Goal: Task Accomplishment & Management: Complete application form

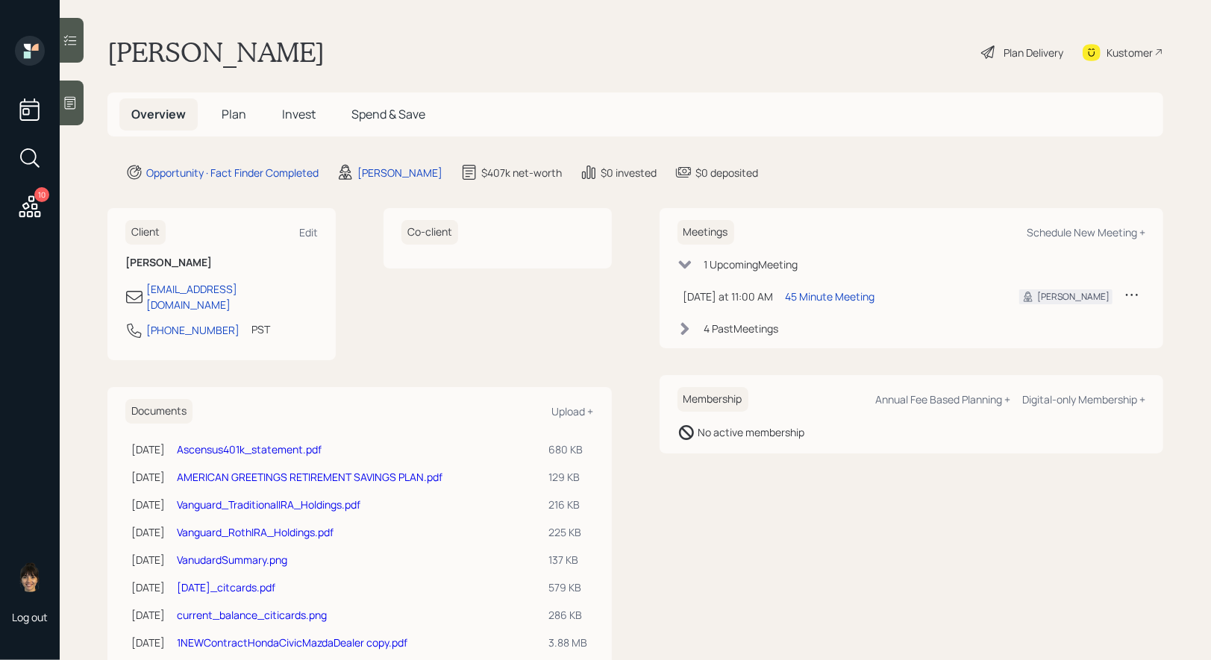
scroll to position [30, 0]
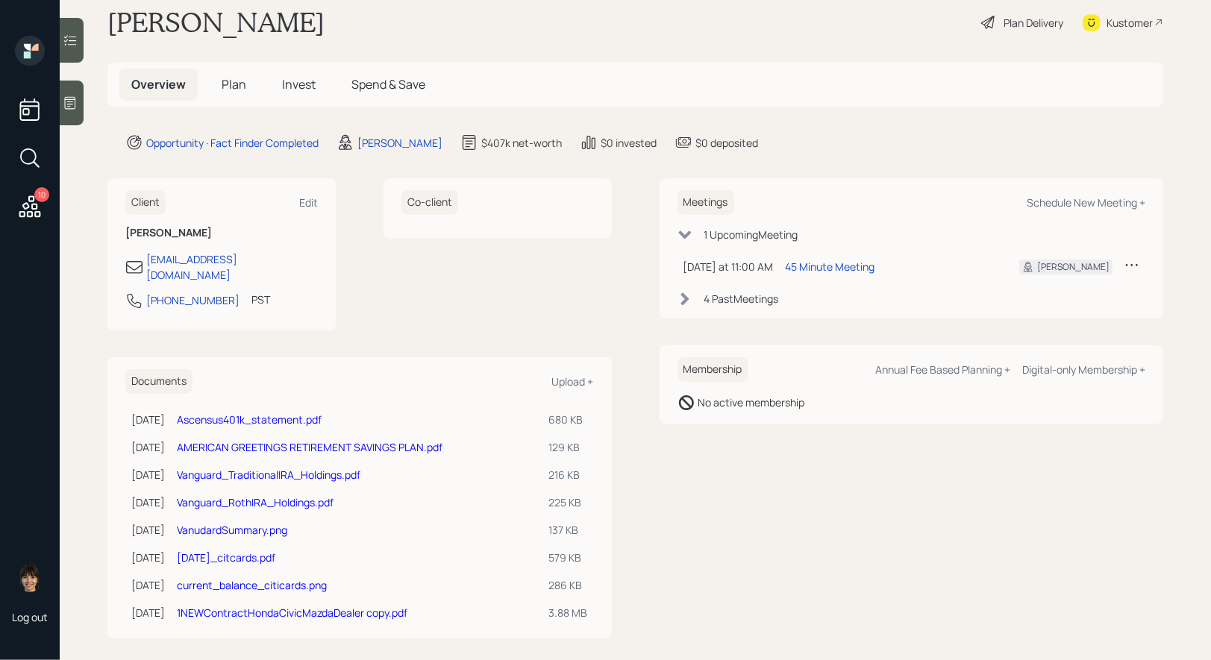
click at [246, 468] on link "Vanguard_TraditionalIRA_Holdings.pdf" at bounding box center [269, 475] width 184 height 14
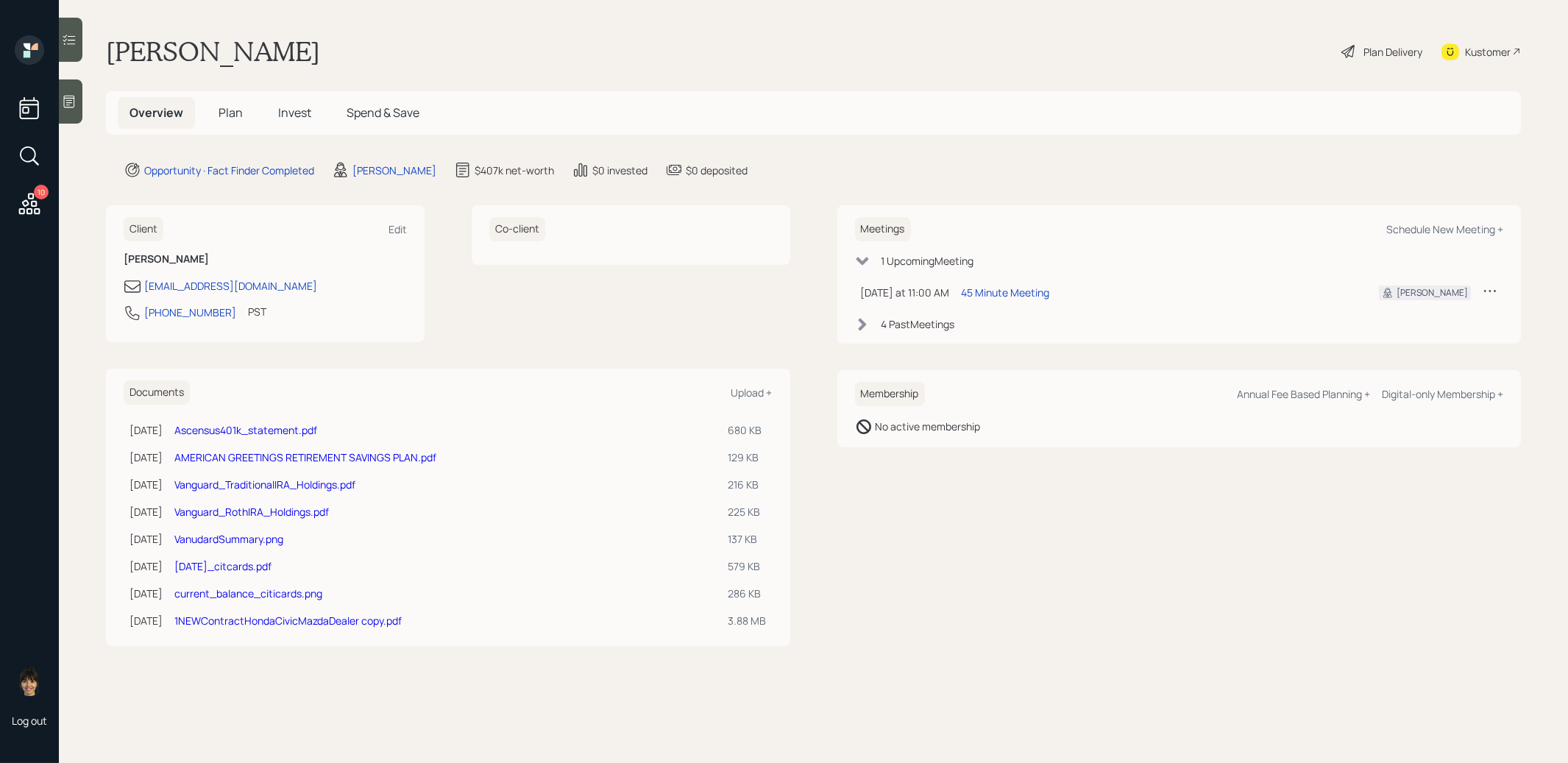
click at [231, 115] on span "Plan" at bounding box center [231, 112] width 25 height 16
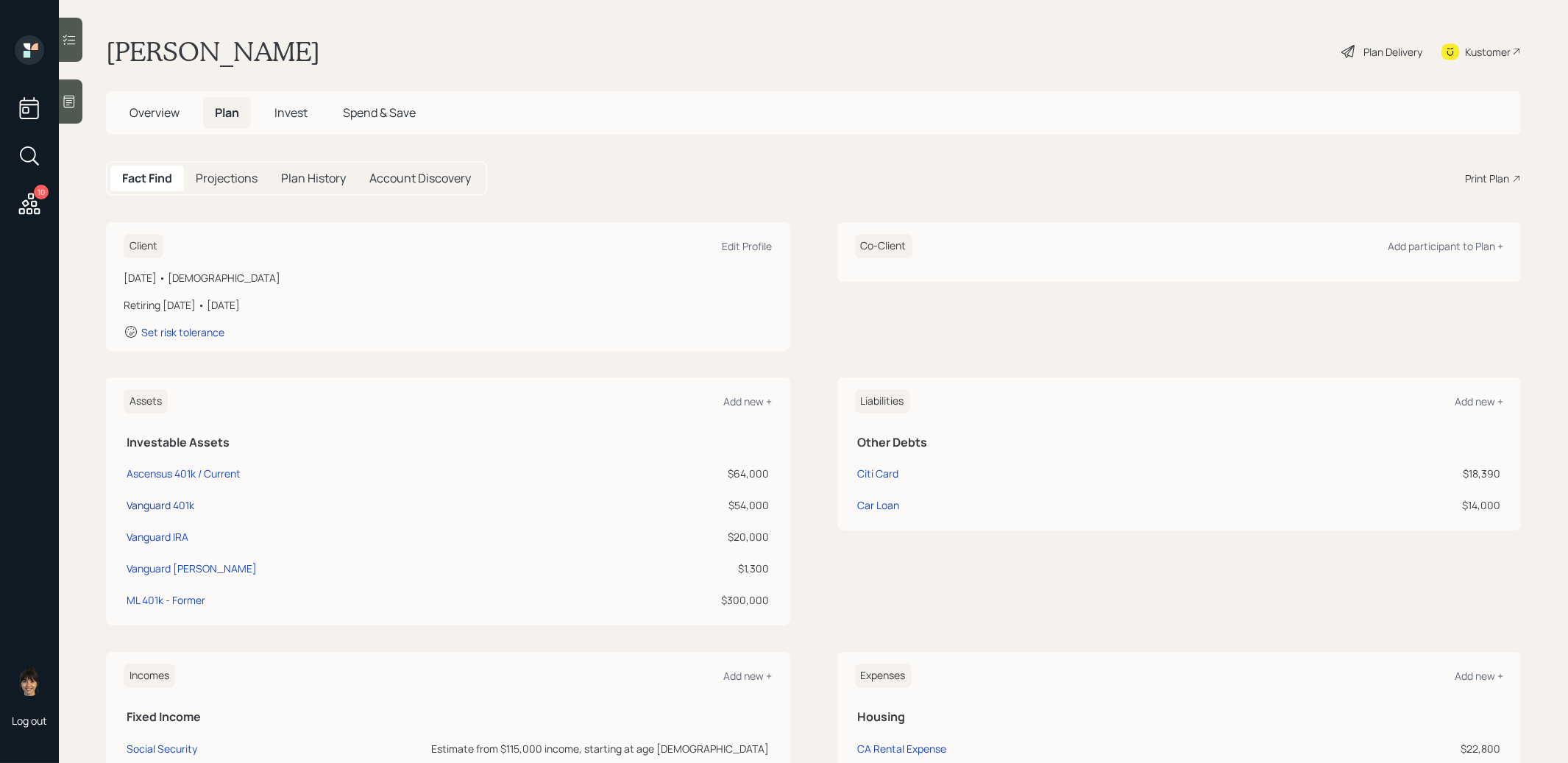
click at [158, 504] on div "Vanguard 401k" at bounding box center [160, 505] width 68 height 16
select select "company_sponsored"
select select "balanced"
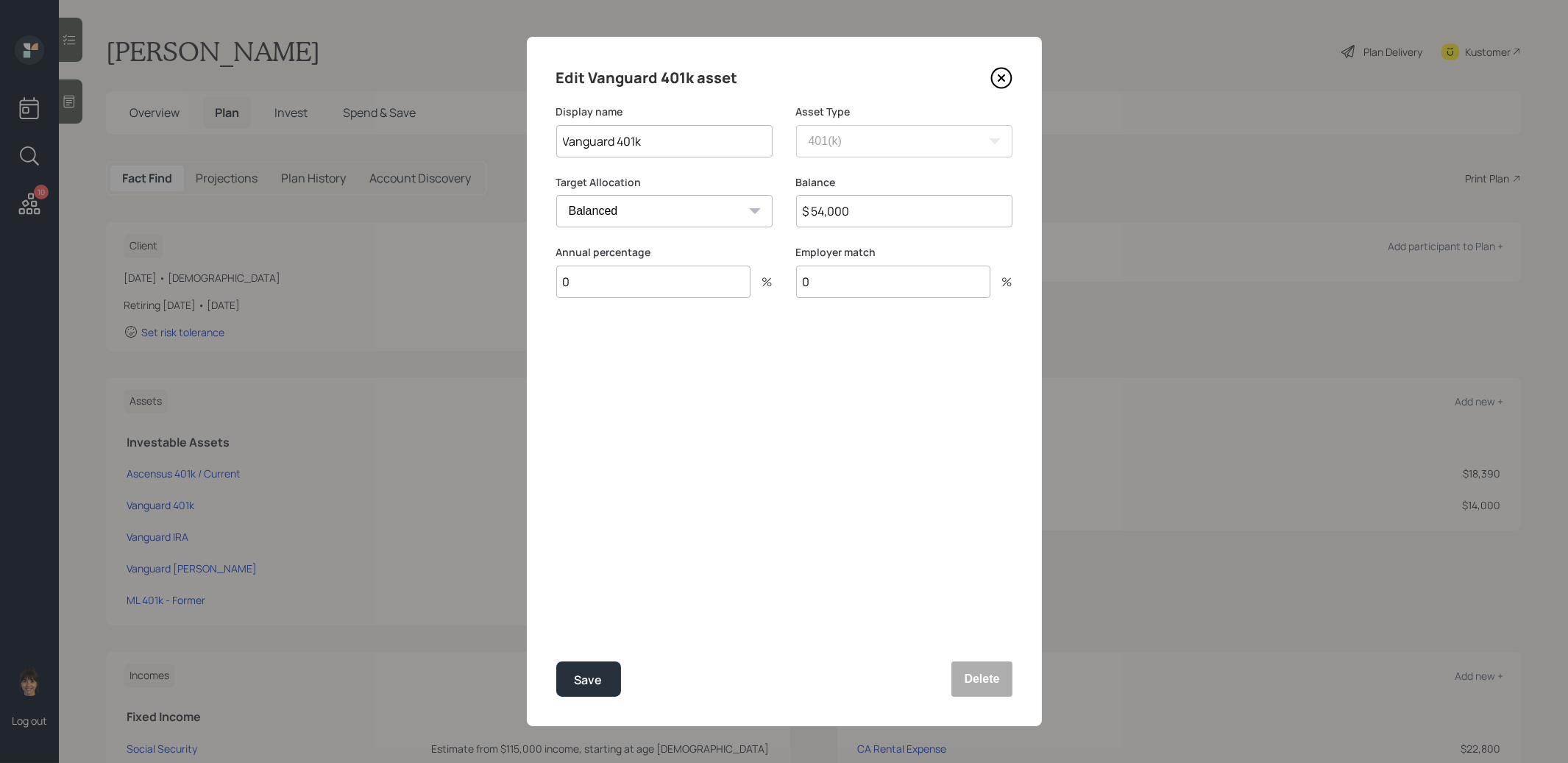
click at [824, 210] on input "$ 54,000" at bounding box center [903, 211] width 216 height 33
type input "$ 58,000"
click at [824, 552] on div "Edit Vanguard 401k asset Display name Vanguard 401k Asset Type SEP IRA IRA Roth…" at bounding box center [784, 381] width 515 height 689
click at [587, 684] on div "Save" at bounding box center [589, 680] width 28 height 20
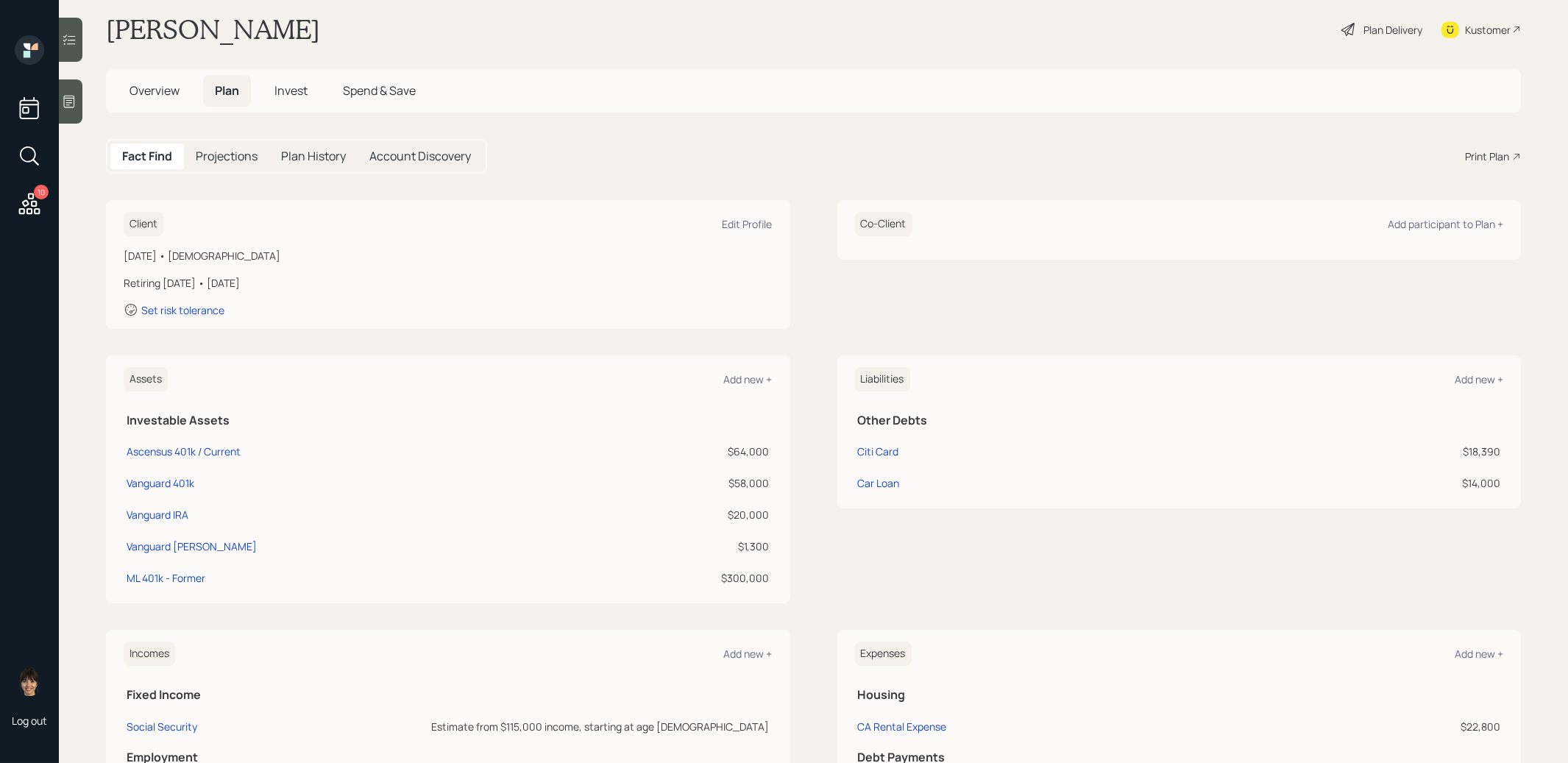
scroll to position [31, 0]
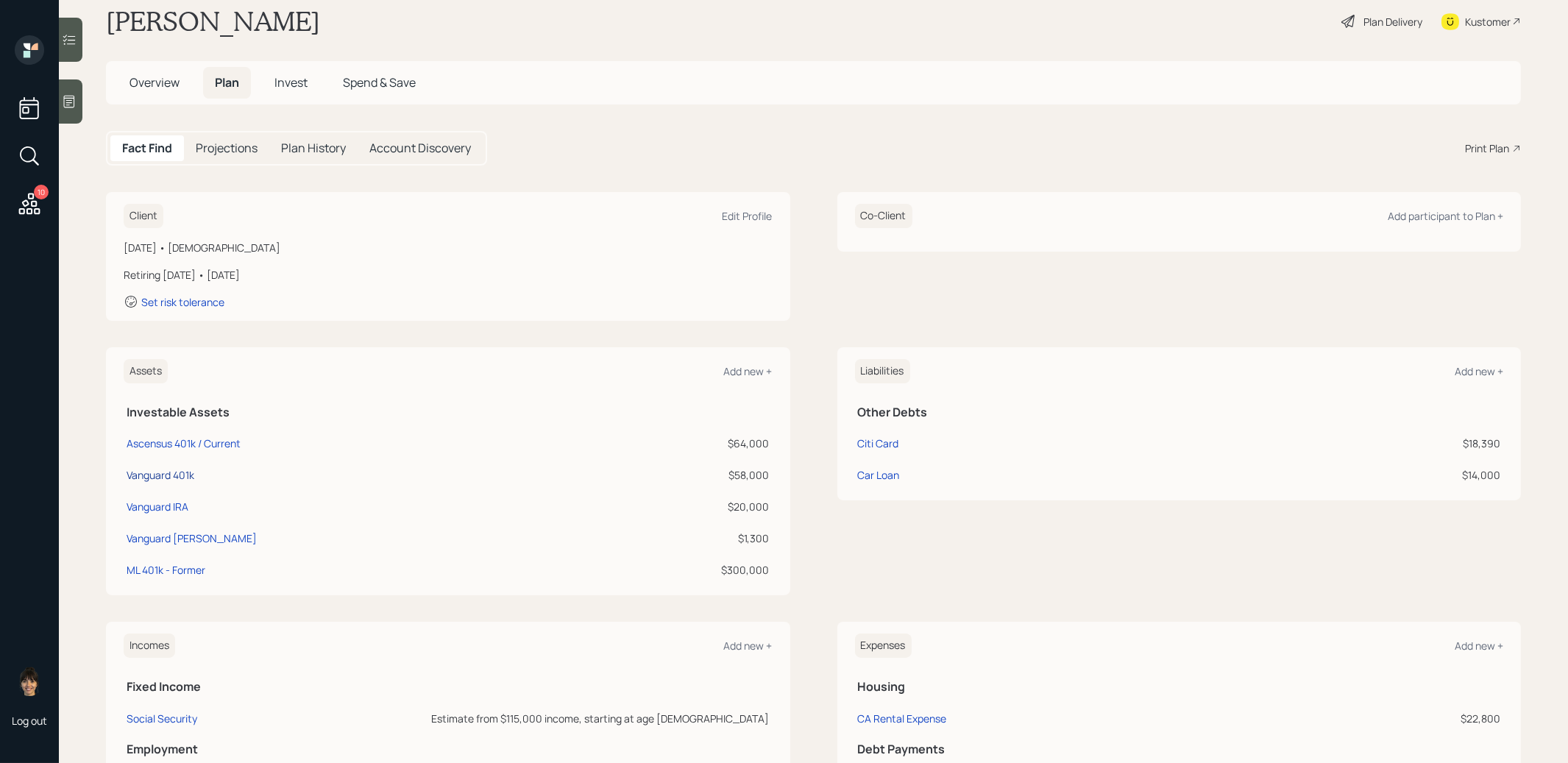
click at [156, 471] on div "Vanguard 401k" at bounding box center [160, 475] width 68 height 16
select select "company_sponsored"
select select "balanced"
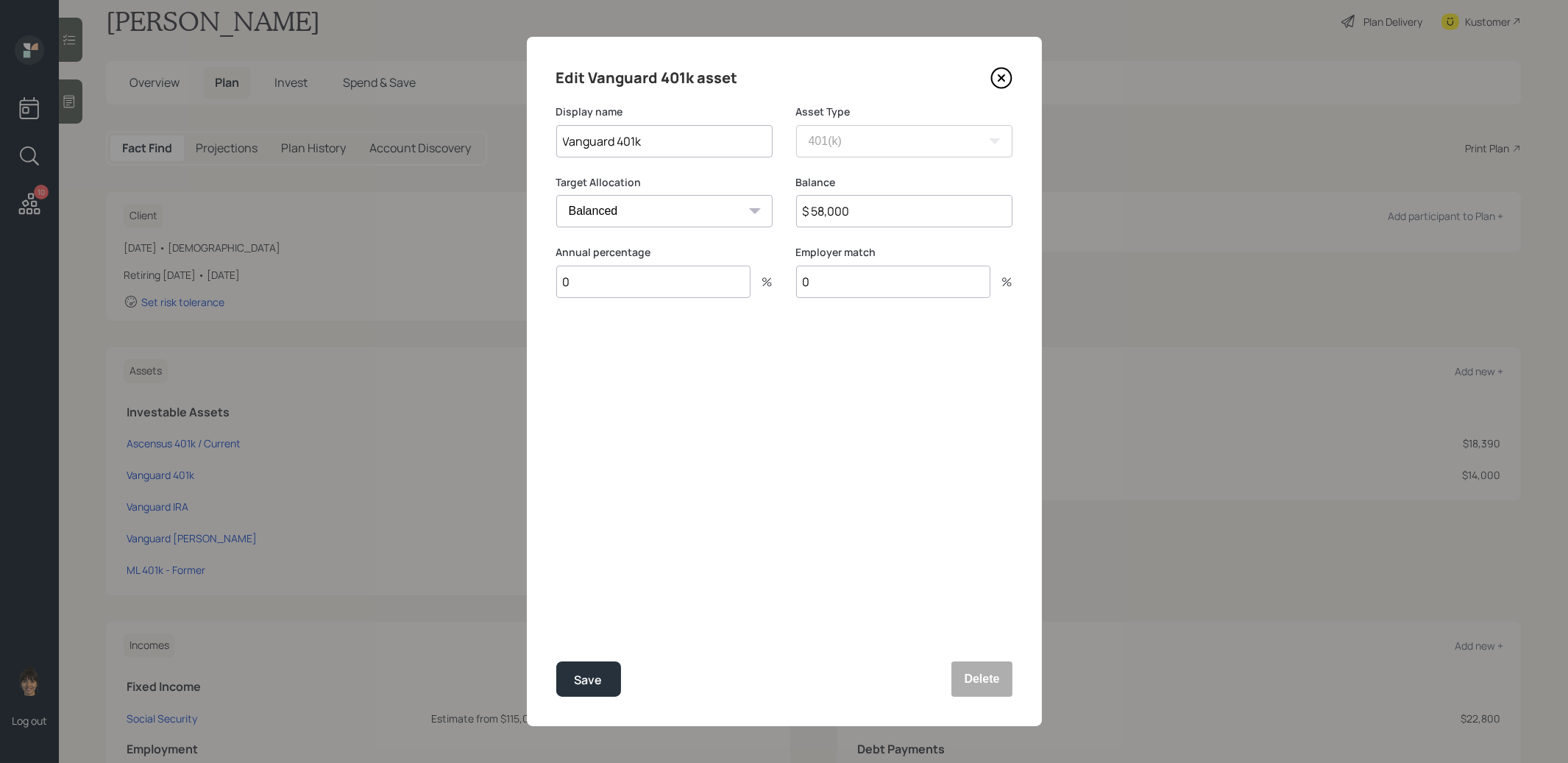
click at [1004, 72] on icon at bounding box center [1001, 78] width 22 height 22
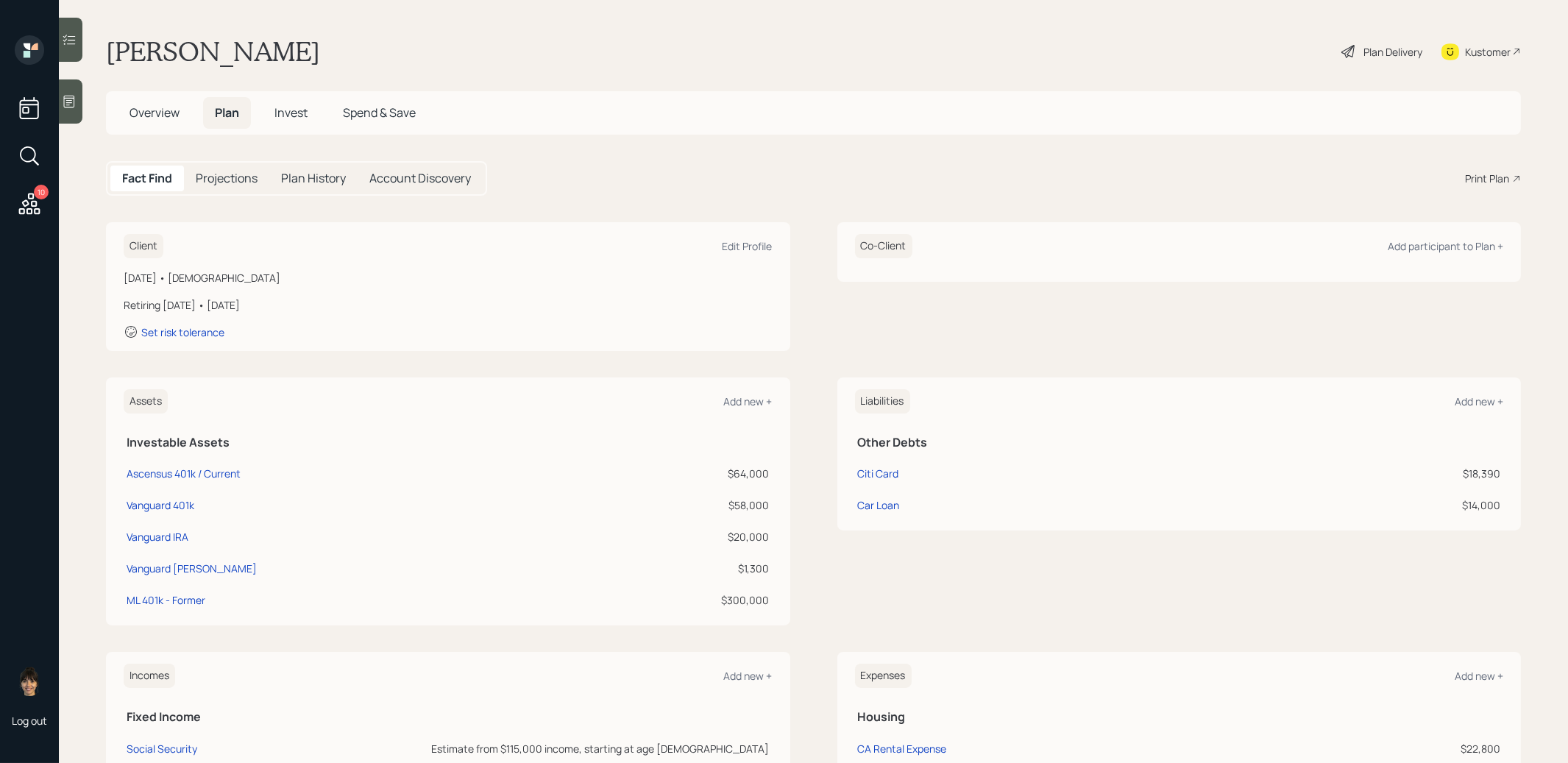
click at [146, 105] on span "Overview" at bounding box center [154, 112] width 50 height 16
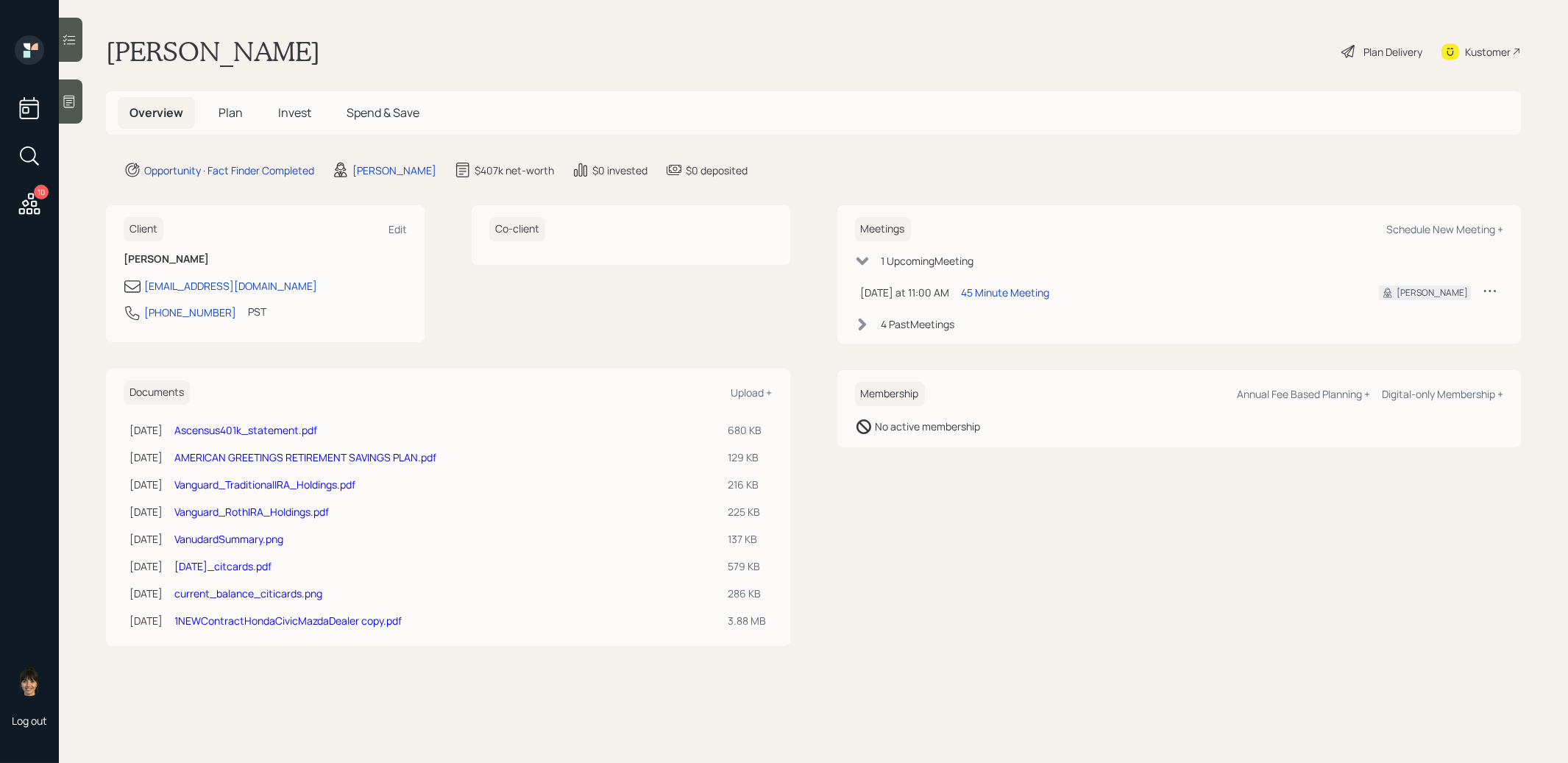
click at [213, 451] on link "AMERICAN GREETINGS RETIREMENT SAVINGS PLAN.pdf" at bounding box center [306, 457] width 262 height 14
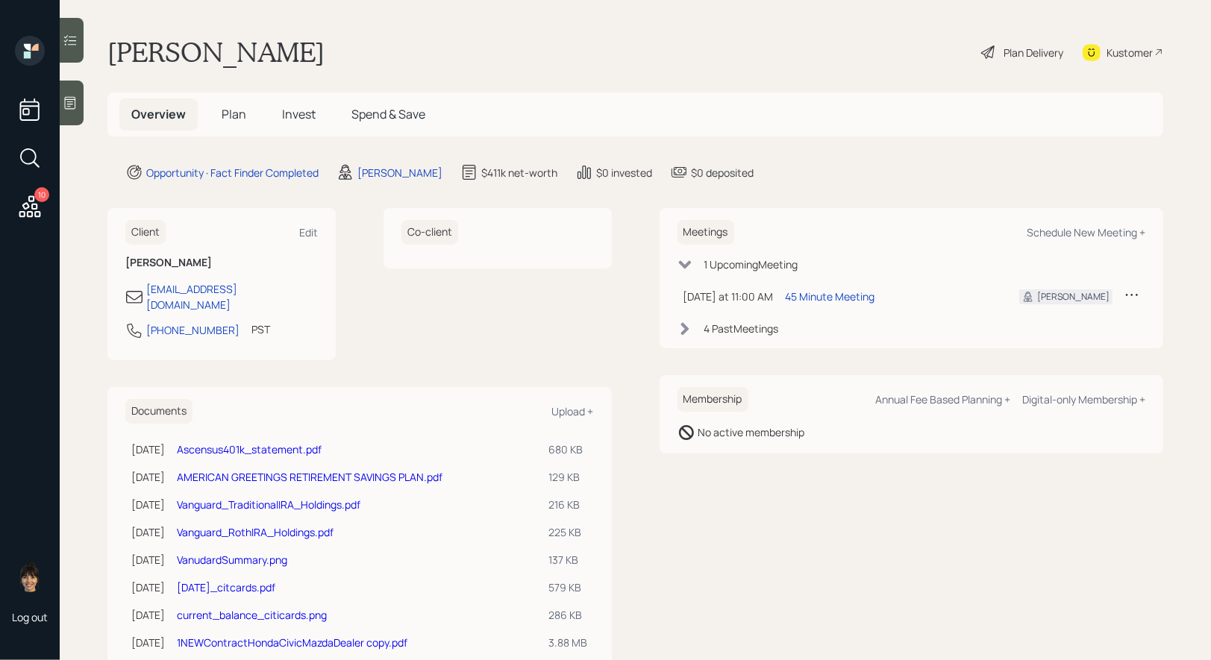
click at [261, 498] on link "Vanguard_TraditionalIRA_Holdings.pdf" at bounding box center [269, 505] width 184 height 14
click at [251, 442] on link "Ascensus401k_statement.pdf" at bounding box center [249, 449] width 145 height 14
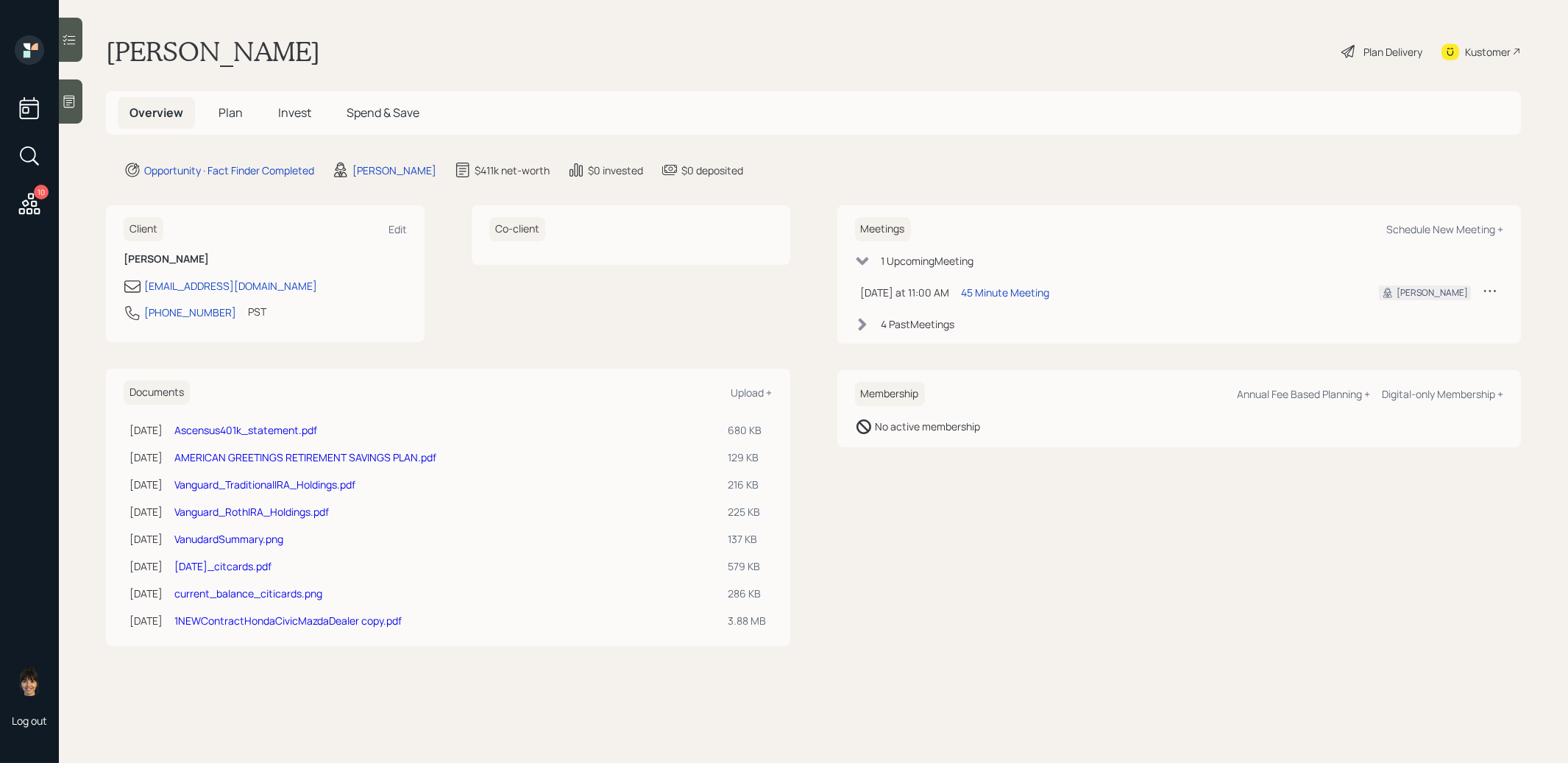
click at [219, 114] on span "Plan" at bounding box center [231, 112] width 25 height 16
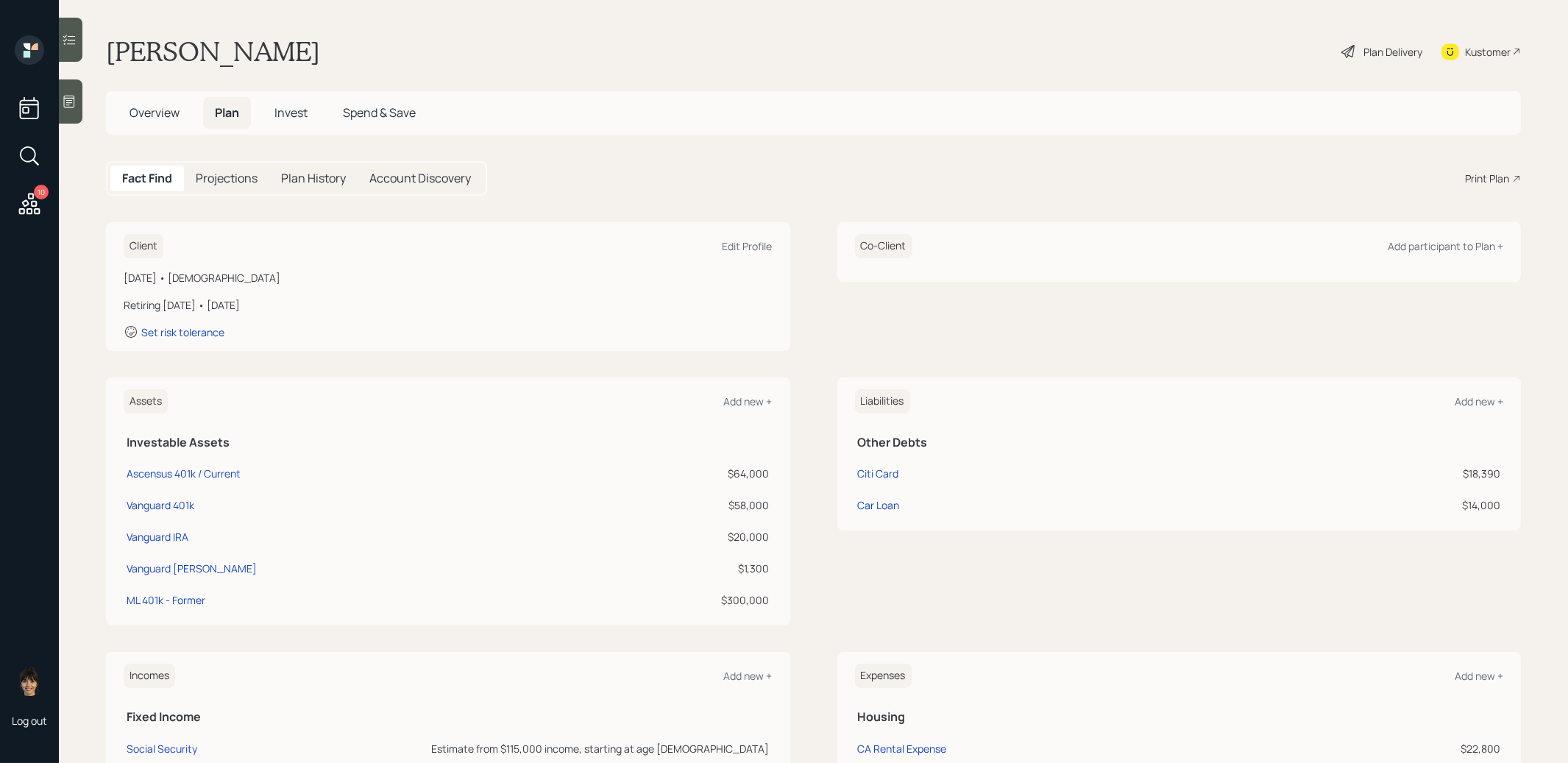
scroll to position [16, 0]
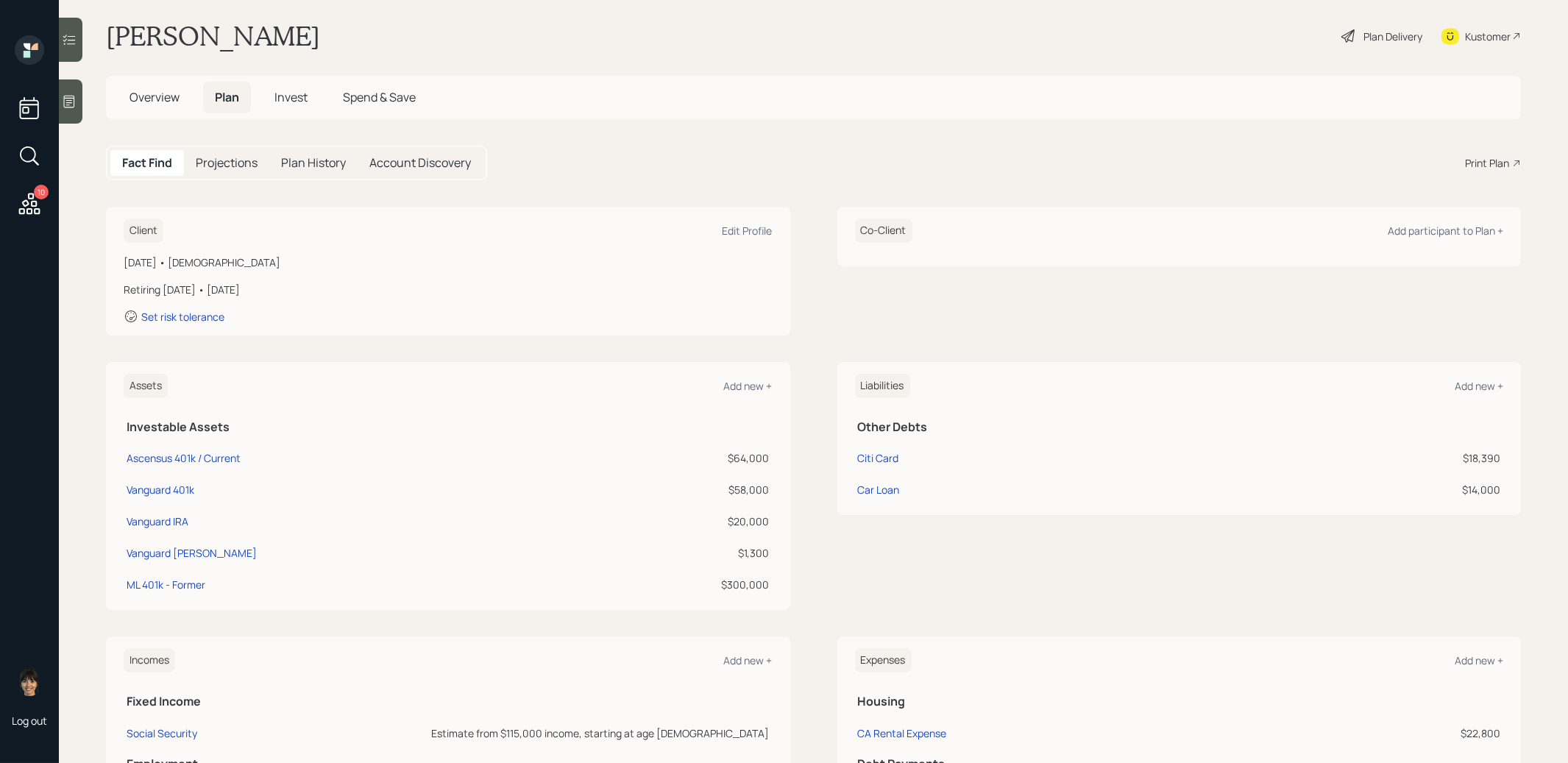
click at [288, 90] on span "Invest" at bounding box center [291, 97] width 34 height 16
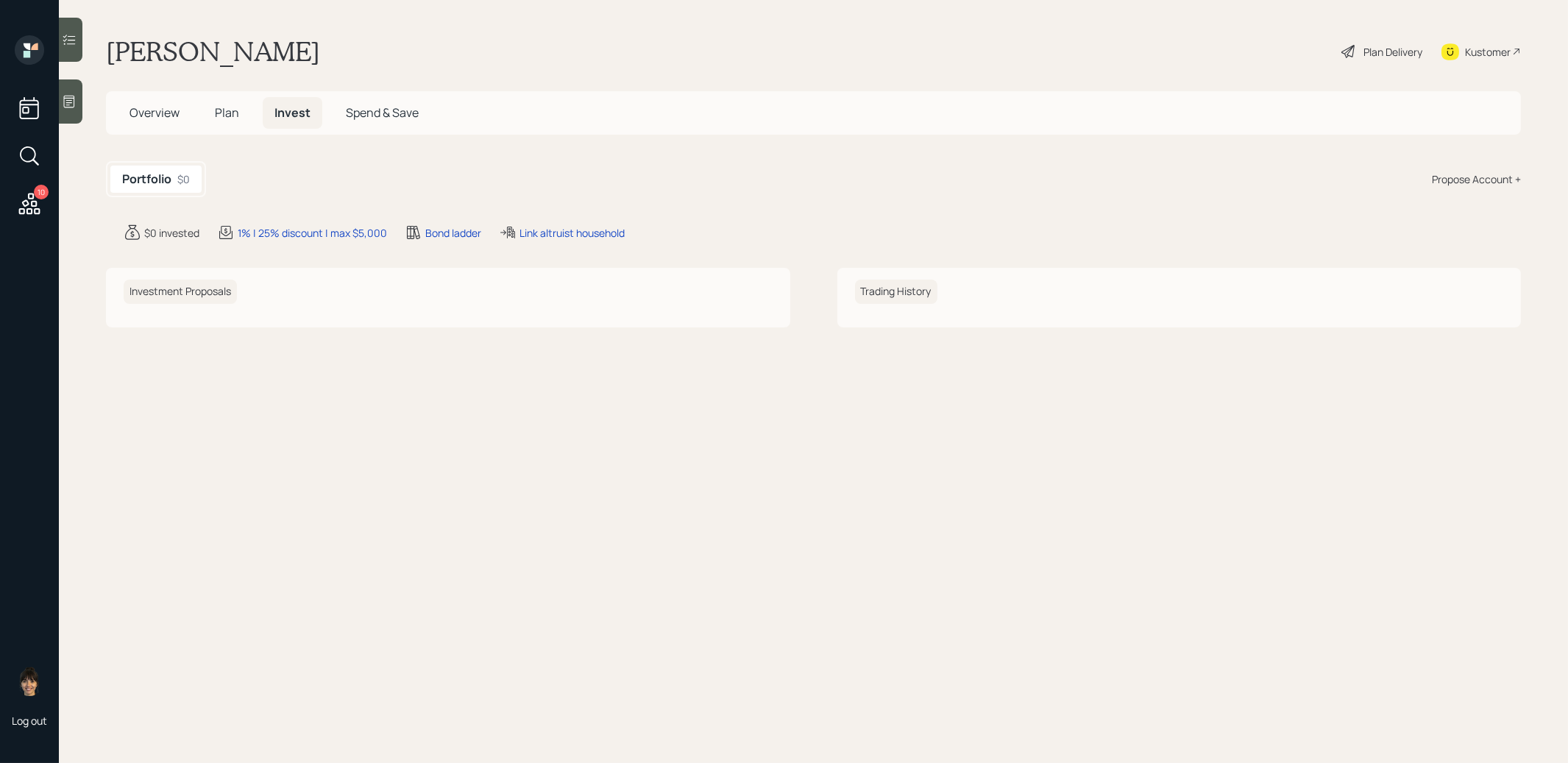
click at [1476, 173] on div "Propose Account +" at bounding box center [1476, 179] width 89 height 16
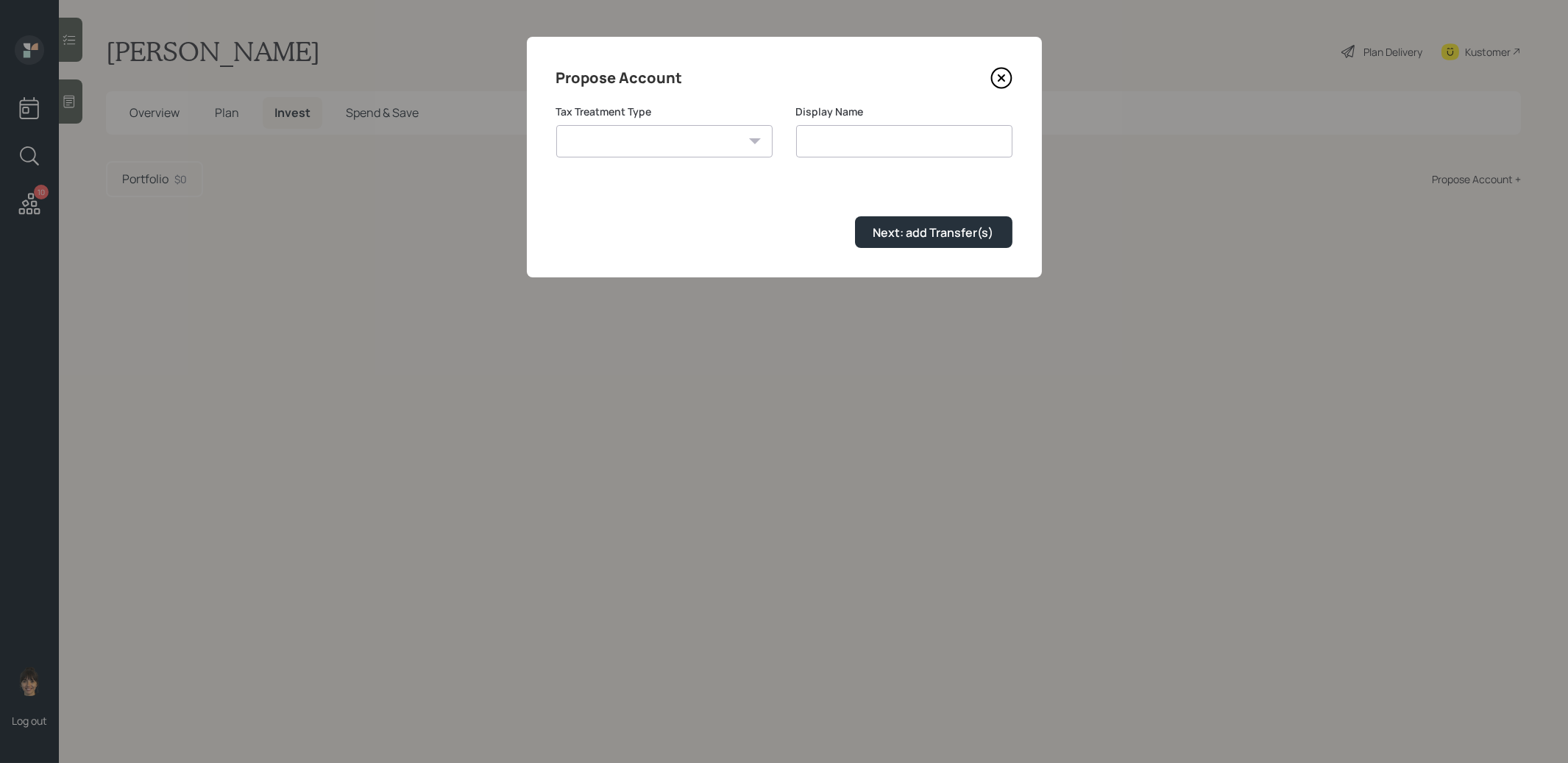
click at [713, 132] on select "Roth Taxable Traditional" at bounding box center [664, 141] width 216 height 33
select select "traditional"
click at [556, 125] on select "Roth Taxable Traditional" at bounding box center [664, 141] width 216 height 33
click at [922, 138] on input "Traditional" at bounding box center [903, 141] width 216 height 33
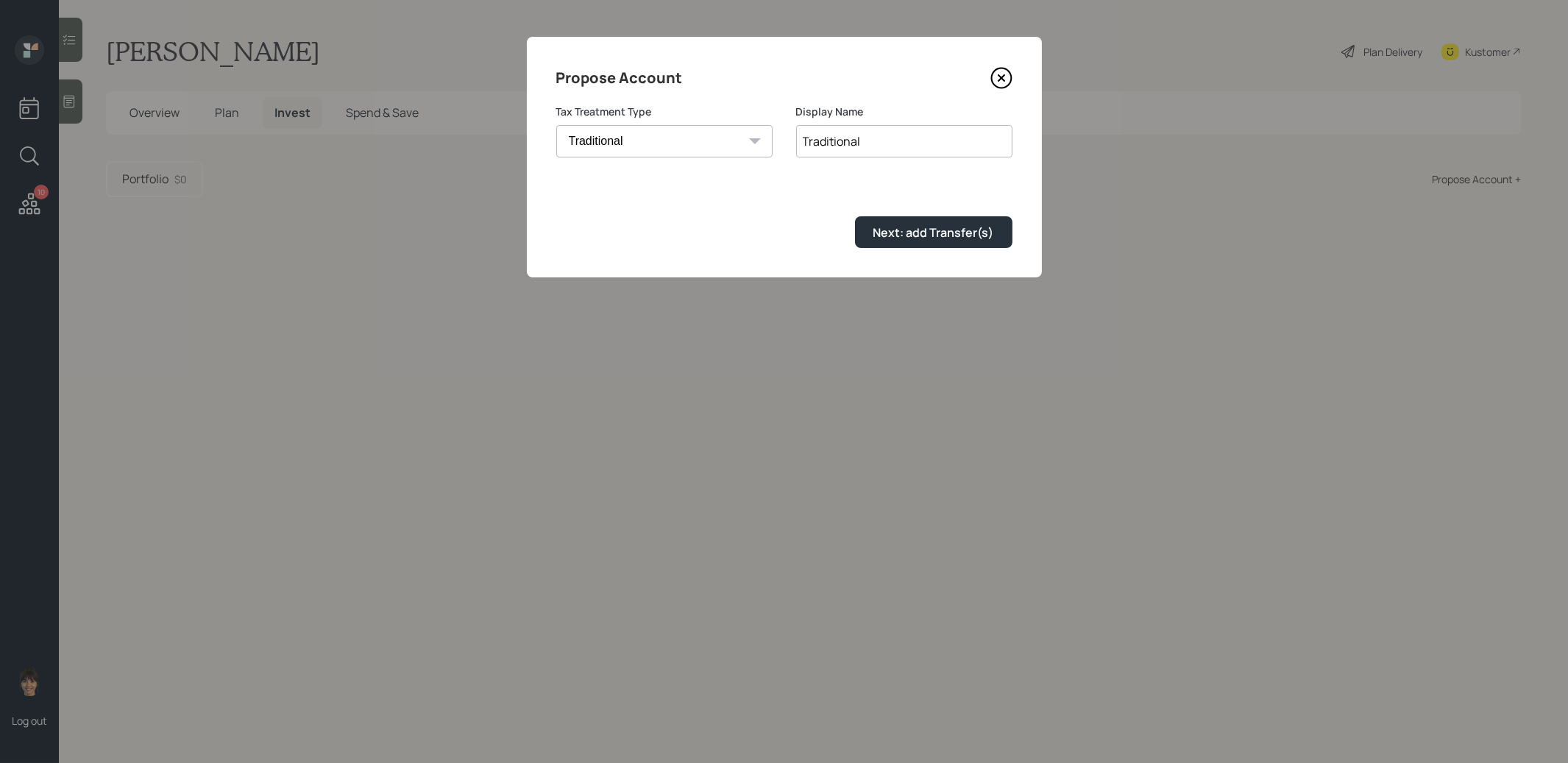
click at [922, 138] on input "Traditional" at bounding box center [903, 141] width 216 height 33
type input "Rollover IRA"
click at [922, 230] on div "Next: add Transfer(s)" at bounding box center [934, 233] width 120 height 16
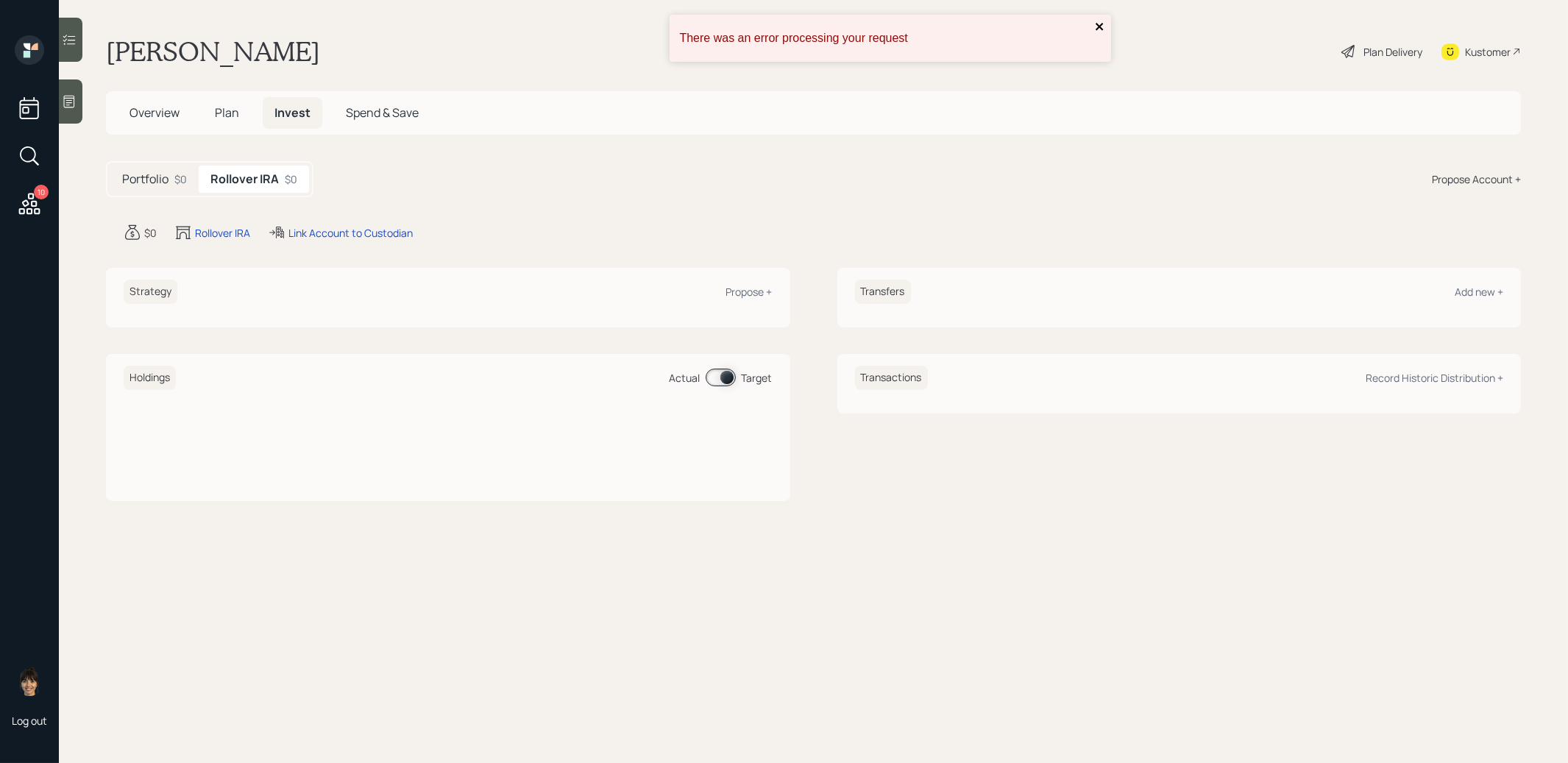
click at [1105, 24] on icon "close" at bounding box center [1100, 27] width 10 height 12
click at [235, 110] on span "Plan" at bounding box center [227, 112] width 25 height 16
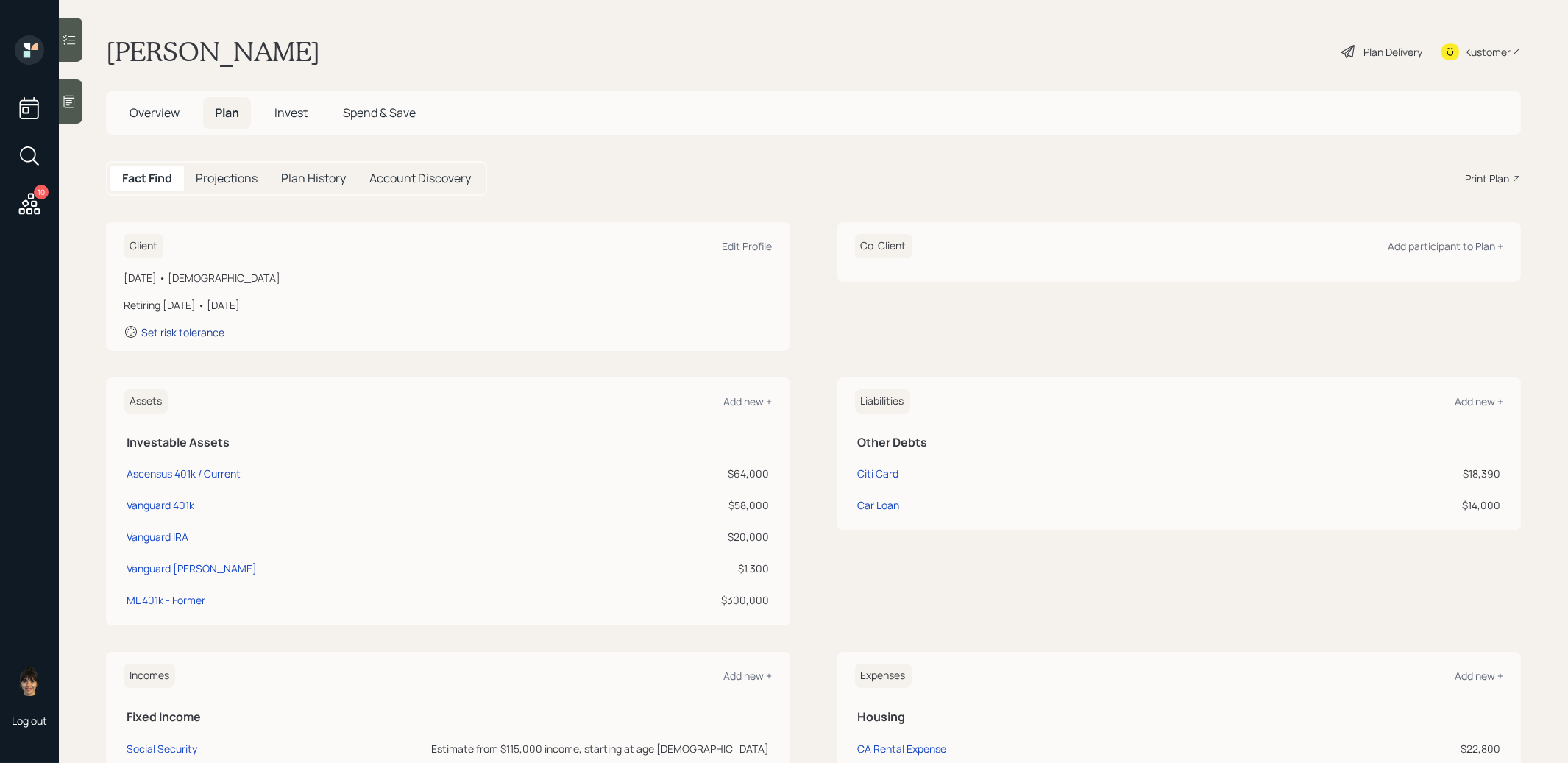
click at [185, 325] on div "Set risk tolerance" at bounding box center [182, 332] width 83 height 14
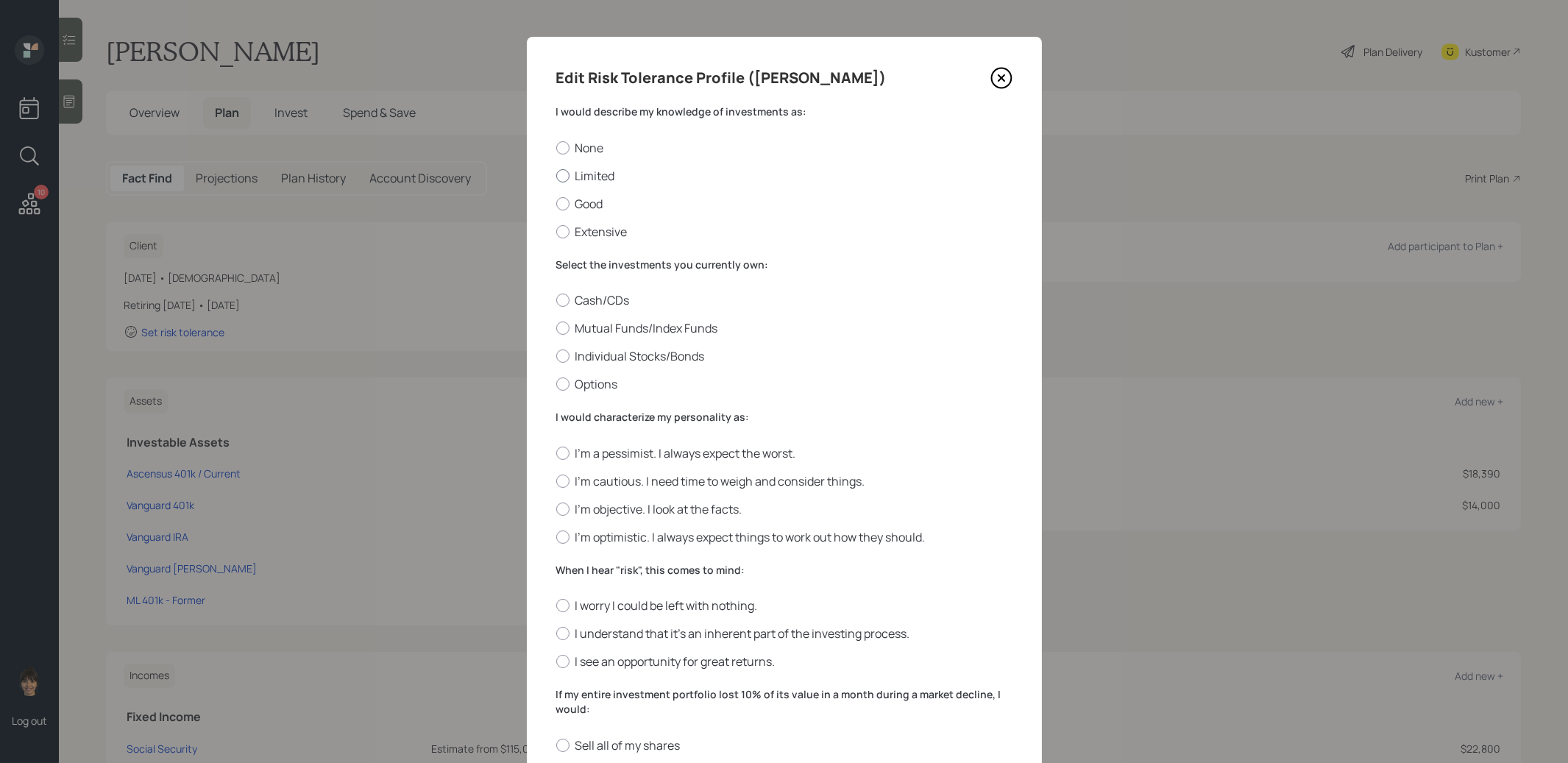
click at [563, 175] on div at bounding box center [562, 175] width 13 height 13
click at [556, 175] on input "Limited" at bounding box center [555, 175] width 1 height 1
radio input "true"
click at [563, 326] on div at bounding box center [562, 327] width 13 height 13
click at [556, 328] on input "Mutual Funds/Index Funds" at bounding box center [555, 328] width 1 height 1
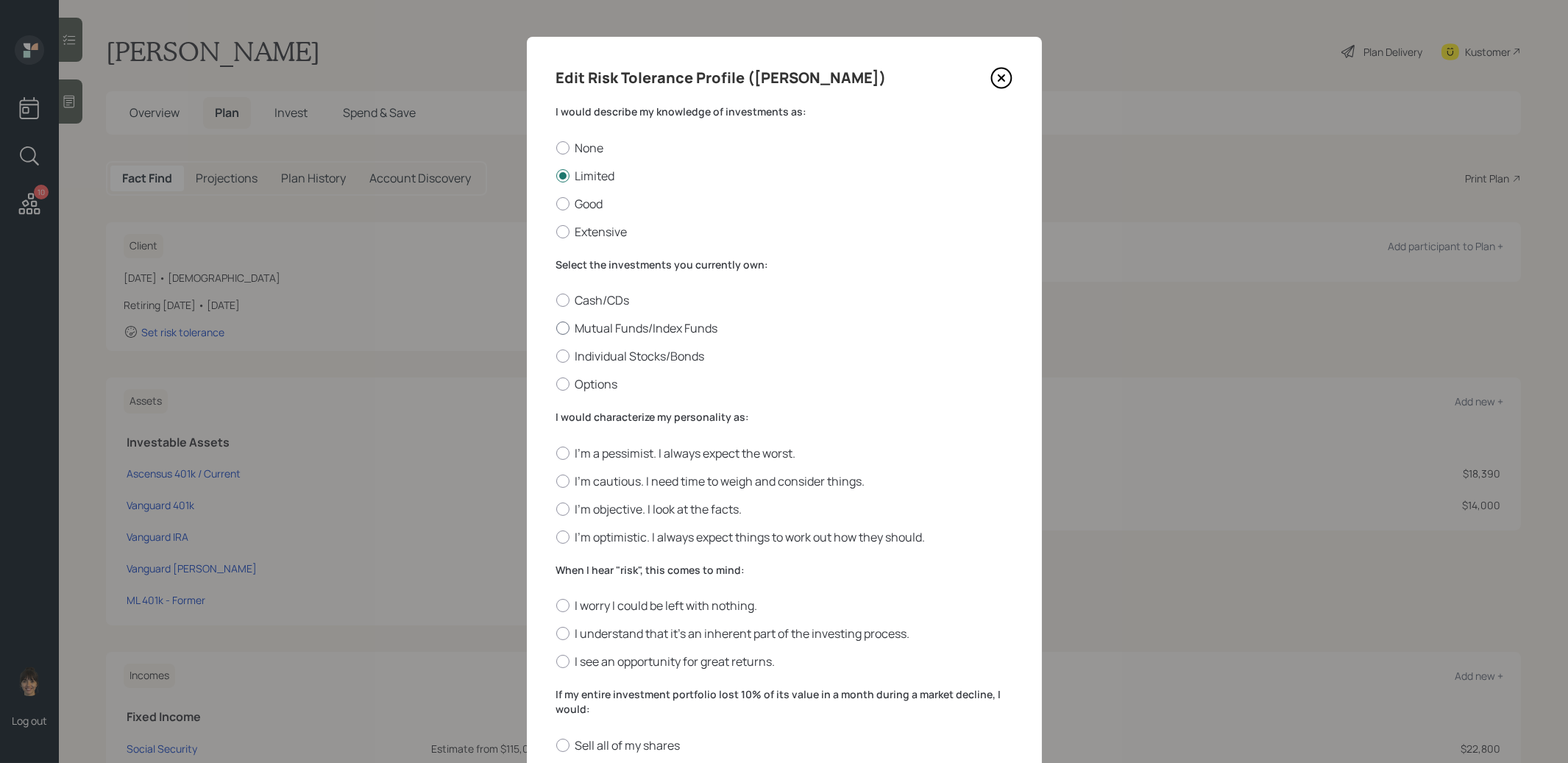
radio input "true"
click at [563, 530] on div at bounding box center [562, 536] width 13 height 13
click at [556, 536] on input "I'm optimistic. I always expect things to work out how they should." at bounding box center [555, 536] width 1 height 1
radio input "true"
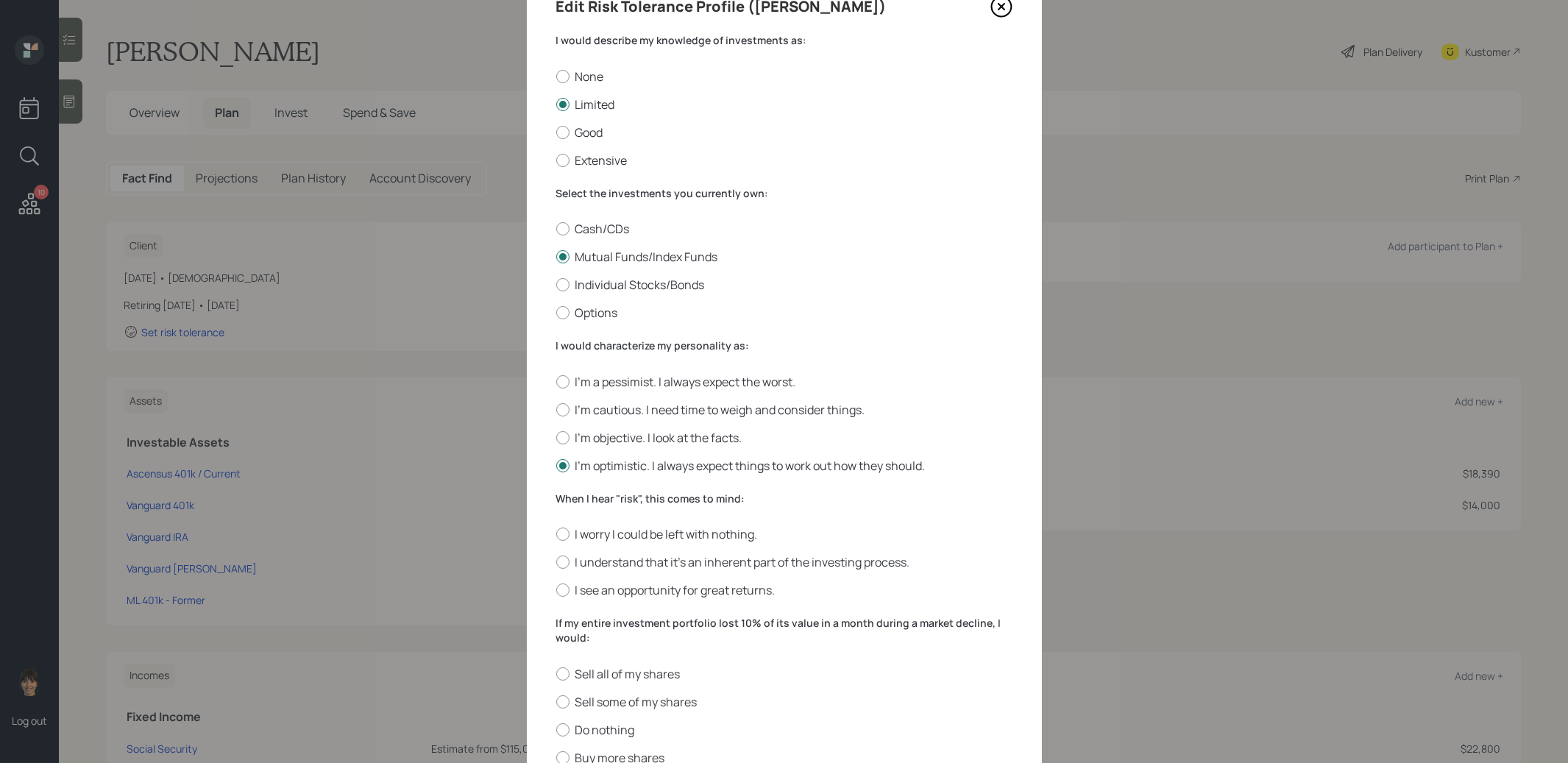
scroll to position [105, 0]
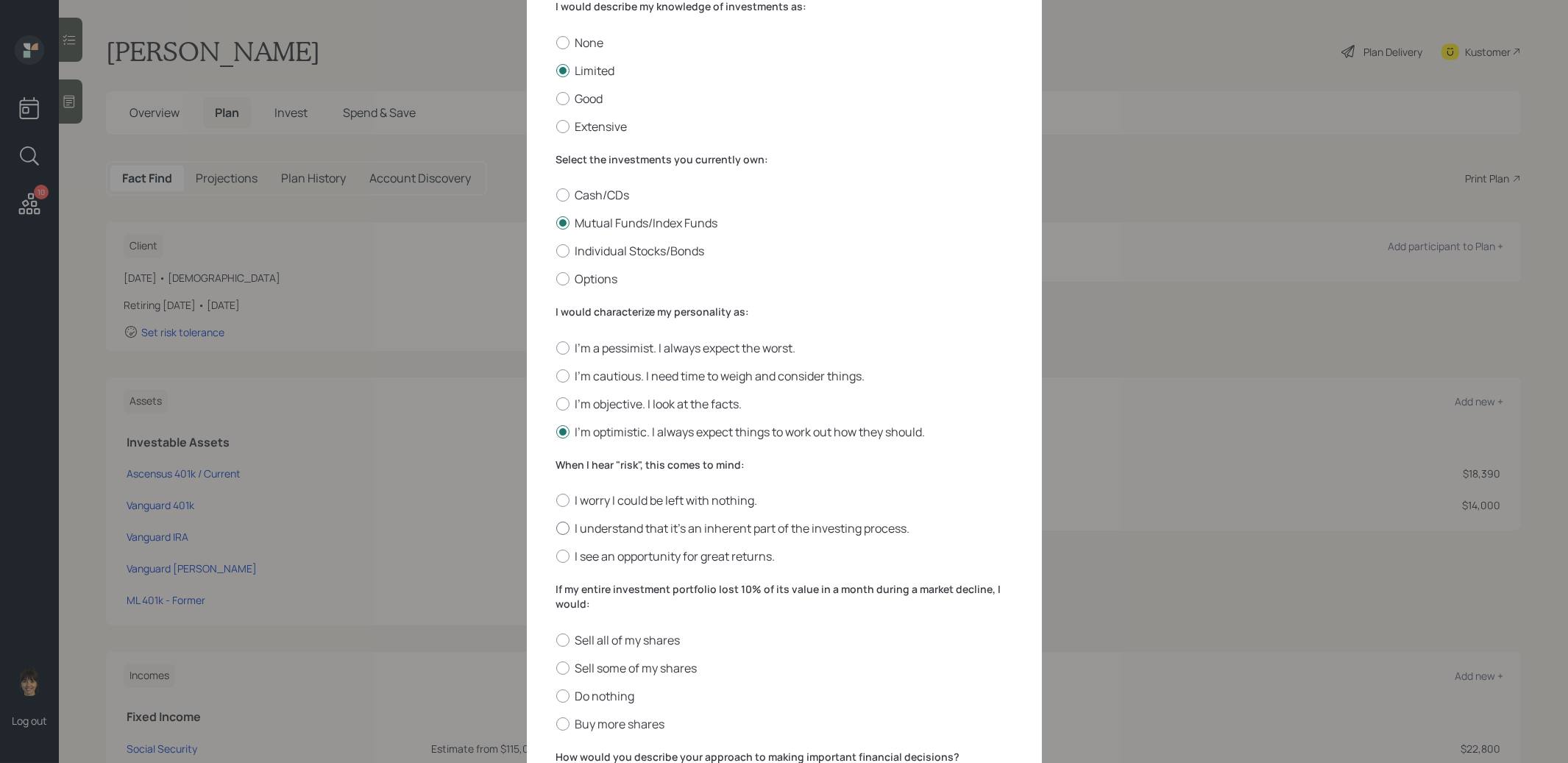
click at [565, 521] on div at bounding box center [562, 527] width 13 height 13
click at [556, 528] on input "I understand that it’s an inherent part of the investing process." at bounding box center [555, 528] width 1 height 1
radio input "true"
click at [563, 689] on div at bounding box center [562, 695] width 13 height 13
click at [556, 695] on input "Do nothing" at bounding box center [555, 695] width 1 height 1
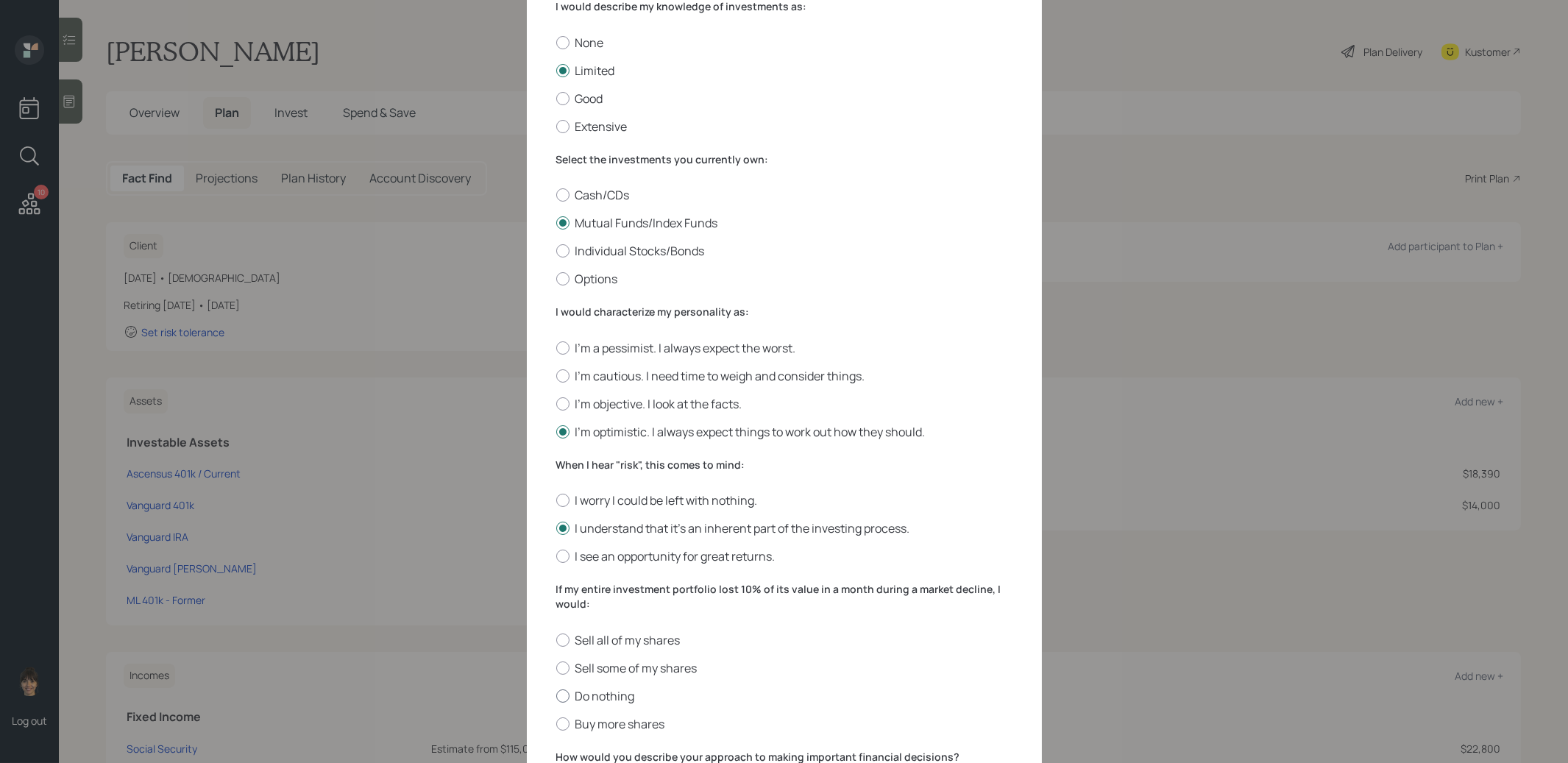
radio input "true"
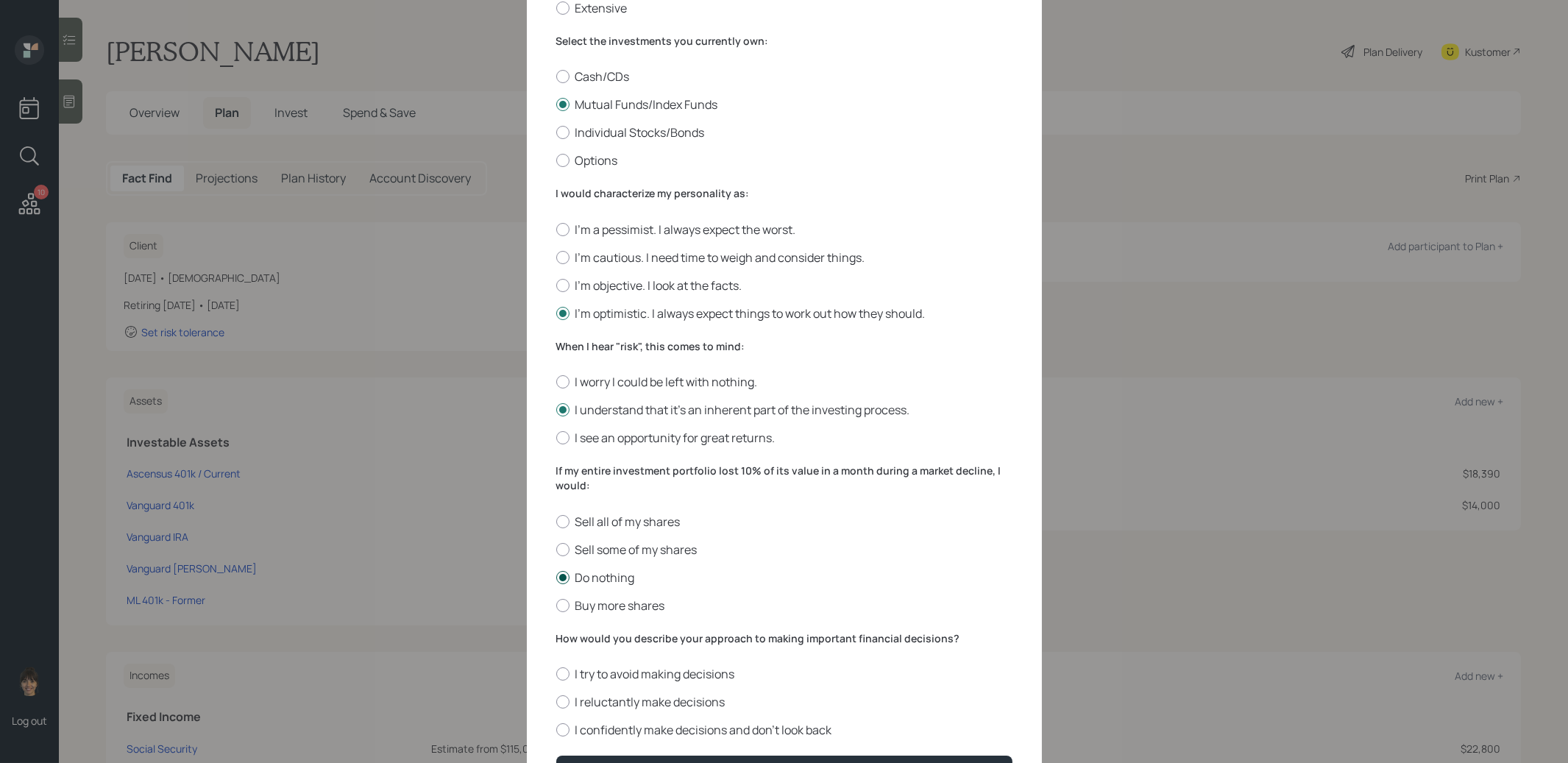
scroll to position [299, 0]
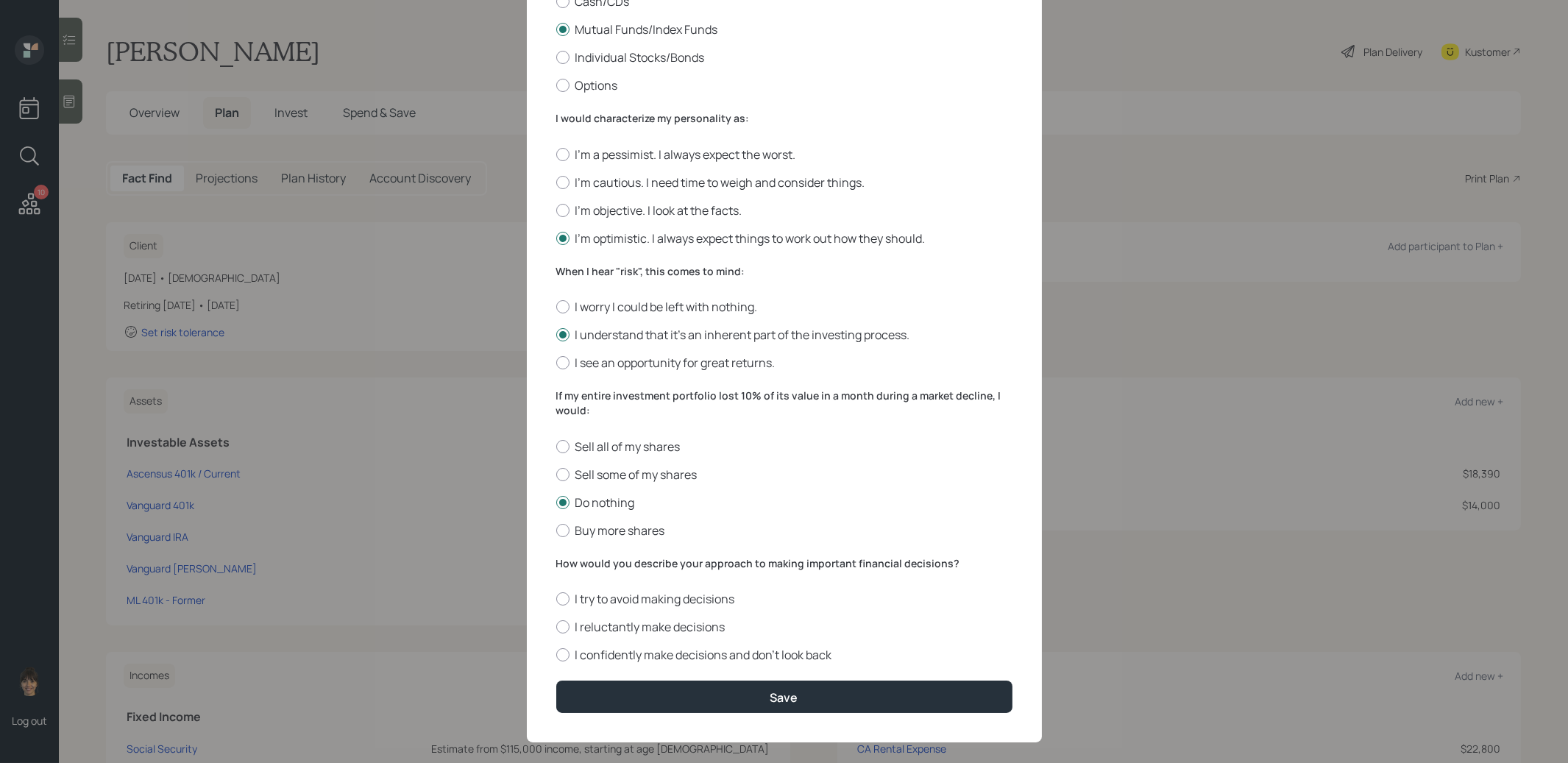
click at [560, 656] on form "I would describe my knowledge of investments as: None Limited Good Extensive Se…" at bounding box center [784, 259] width 457 height 907
click at [562, 648] on div at bounding box center [562, 654] width 13 height 13
click at [556, 655] on input "I confidently make decisions and don’t look back" at bounding box center [555, 655] width 1 height 1
radio input "true"
click at [578, 680] on button "Save" at bounding box center [784, 696] width 457 height 32
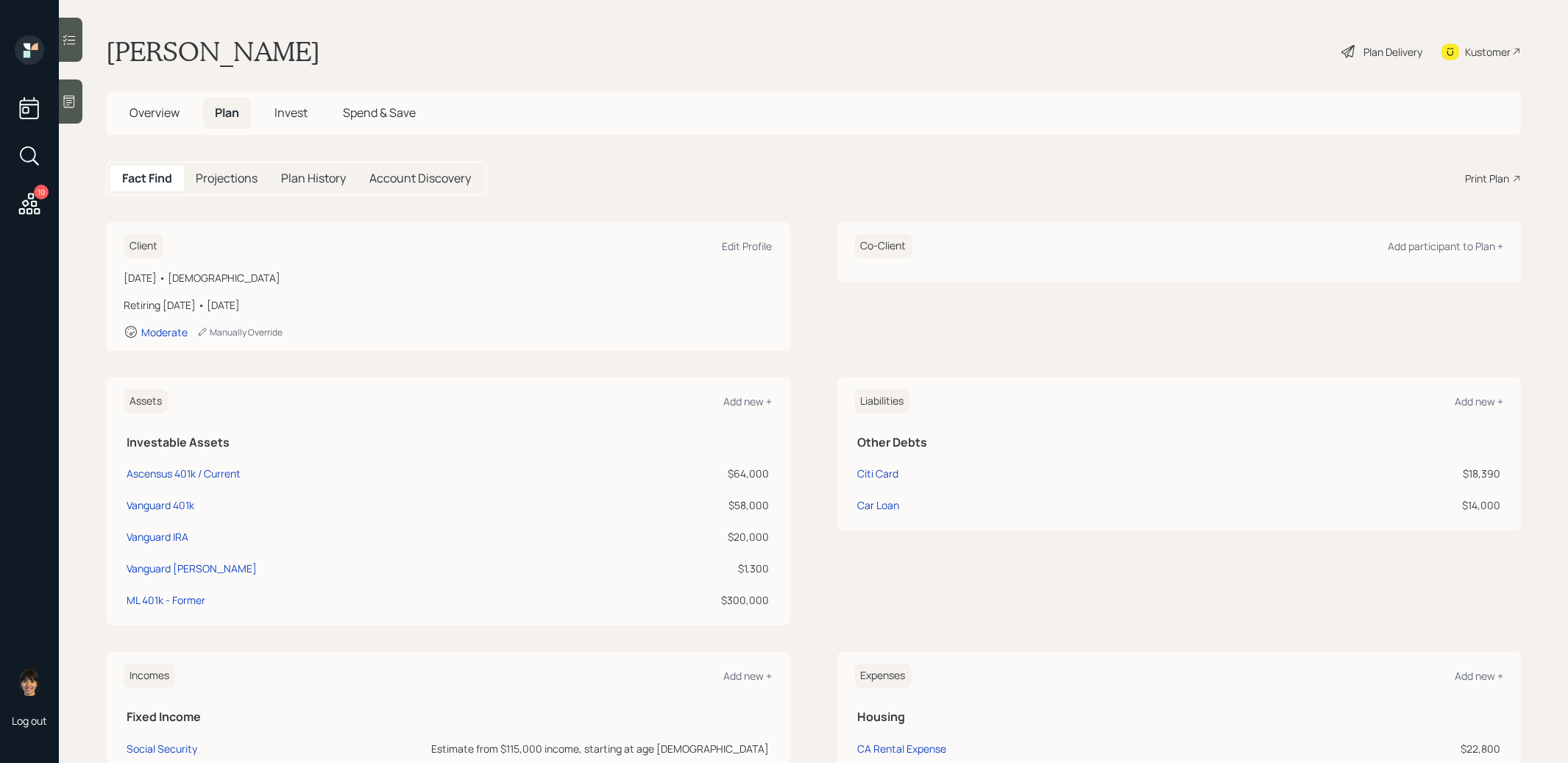
click at [299, 114] on span "Invest" at bounding box center [291, 112] width 34 height 16
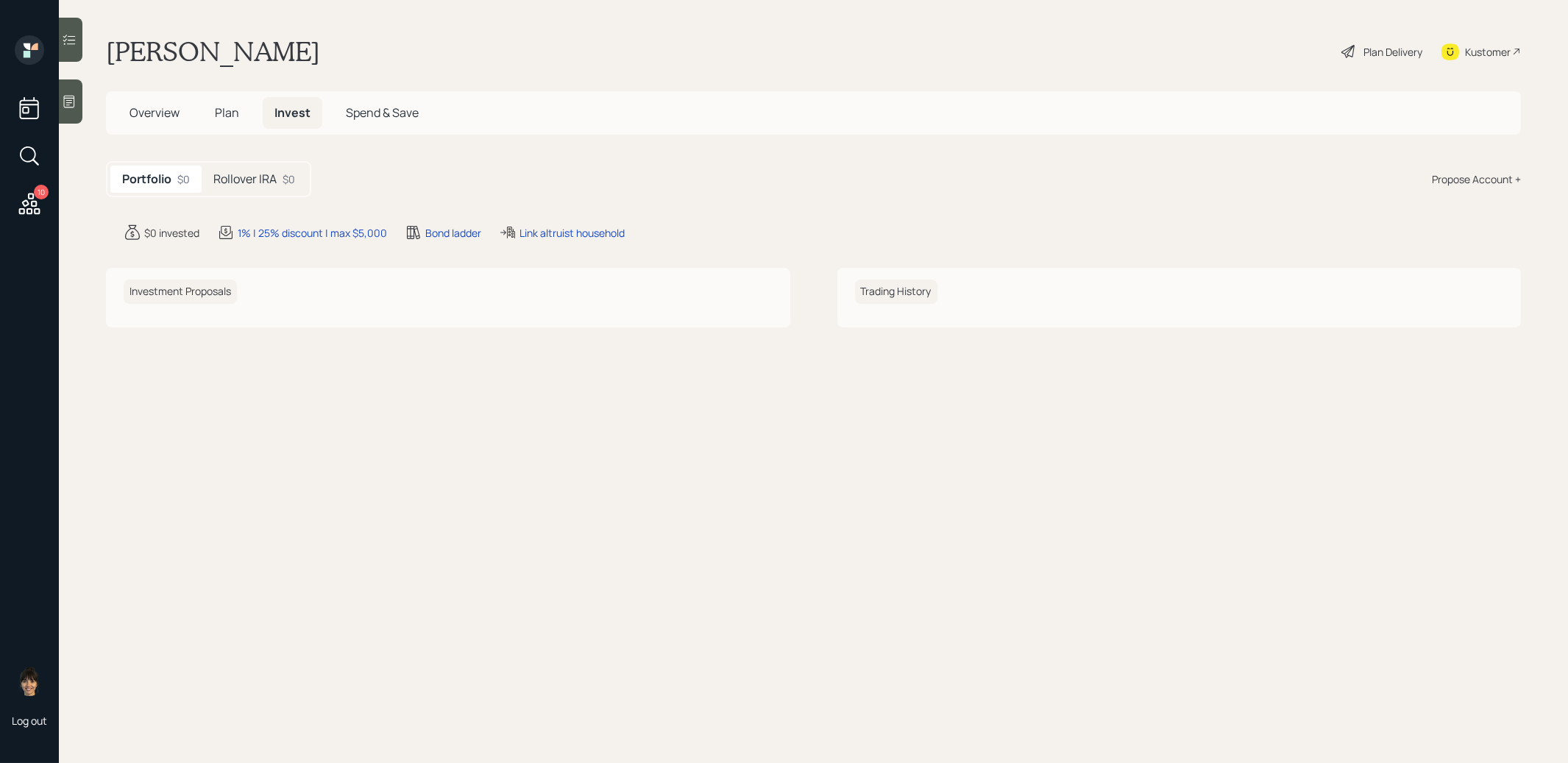
click at [265, 167] on div "Rollover IRA $0" at bounding box center [253, 179] width 106 height 28
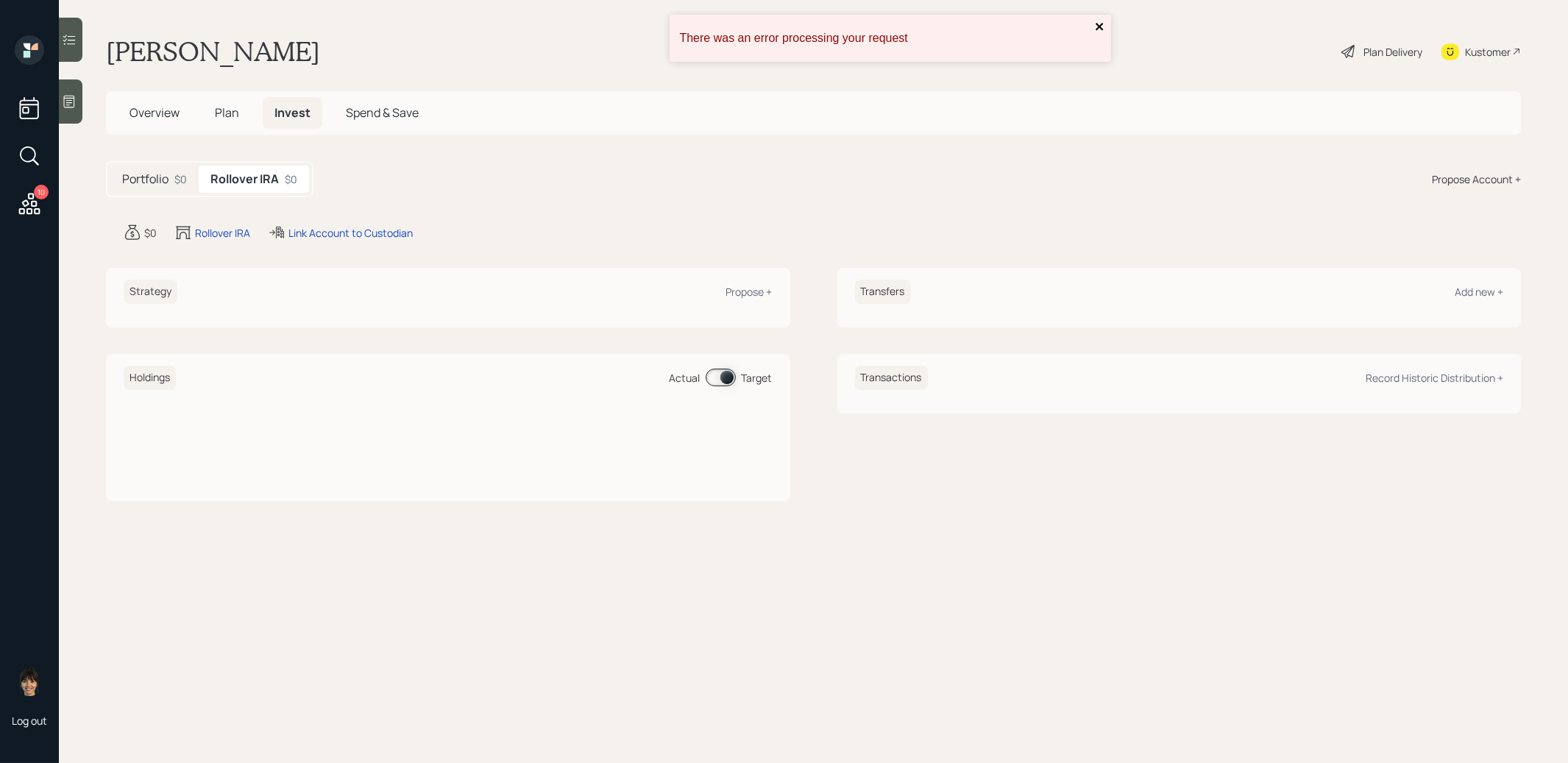
click at [1100, 24] on icon "close" at bounding box center [1100, 27] width 10 height 12
click at [760, 293] on div "Propose +" at bounding box center [748, 292] width 46 height 14
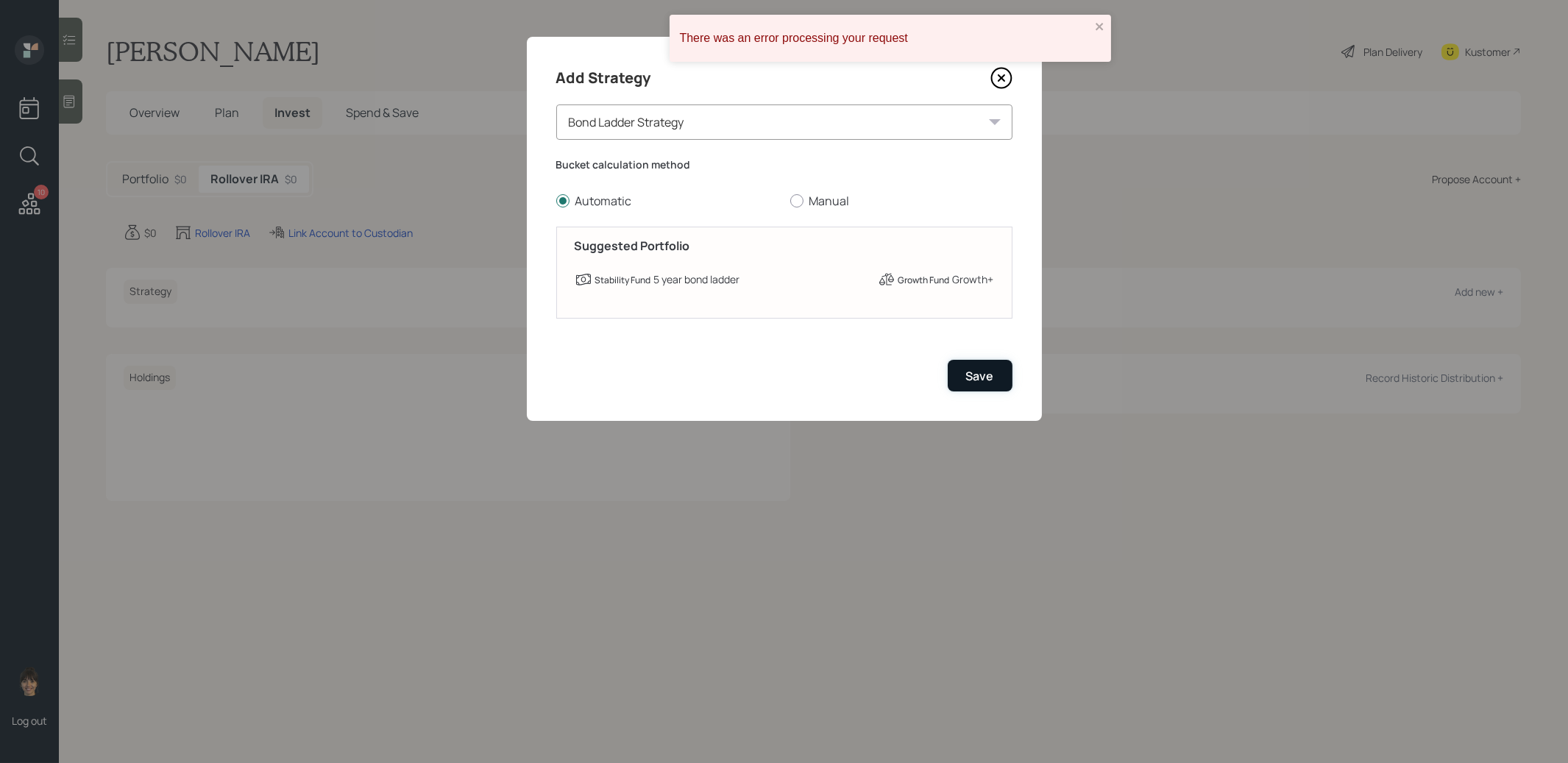
click at [966, 369] on div "Save" at bounding box center [980, 376] width 28 height 16
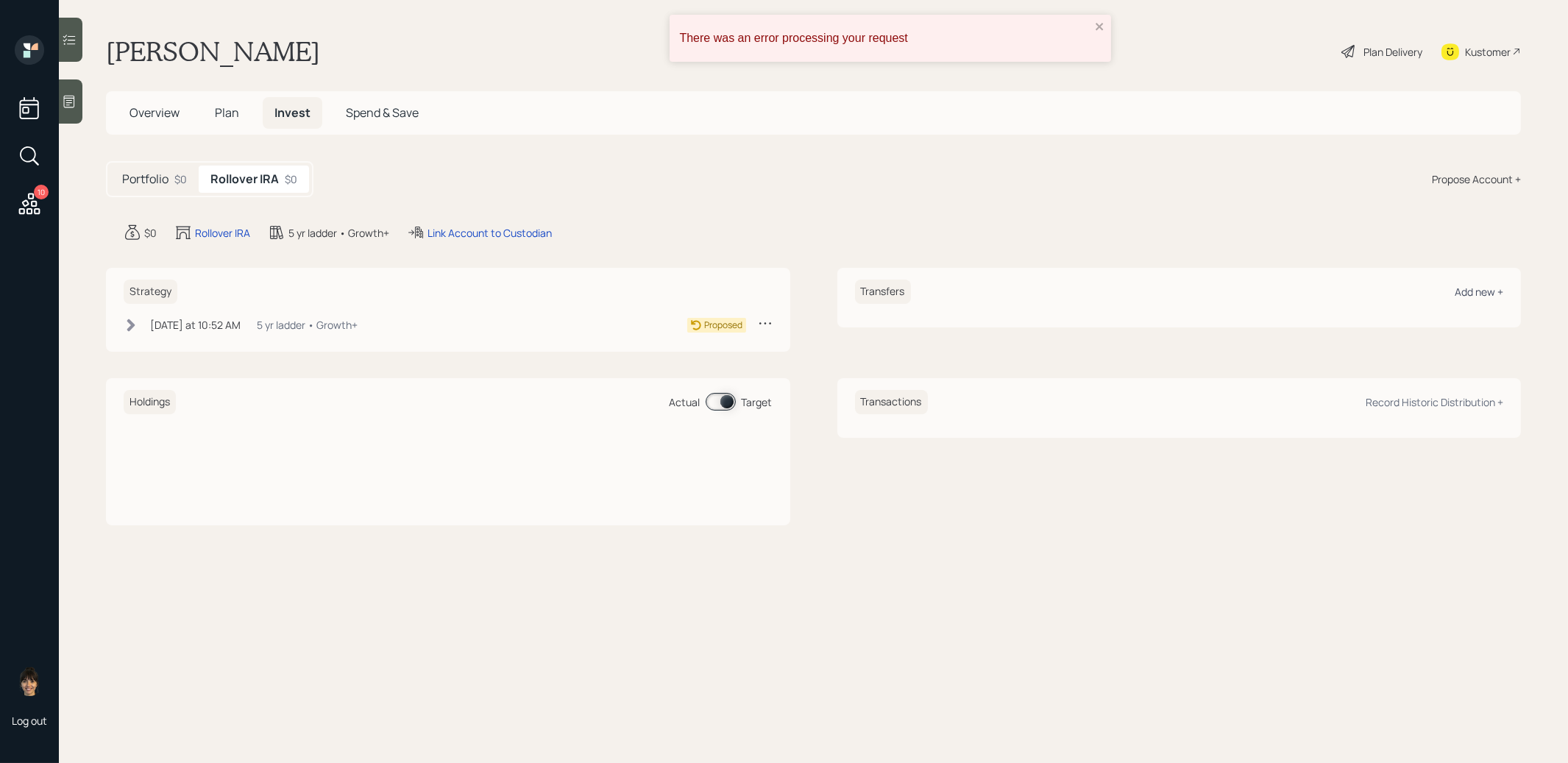
click at [1476, 288] on div "Add new +" at bounding box center [1478, 292] width 48 height 14
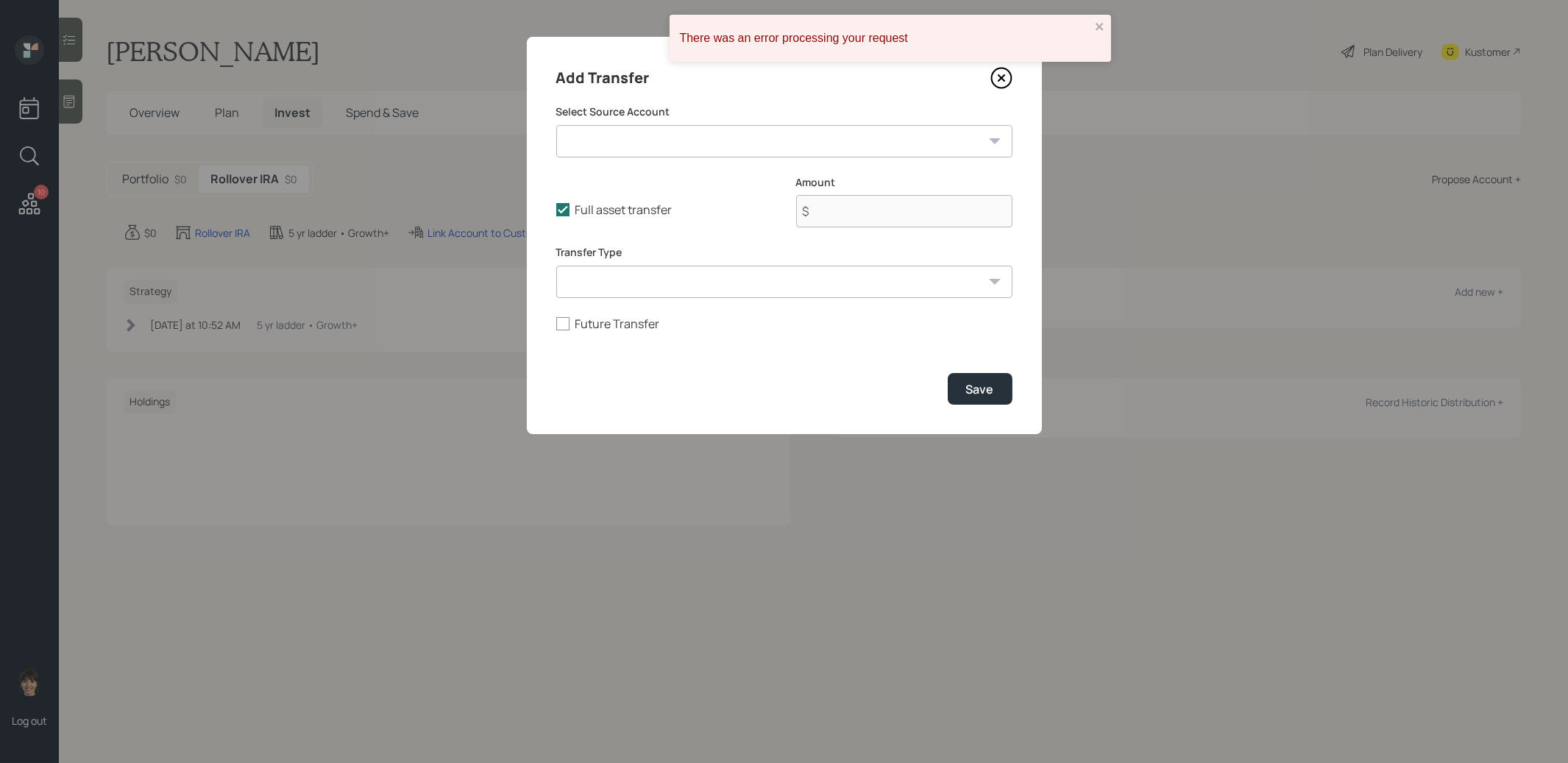
click at [668, 145] on select "Ascensus 401k / Current ($64,000 | 401(k)) Vanguard 401k ($58,000 | 401(k)) Van…" at bounding box center [784, 141] width 457 height 33
select select "4ae0c75b-0bc7-4492-942c-60397f564993"
click at [556, 125] on select "Ascensus 401k / Current ($64,000 | 401(k)) Vanguard 401k ($58,000 | 401(k)) Van…" at bounding box center [784, 141] width 457 height 33
type input "$ 58,000"
click at [666, 294] on select "ACAT Transfer Non ACAT Transfer Capitalize Rollover Rollover Deposit" at bounding box center [784, 281] width 457 height 33
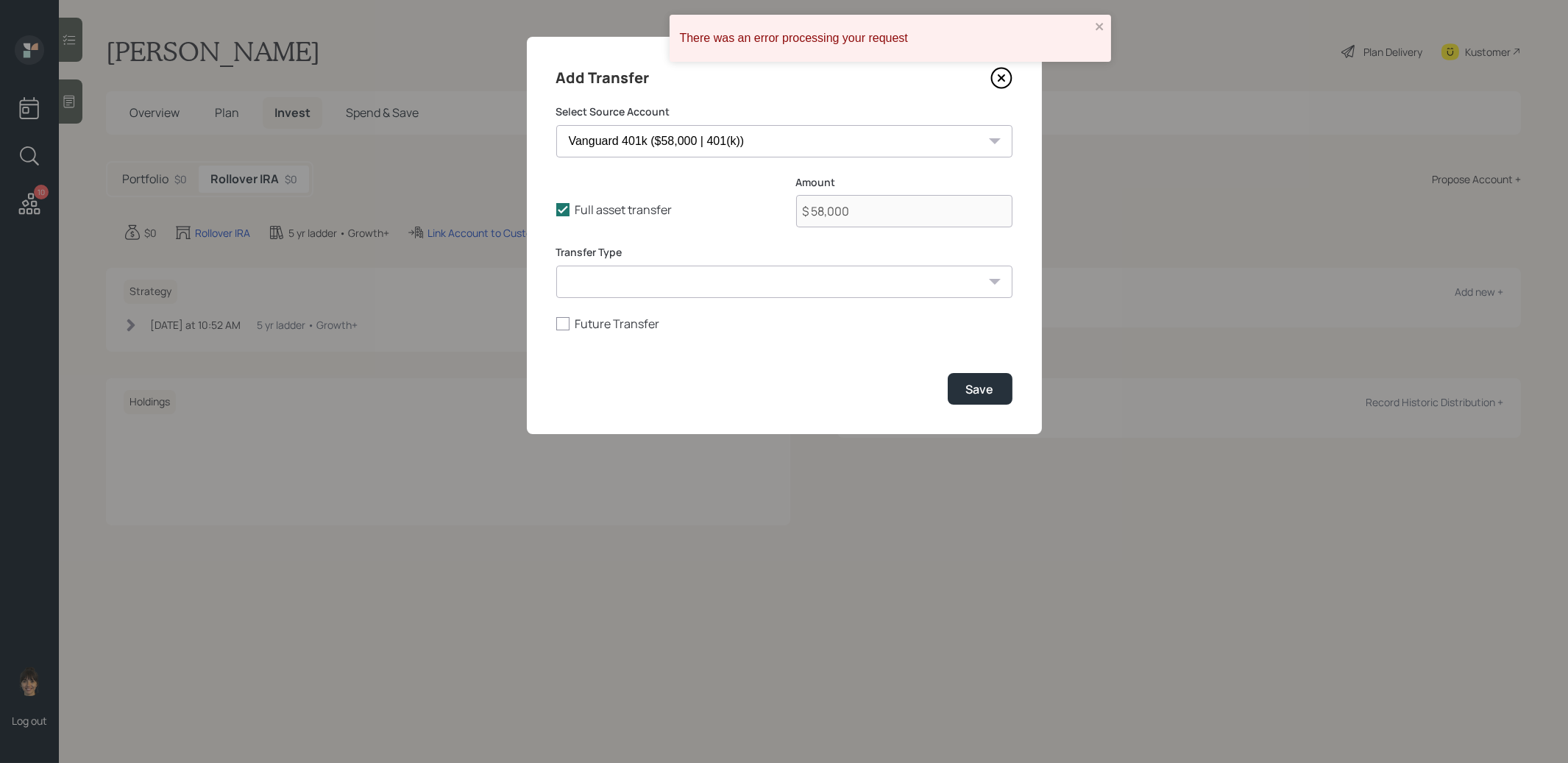
select select "rollover"
click at [556, 265] on select "ACAT Transfer Non ACAT Transfer Capitalize Rollover Rollover Deposit" at bounding box center [784, 281] width 457 height 33
click at [985, 390] on div "Save" at bounding box center [980, 388] width 28 height 16
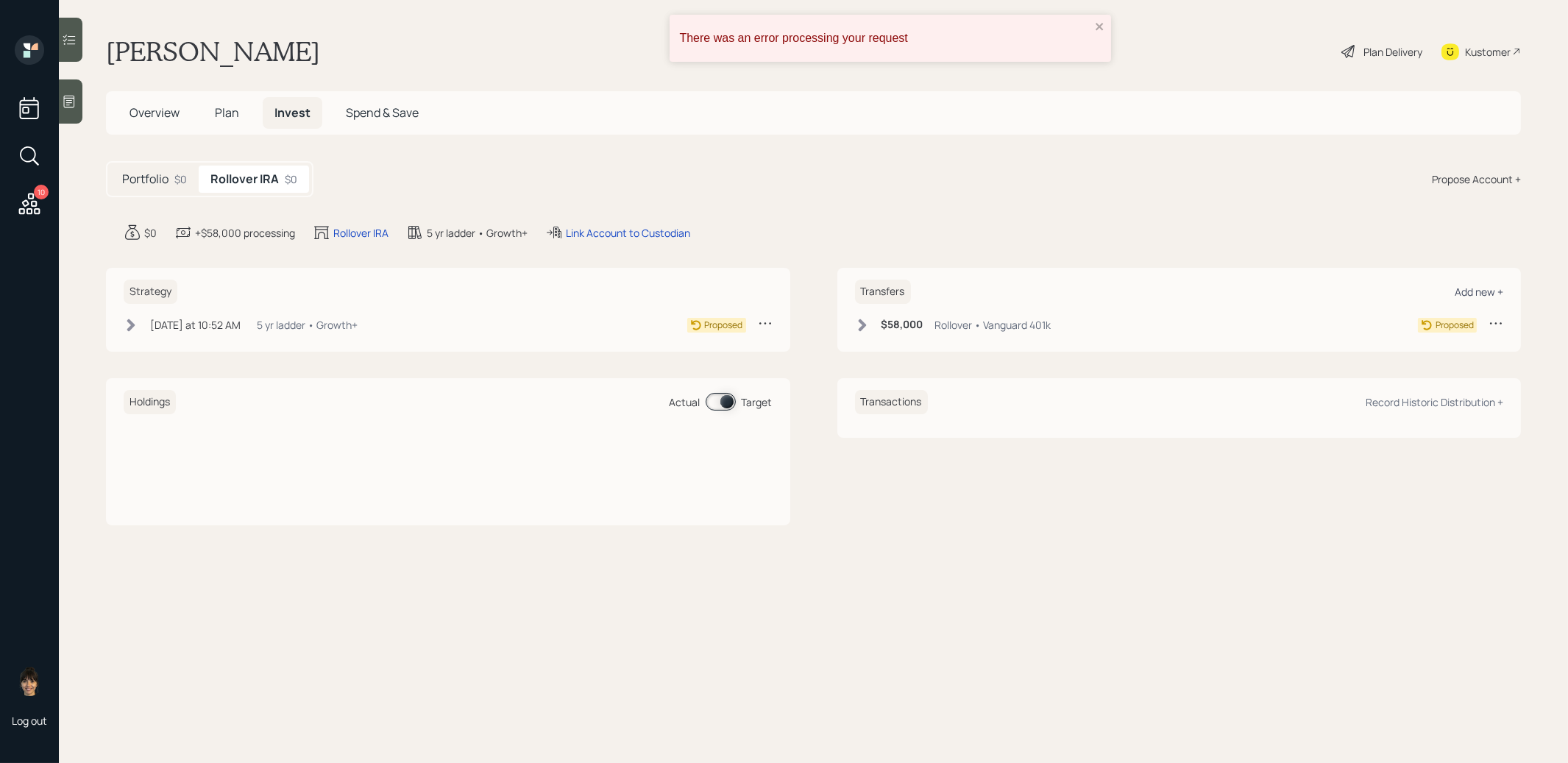
click at [1484, 289] on div "Add new +" at bounding box center [1478, 292] width 48 height 14
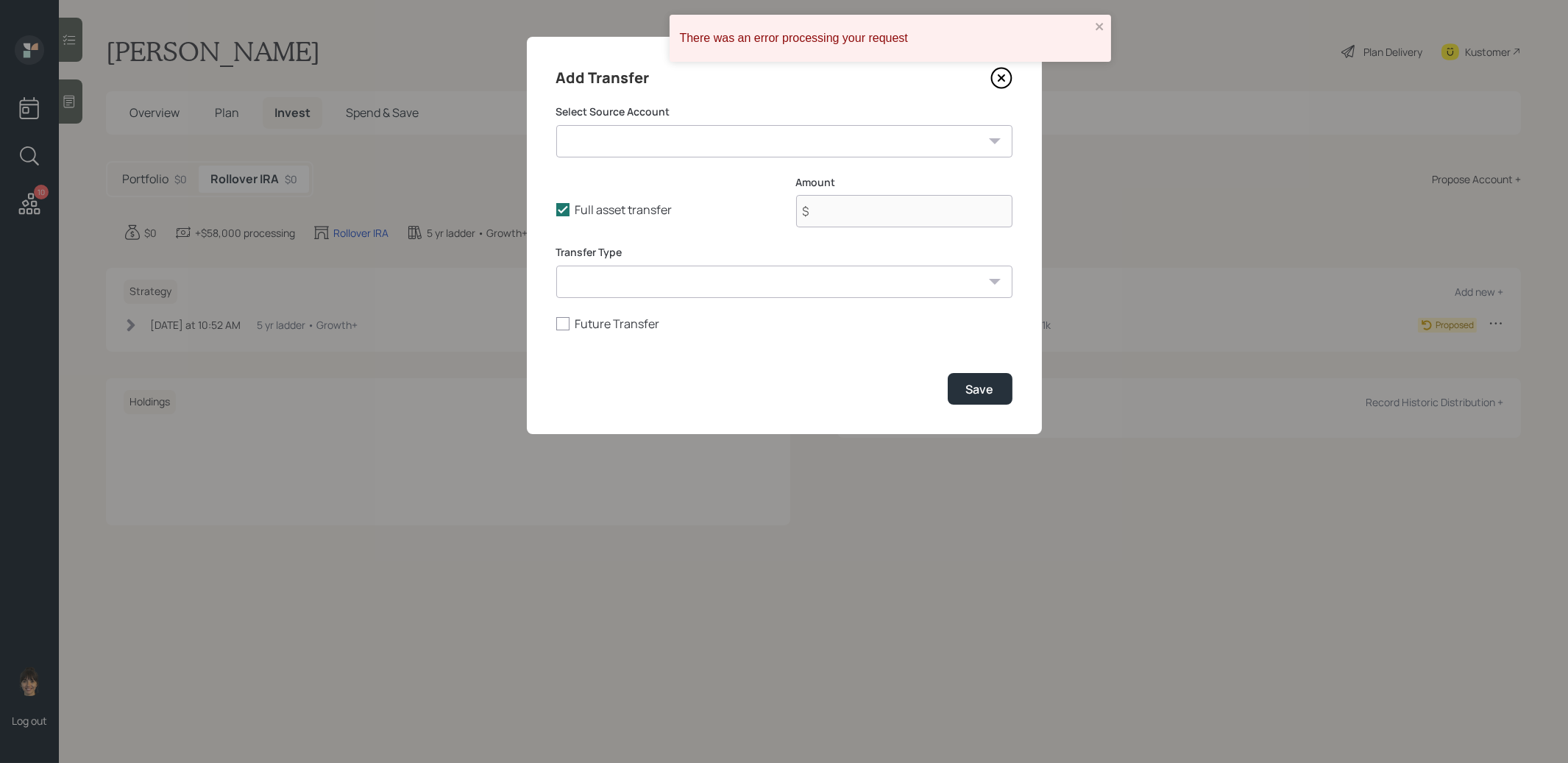
click at [594, 145] on select "Ascensus 401k / Current ($64,000 | 401(k)) Vanguard 401k ($58,000 | 401(k)) Van…" at bounding box center [784, 141] width 457 height 33
select select "701ef704-f245-4b5c-869a-3480665096a3"
click at [556, 125] on select "Ascensus 401k / Current ($64,000 | 401(k)) Vanguard 401k ($58,000 | 401(k)) Van…" at bounding box center [784, 141] width 457 height 33
type input "$ 20,000"
click at [731, 288] on select "ACAT Transfer Non ACAT Transfer Capitalize Rollover Rollover Deposit" at bounding box center [784, 281] width 457 height 33
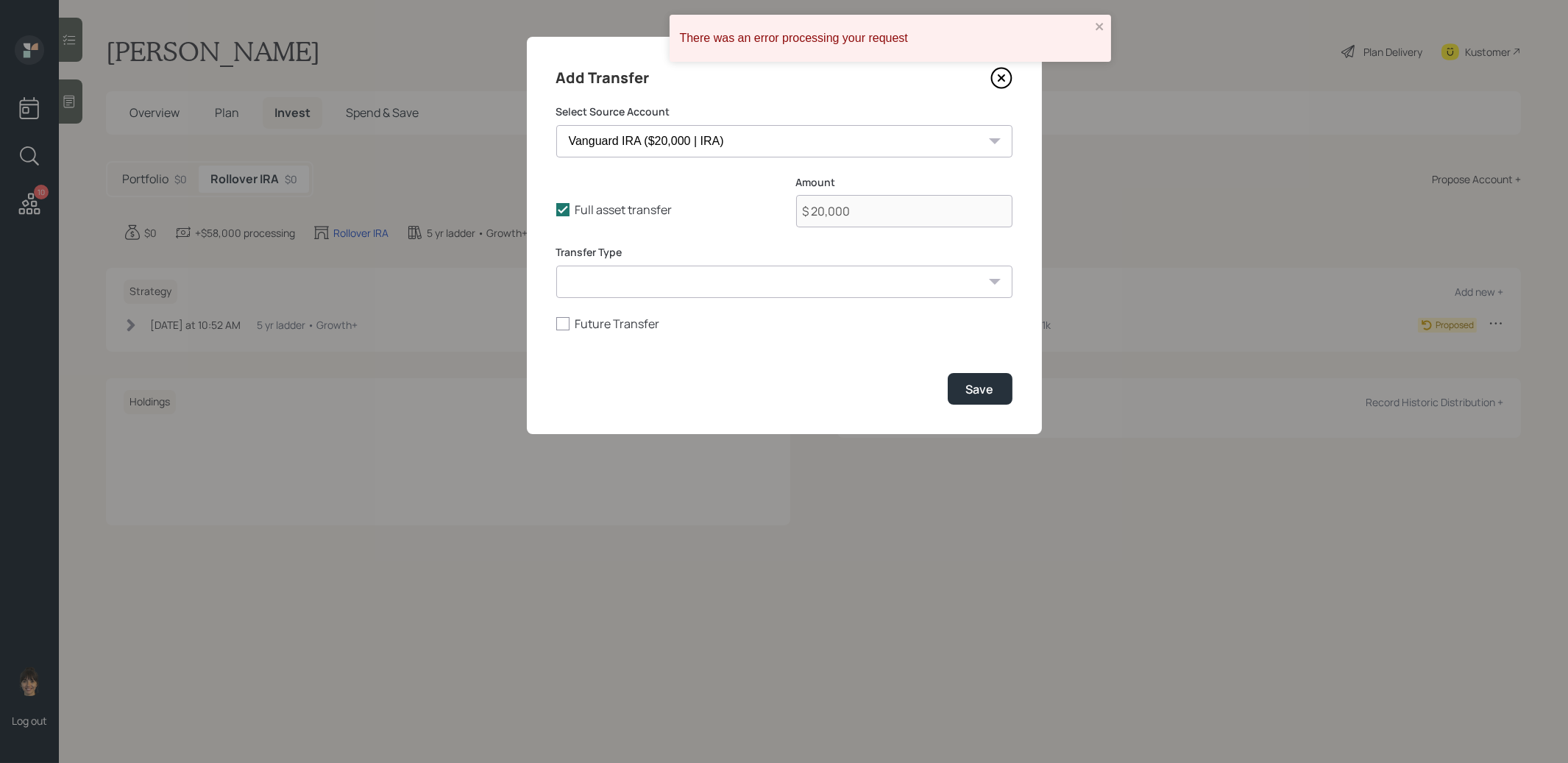
select select "acat_transfer"
click at [556, 265] on select "ACAT Transfer Non ACAT Transfer Capitalize Rollover Rollover Deposit" at bounding box center [784, 281] width 457 height 33
click at [992, 383] on div "Save" at bounding box center [980, 388] width 28 height 16
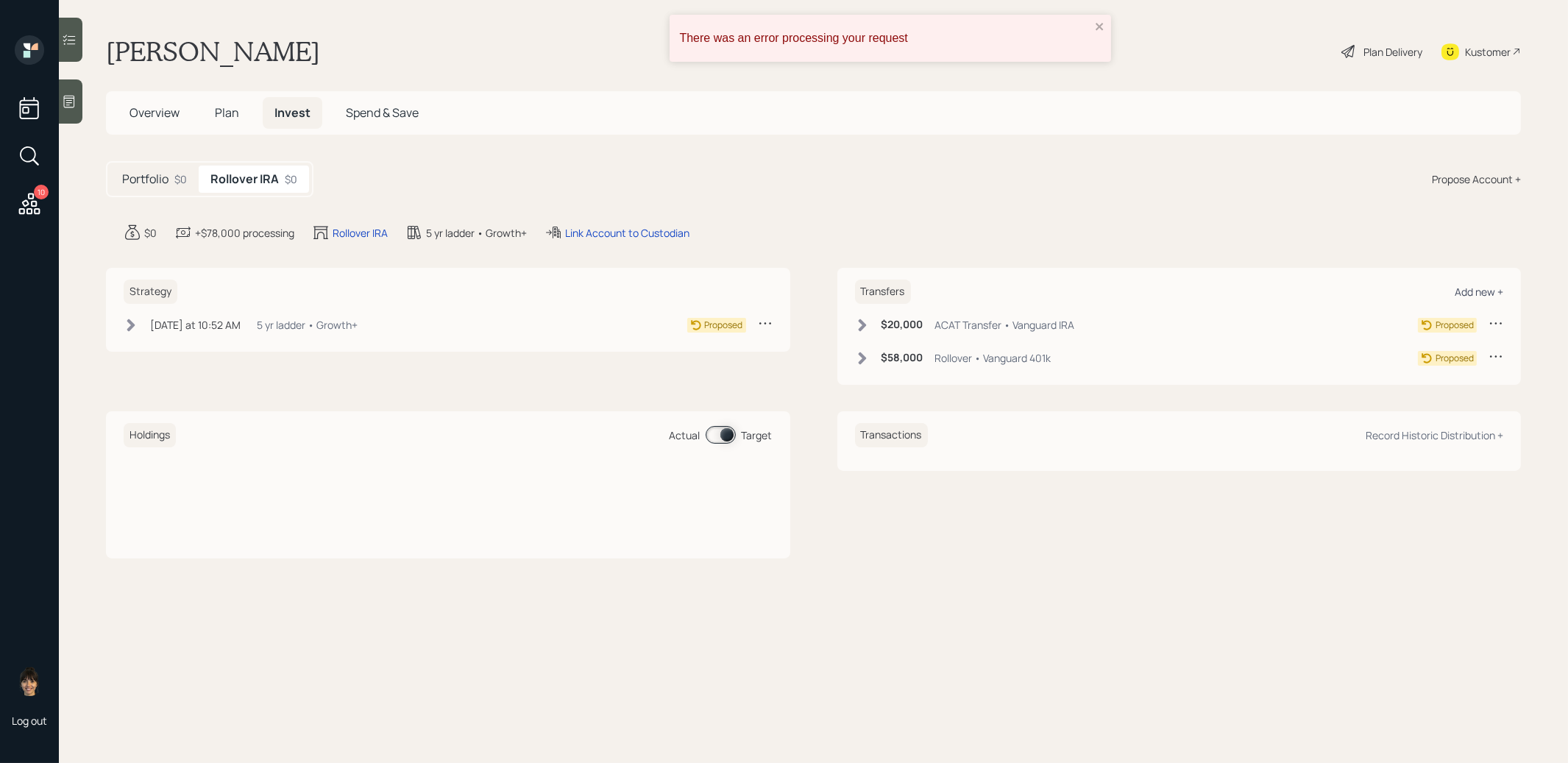
click at [1495, 290] on div "Add new +" at bounding box center [1478, 292] width 48 height 14
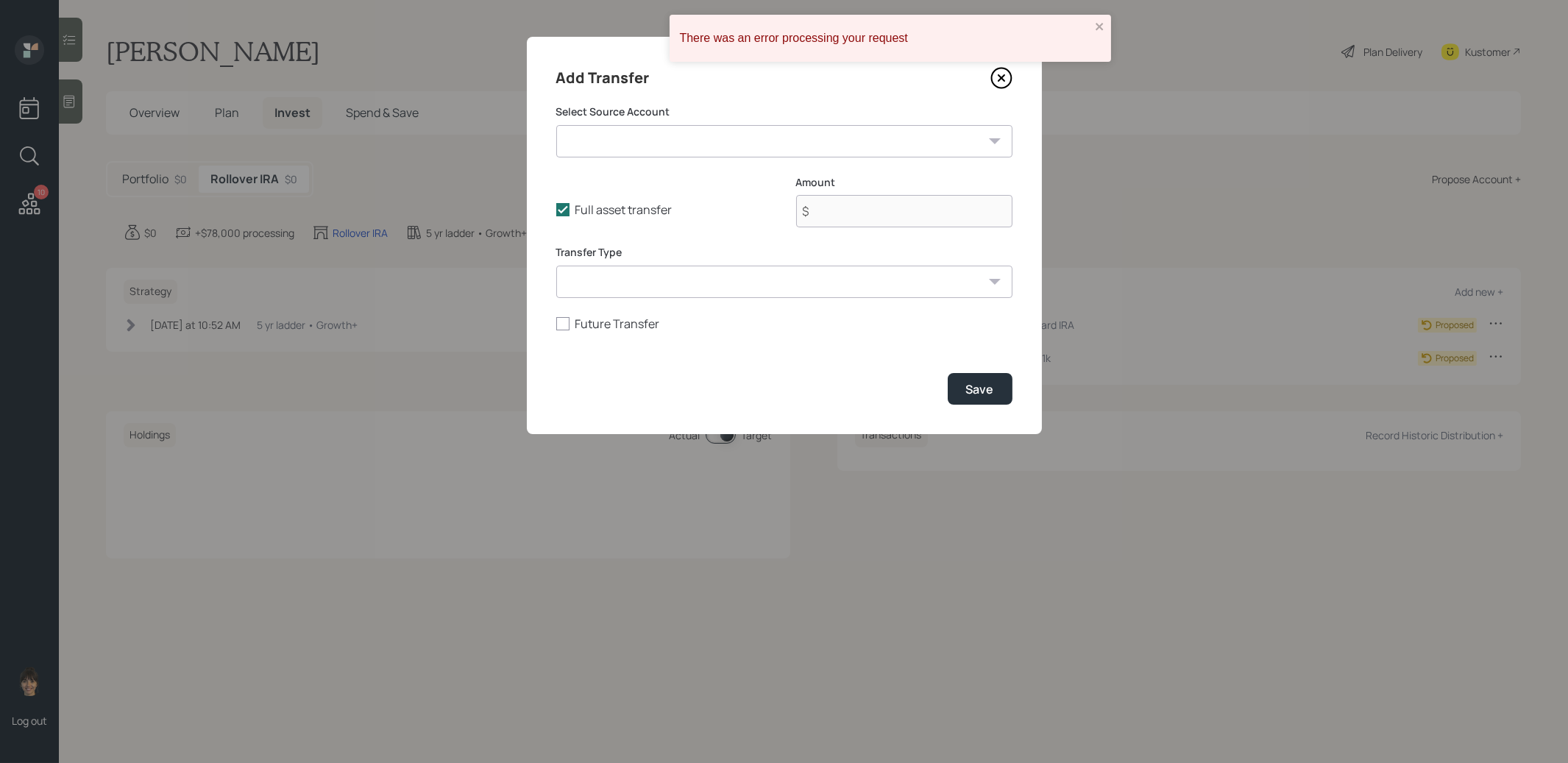
click at [673, 135] on select "Ascensus 401k / Current ($64,000 | 401(k)) Vanguard 401k ($58,000 | 401(k)) Van…" at bounding box center [784, 141] width 457 height 33
select select "042b010c-10f5-40e1-9d51-bd2b953c4159"
click at [556, 125] on select "Ascensus 401k / Current ($64,000 | 401(k)) Vanguard 401k ($58,000 | 401(k)) Van…" at bounding box center [784, 141] width 457 height 33
type input "$ 300,000"
click at [759, 288] on select "ACAT Transfer Non ACAT Transfer Capitalize Rollover Rollover Deposit" at bounding box center [784, 281] width 457 height 33
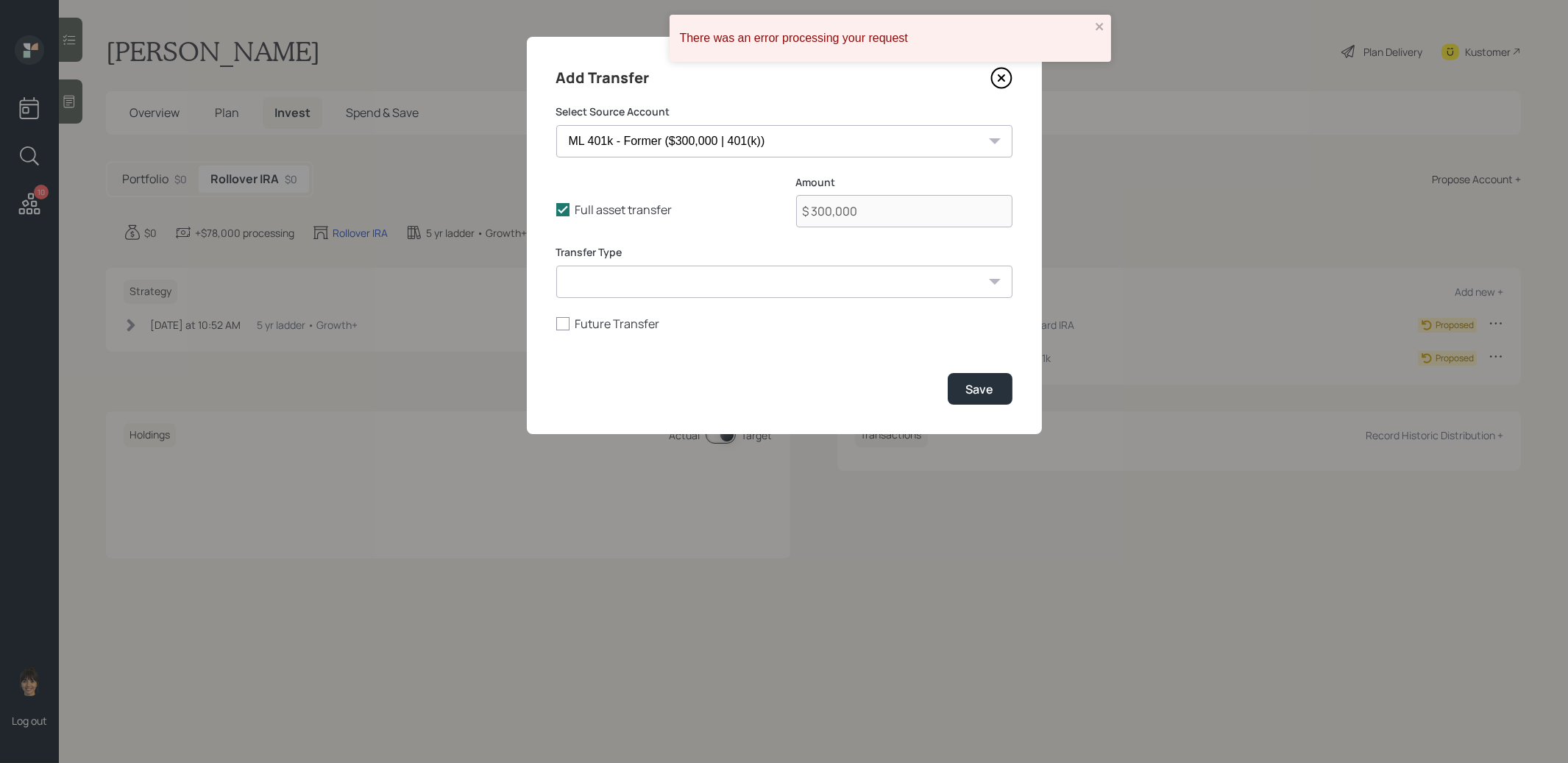
select select "rollover"
click at [556, 265] on select "ACAT Transfer Non ACAT Transfer Capitalize Rollover Rollover Deposit" at bounding box center [784, 281] width 457 height 33
click at [989, 393] on div "Save" at bounding box center [980, 388] width 28 height 16
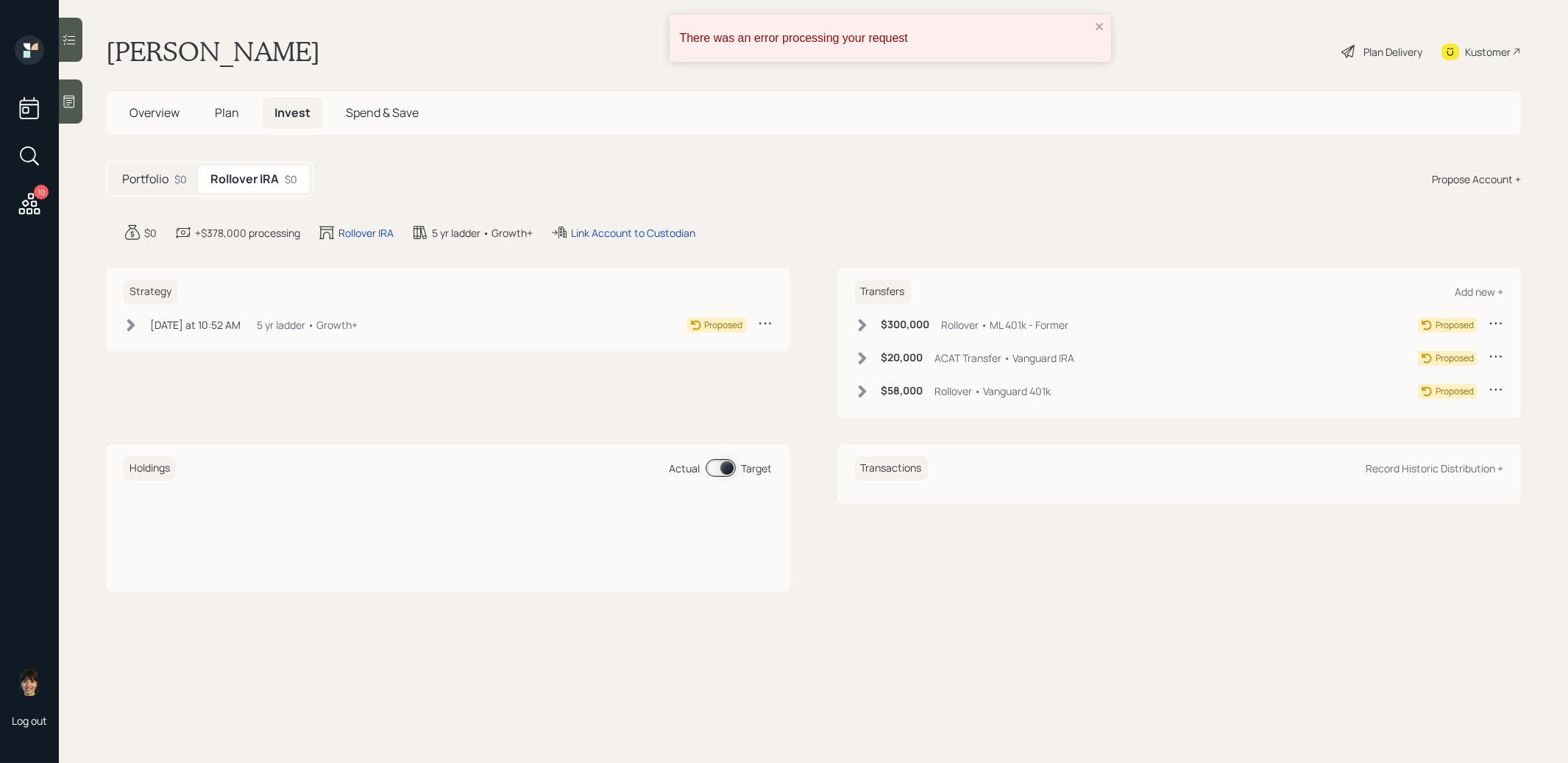
click at [1488, 178] on div "Propose Account +" at bounding box center [1476, 179] width 89 height 16
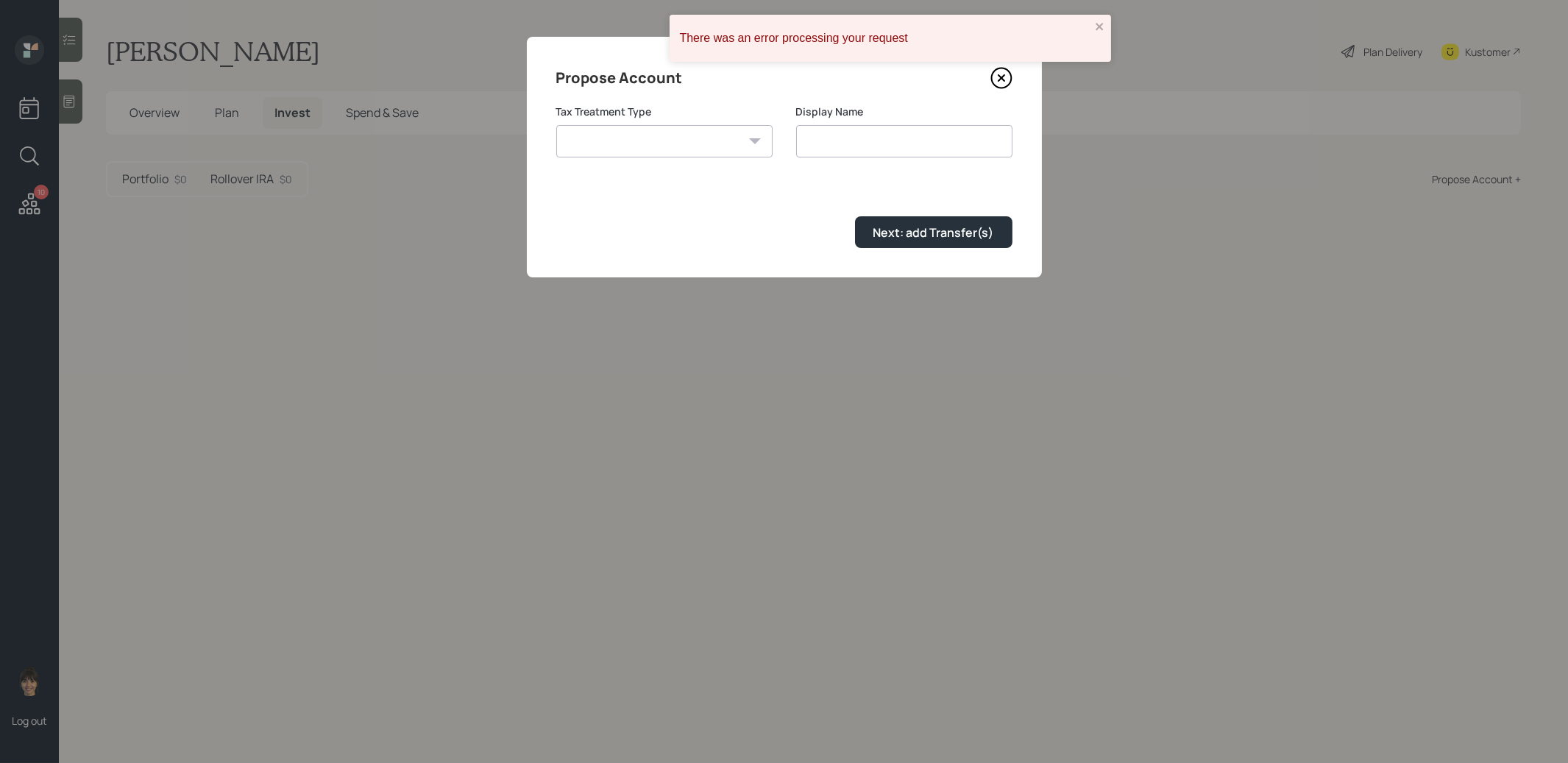
click at [675, 146] on select "Roth Taxable Traditional" at bounding box center [664, 141] width 216 height 33
select select "roth"
click at [556, 125] on select "Roth Taxable Traditional" at bounding box center [664, 141] width 216 height 33
click at [890, 147] on input "Roth" at bounding box center [903, 141] width 216 height 33
type input "Roth IRA"
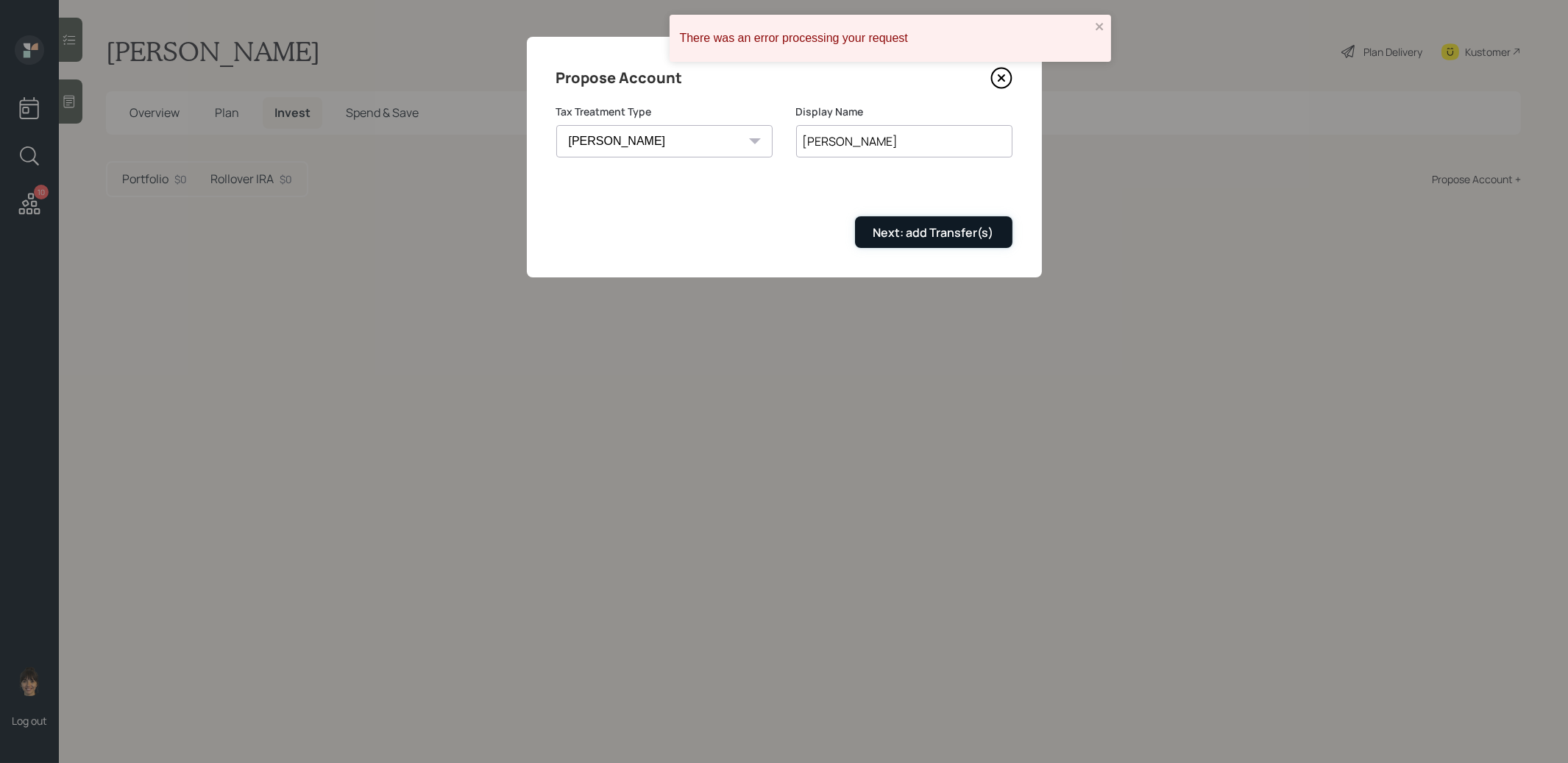
click at [918, 225] on div "Next: add Transfer(s)" at bounding box center [934, 233] width 120 height 16
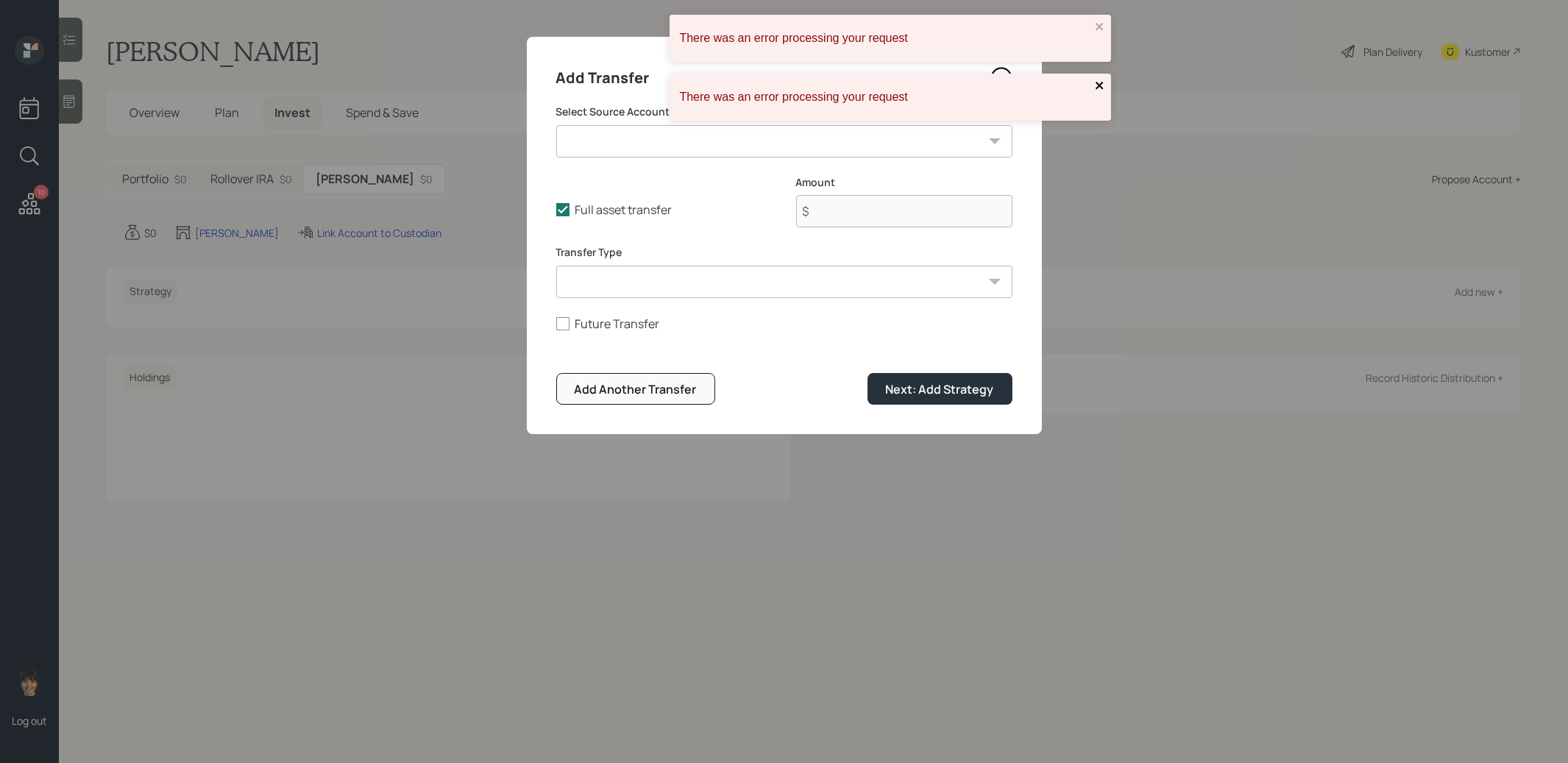
click at [1099, 83] on icon "close" at bounding box center [1100, 86] width 10 height 12
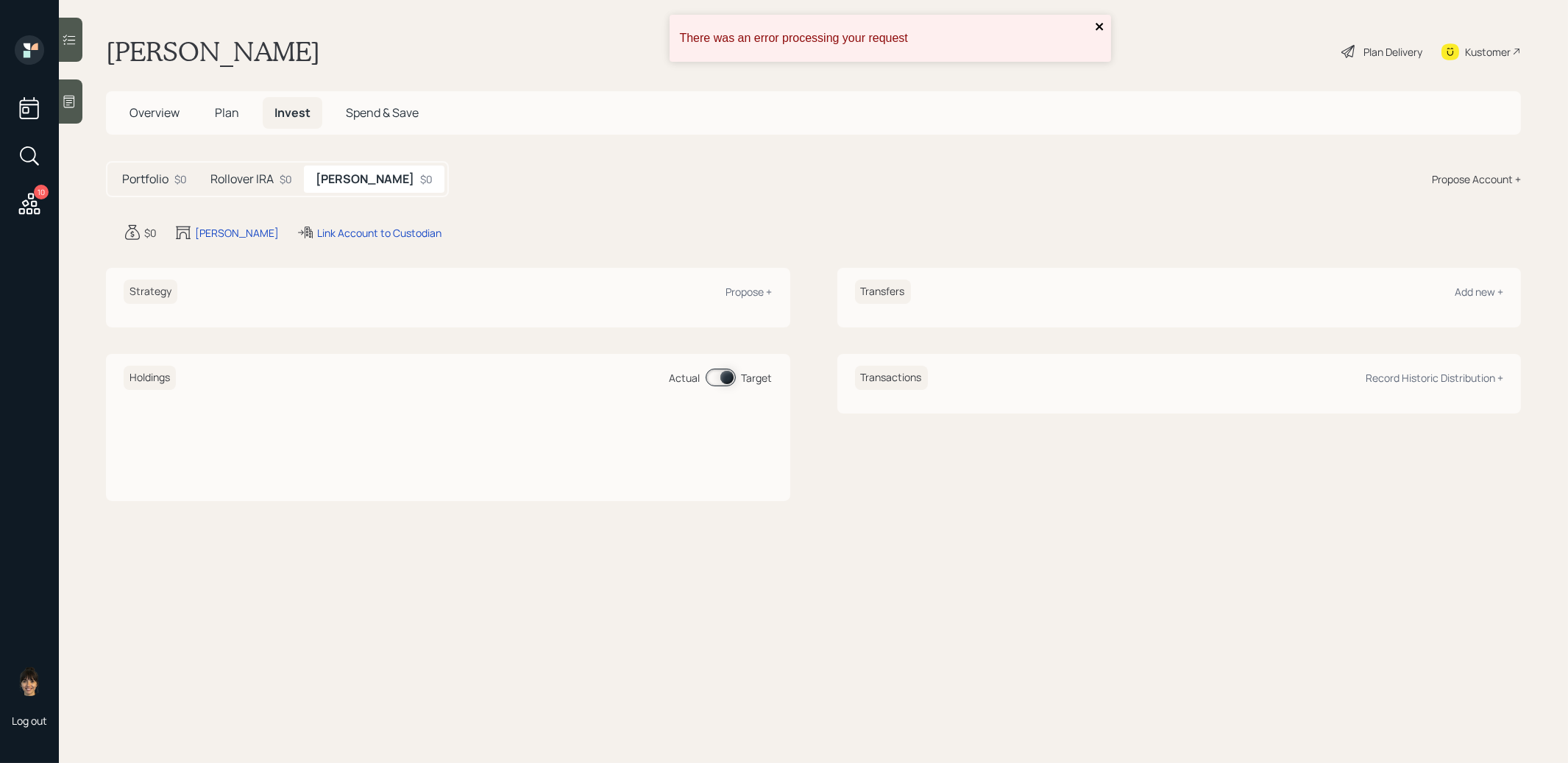
click at [1099, 28] on icon "close" at bounding box center [1099, 26] width 7 height 7
click at [764, 288] on div "Propose +" at bounding box center [748, 292] width 46 height 14
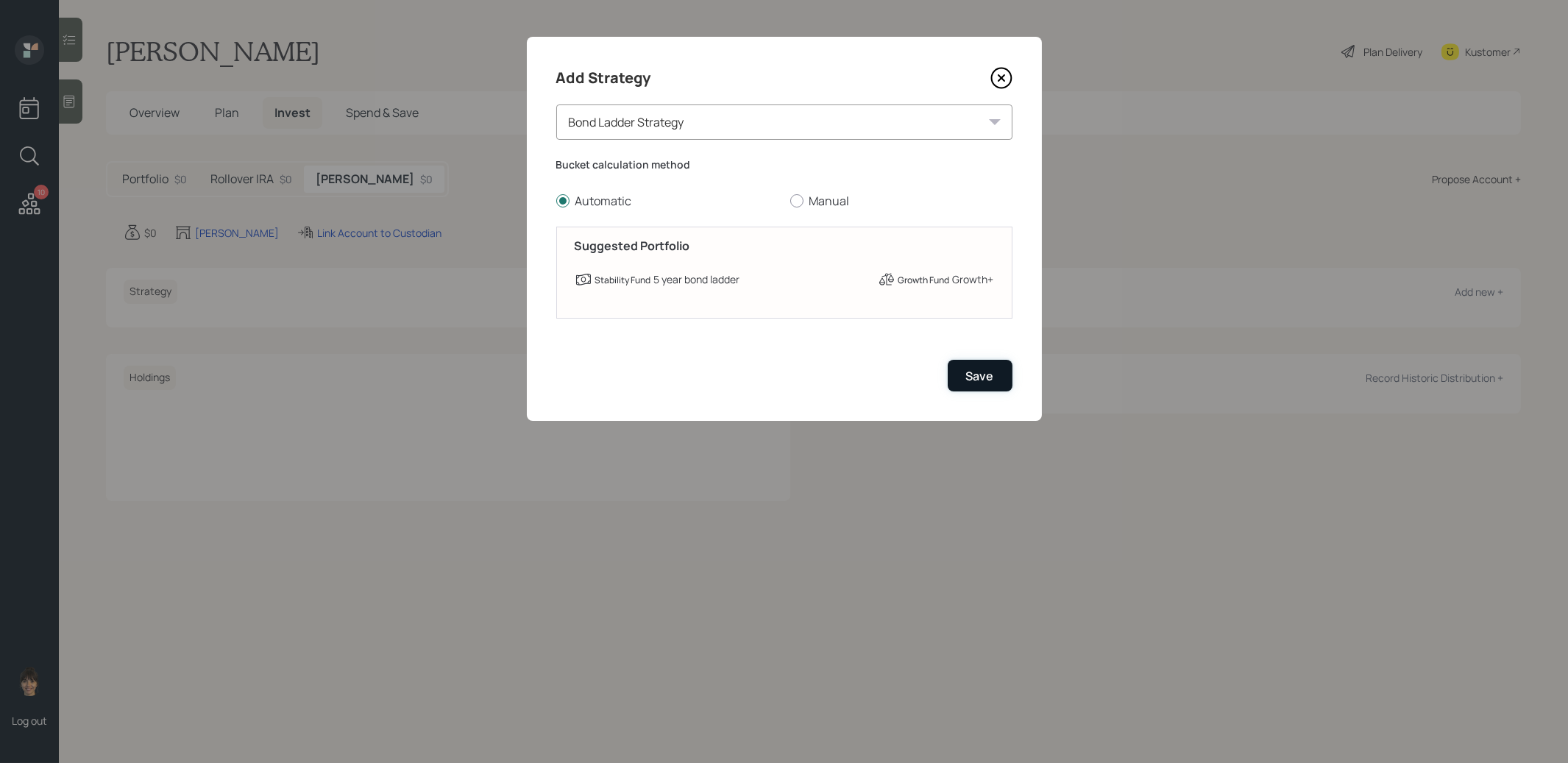
click at [989, 368] on div "Save" at bounding box center [980, 376] width 28 height 16
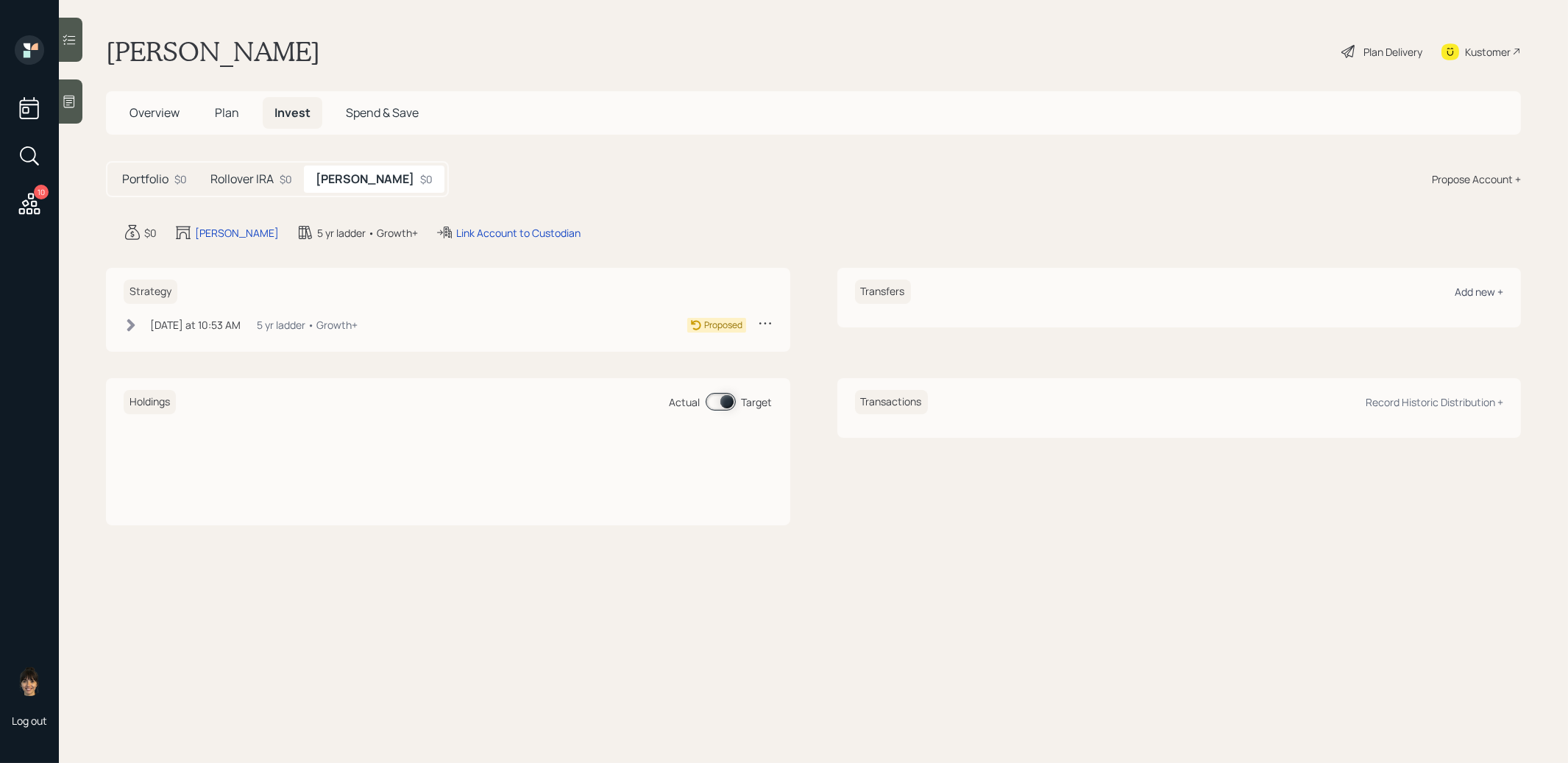
click at [1470, 297] on div "Add new +" at bounding box center [1478, 292] width 48 height 14
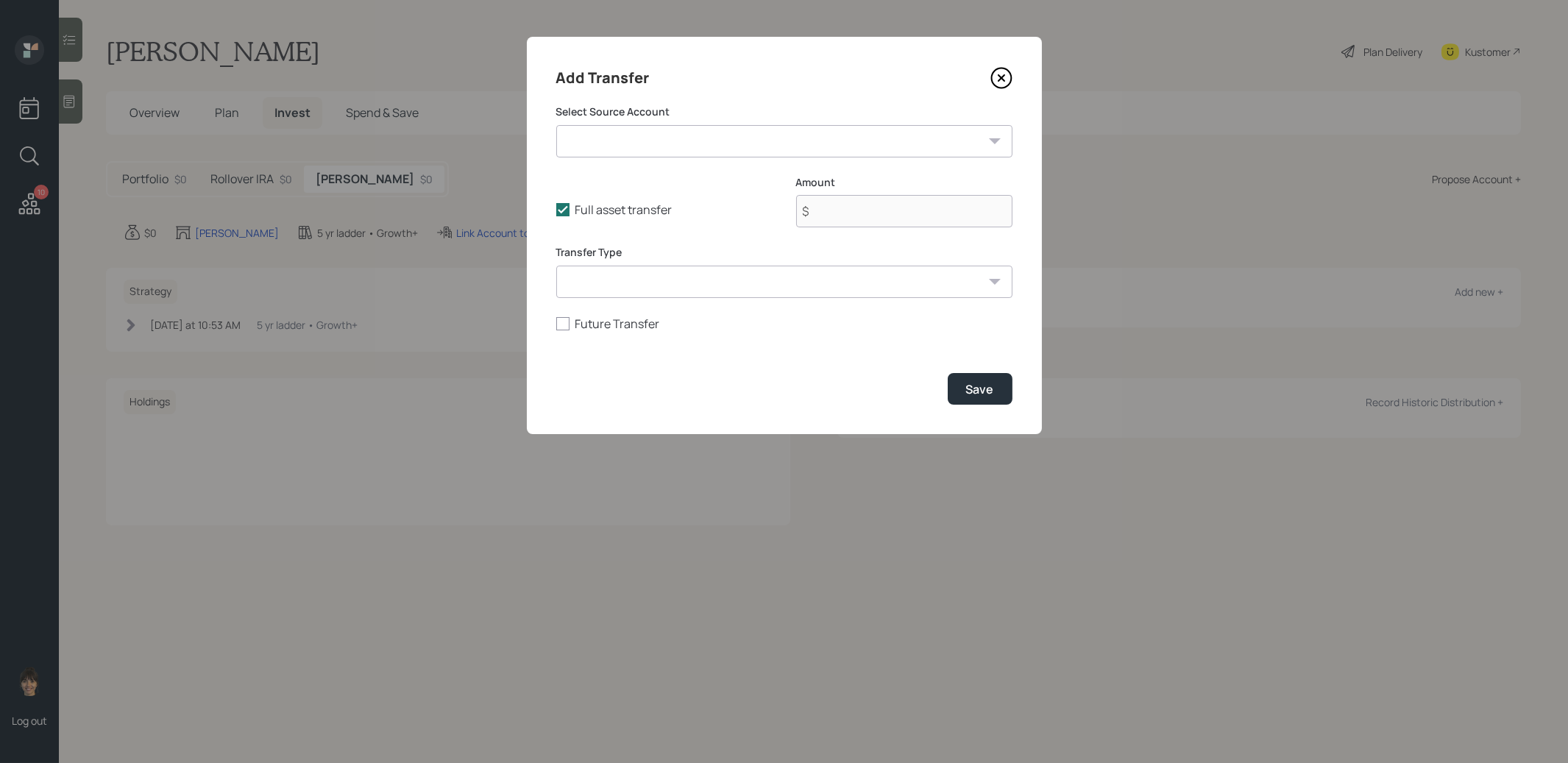
click at [727, 129] on select "Ascensus 401k / Current ($64,000 | 401(k)) Vanguard 401k ($58,000 | 401(k)) Van…" at bounding box center [784, 141] width 457 height 33
select select "59ec2487-6857-4c9f-b45e-7018f7fb8f4a"
click at [556, 125] on select "Ascensus 401k / Current ($64,000 | 401(k)) Vanguard 401k ($58,000 | 401(k)) Van…" at bounding box center [784, 141] width 457 height 33
type input "$ 1,300"
click at [769, 282] on select "ACAT Transfer Non ACAT Transfer Capitalize Rollover Rollover Deposit" at bounding box center [784, 281] width 457 height 33
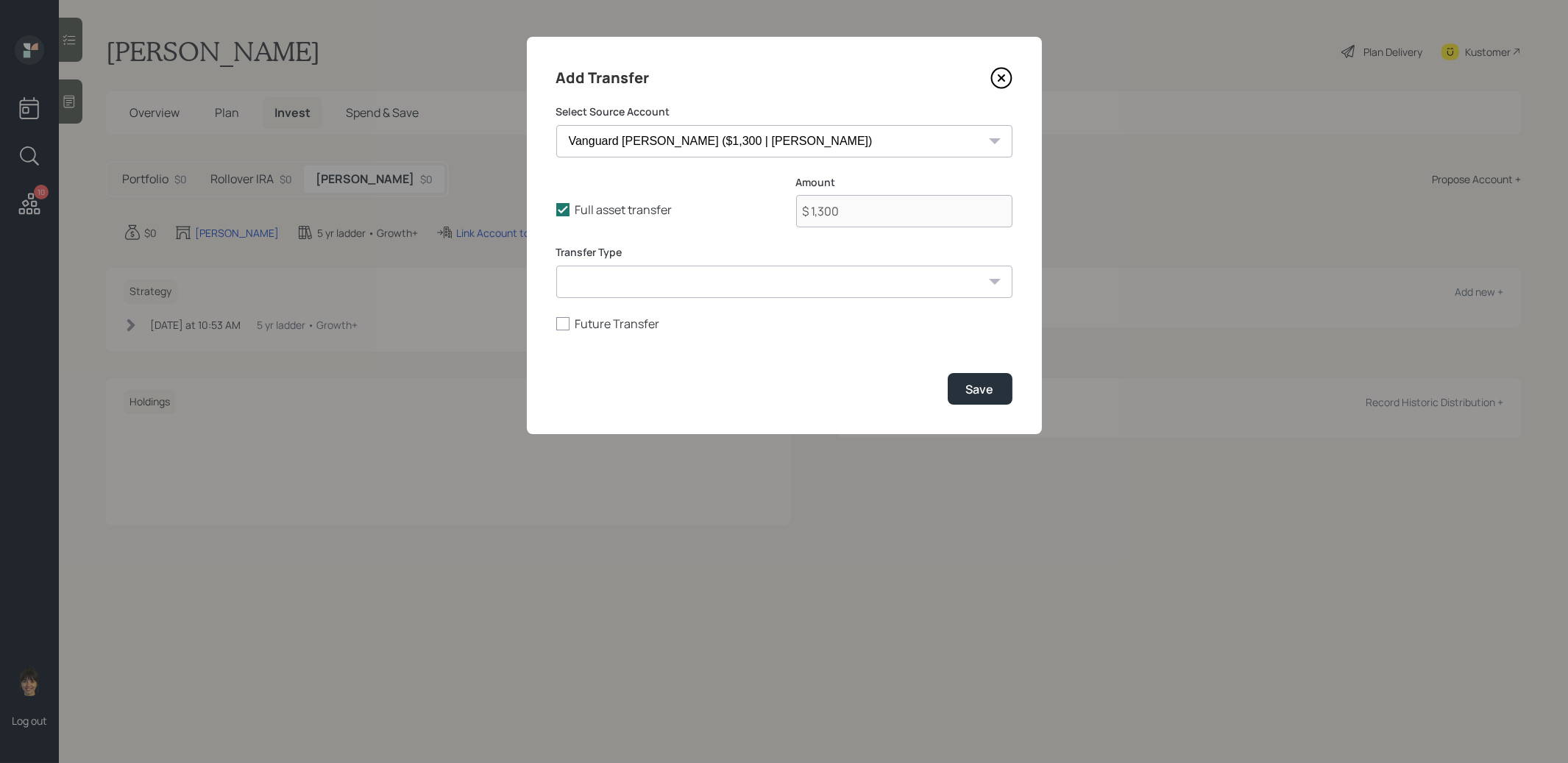
select select "acat_transfer"
click at [556, 265] on select "ACAT Transfer Non ACAT Transfer Capitalize Rollover Rollover Deposit" at bounding box center [784, 281] width 457 height 33
click at [997, 392] on button "Save" at bounding box center [980, 388] width 65 height 32
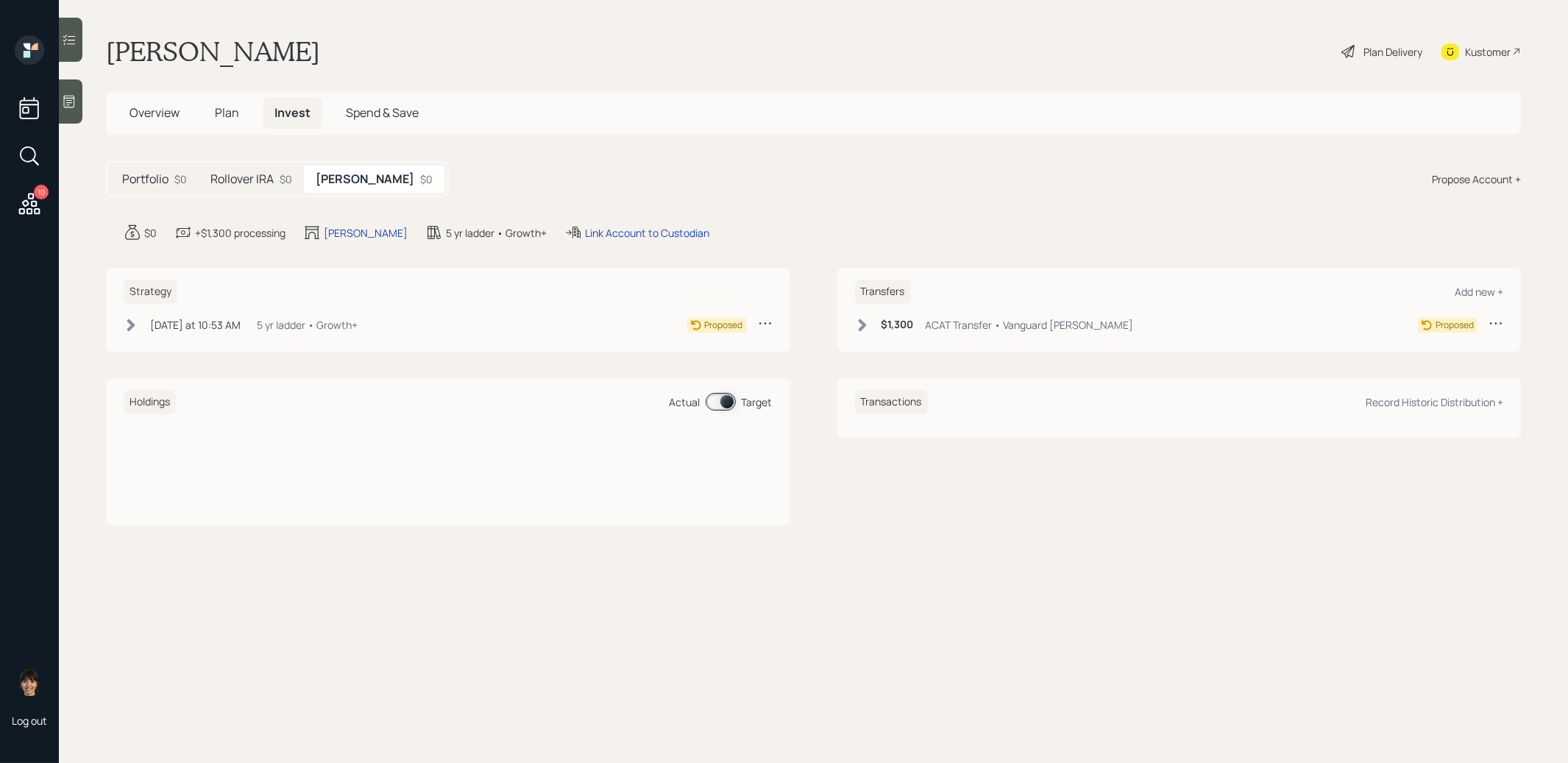
click at [862, 327] on icon at bounding box center [862, 324] width 8 height 13
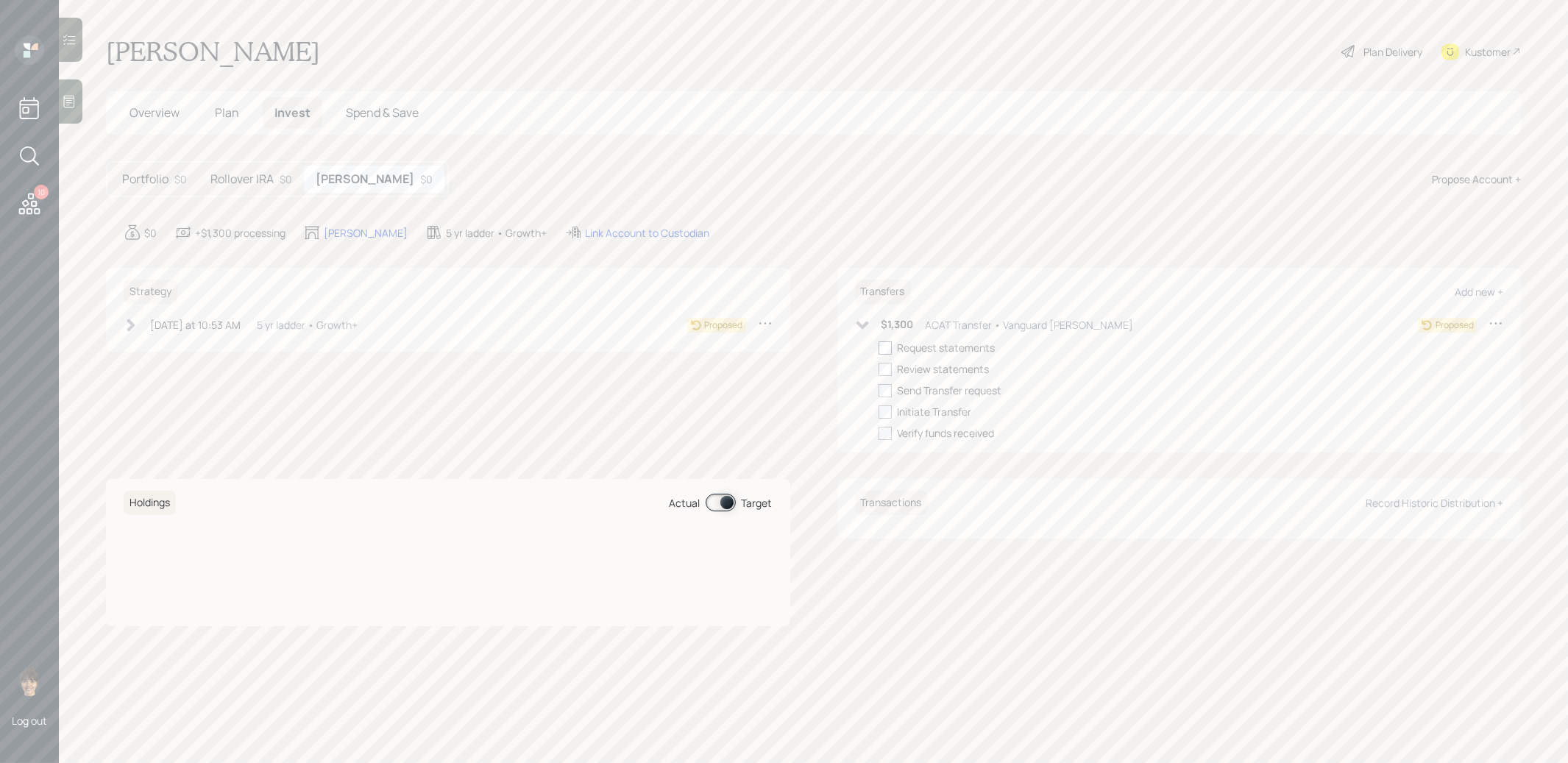
click at [886, 345] on div at bounding box center [885, 347] width 13 height 13
click at [879, 347] on input "checkbox" at bounding box center [878, 347] width 1 height 1
checkbox input "true"
click at [126, 317] on icon at bounding box center [130, 324] width 15 height 15
click at [149, 341] on div at bounding box center [153, 347] width 13 height 13
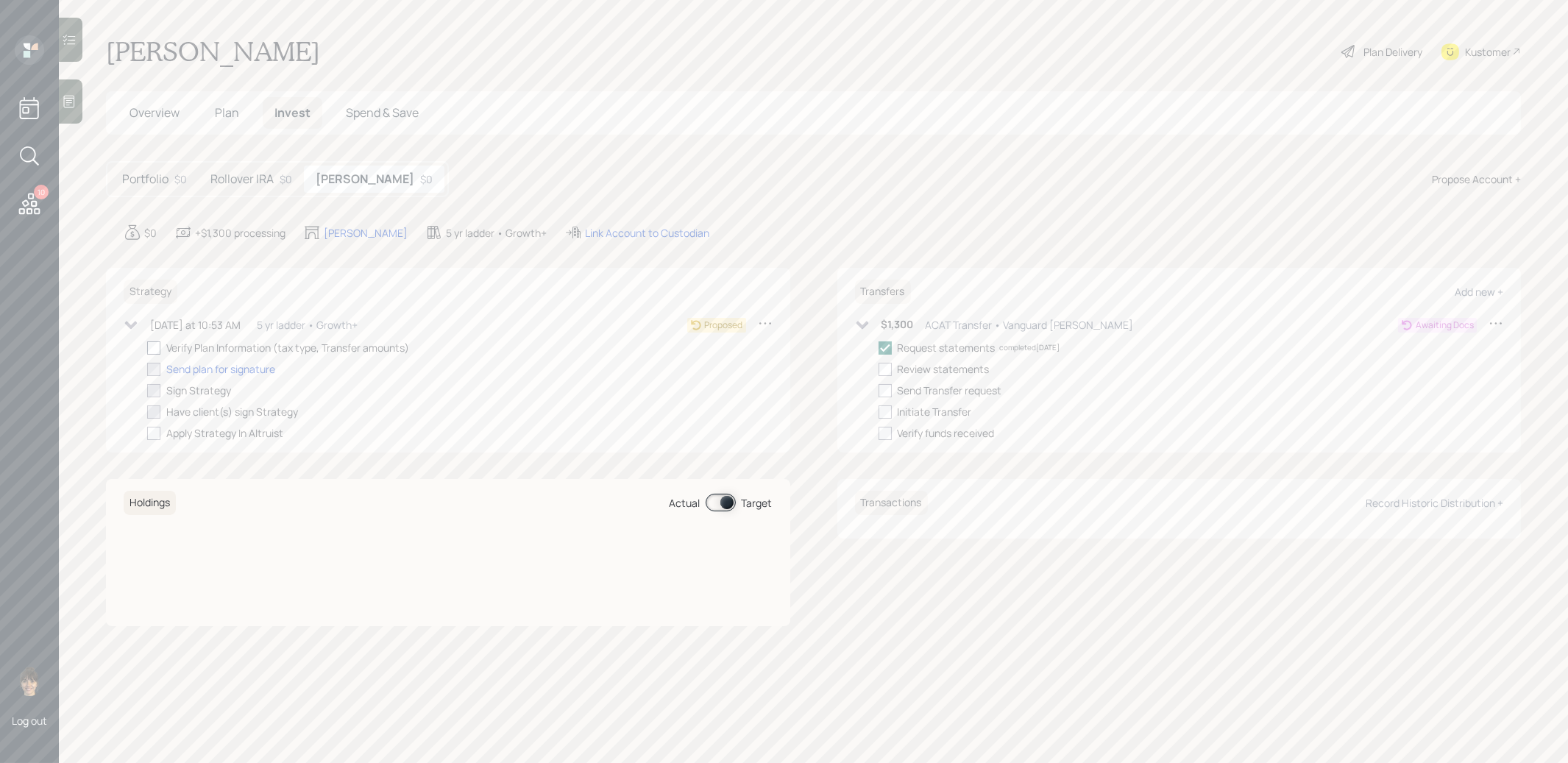
click at [147, 347] on input "checkbox" at bounding box center [146, 347] width 1 height 1
checkbox input "true"
click at [248, 173] on h5 "Rollover IRA" at bounding box center [242, 179] width 63 height 14
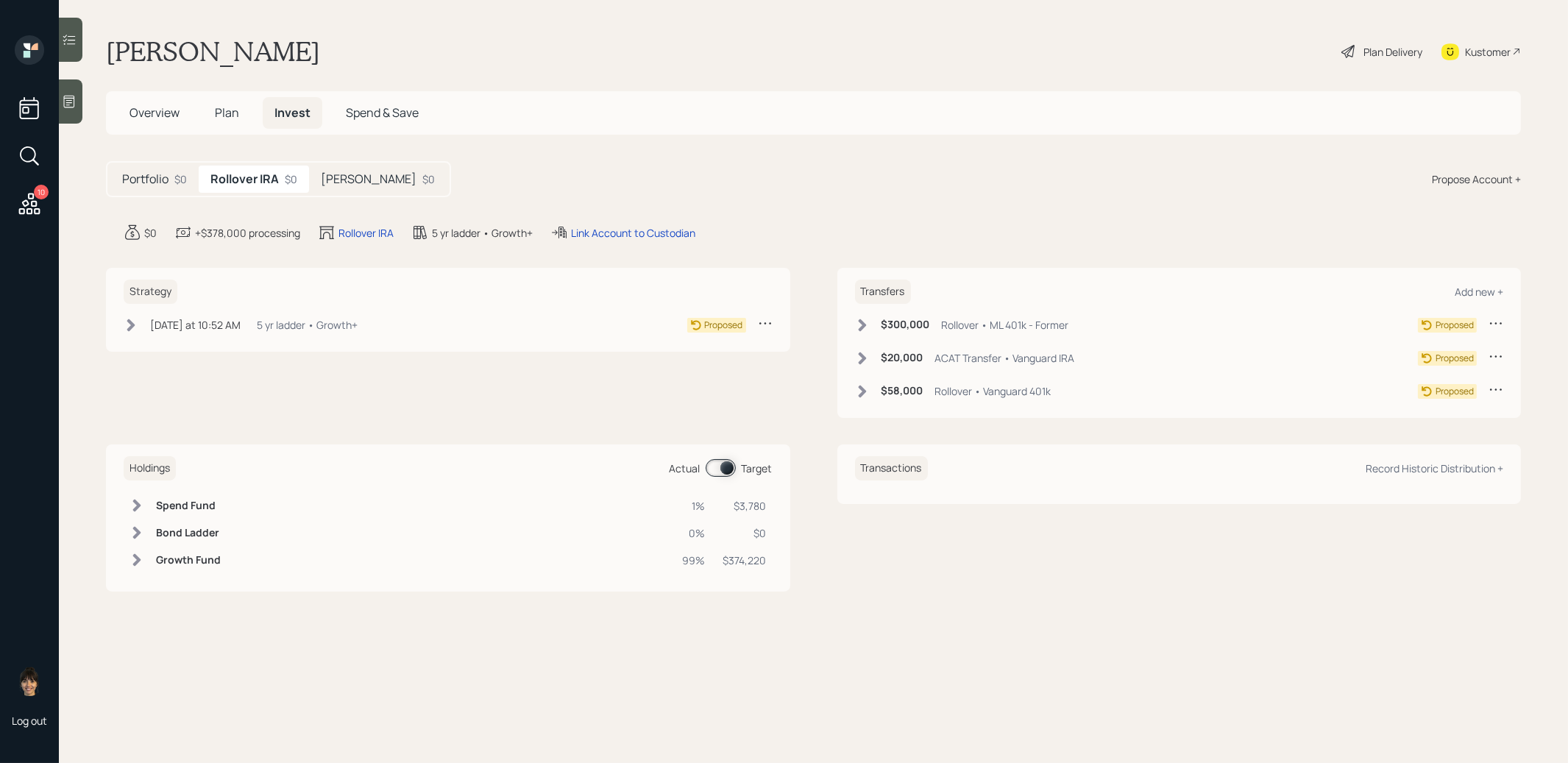
click at [864, 317] on icon at bounding box center [862, 324] width 15 height 15
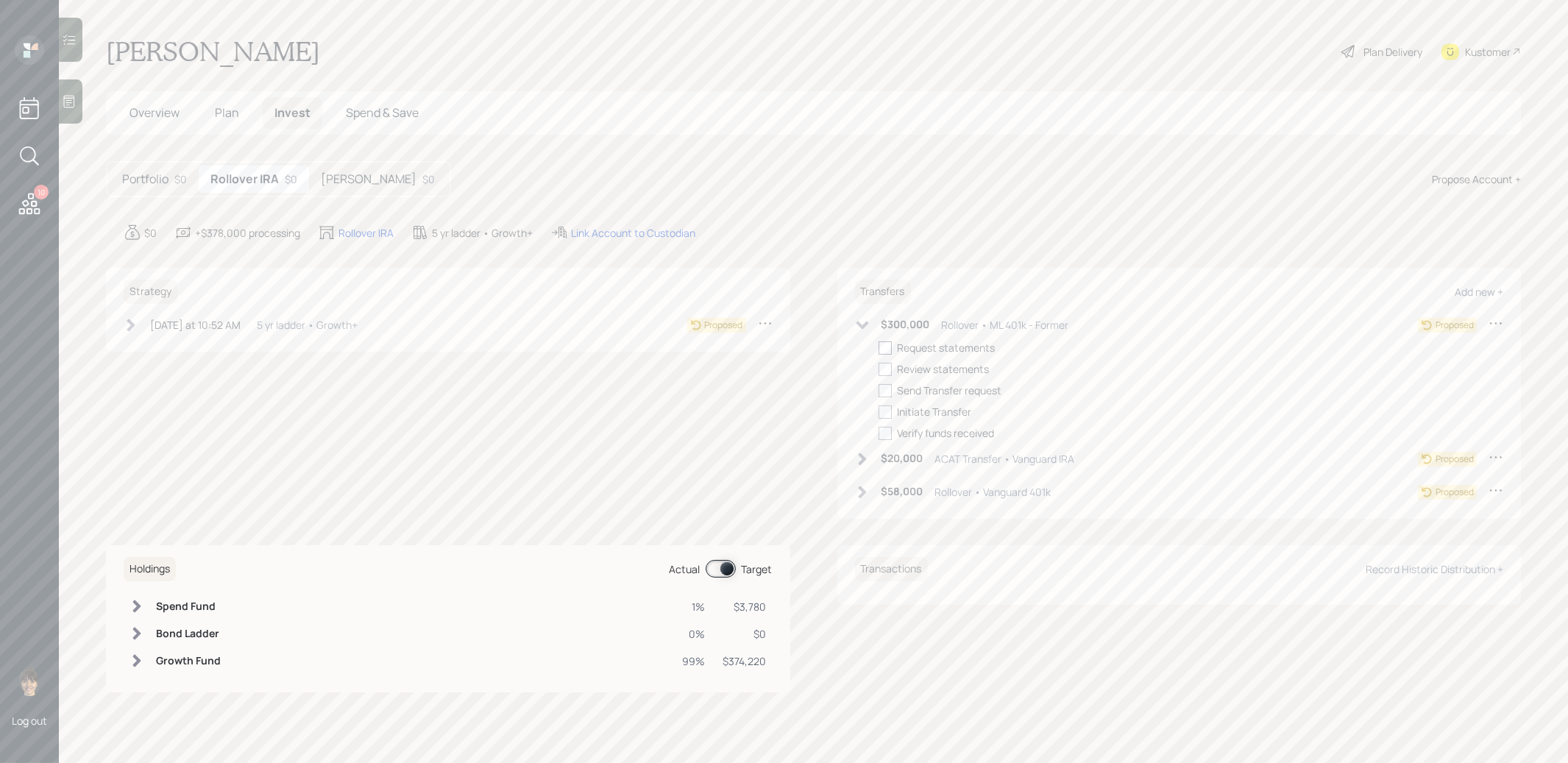
click at [888, 344] on div at bounding box center [885, 347] width 13 height 13
click at [879, 347] on input "checkbox" at bounding box center [878, 347] width 1 height 1
checkbox input "true"
click at [865, 457] on icon at bounding box center [862, 458] width 15 height 15
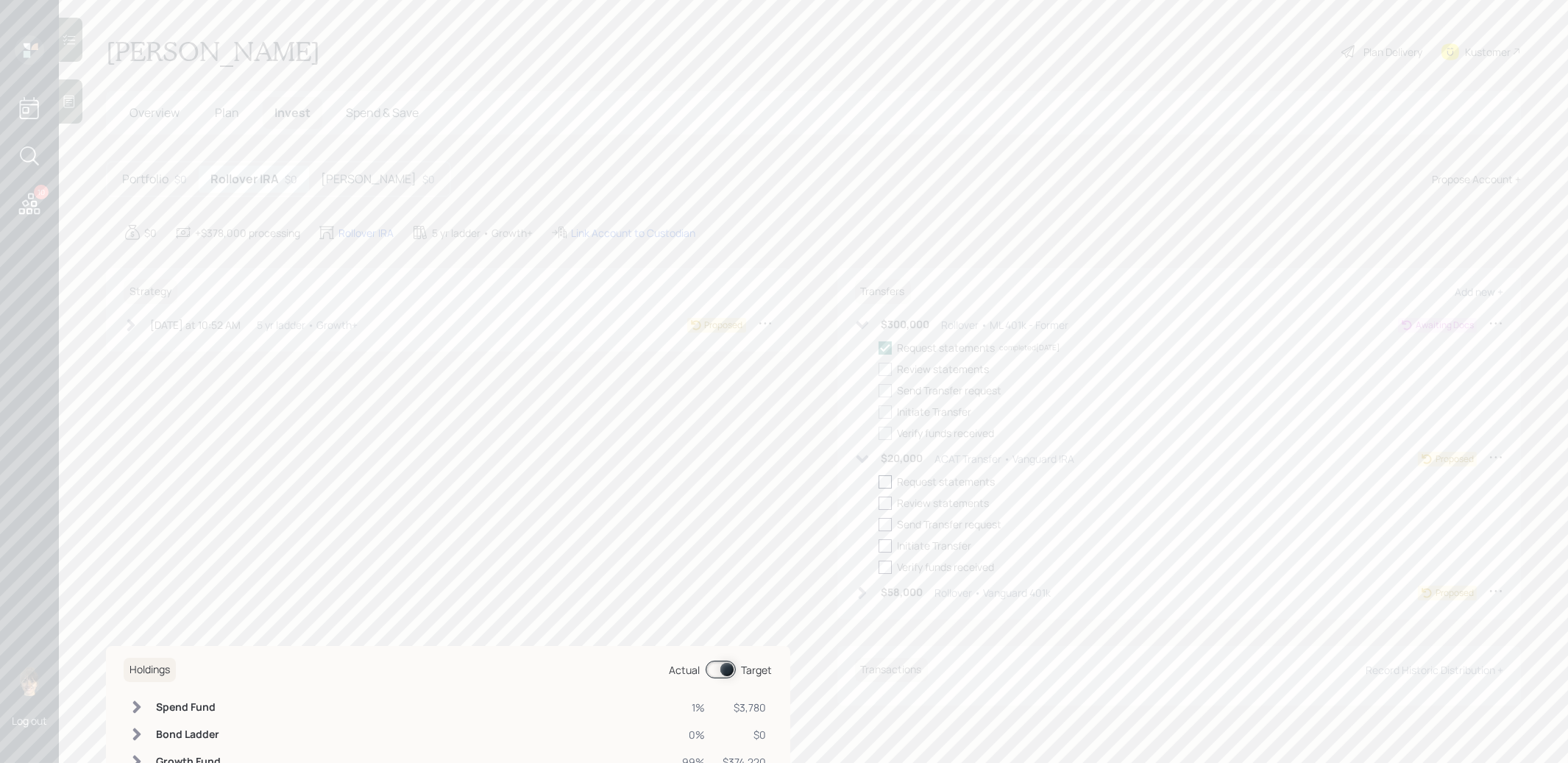
click at [885, 478] on div at bounding box center [885, 481] width 13 height 13
click at [879, 481] on input "checkbox" at bounding box center [878, 481] width 1 height 1
checkbox input "true"
click at [859, 587] on icon at bounding box center [862, 592] width 15 height 15
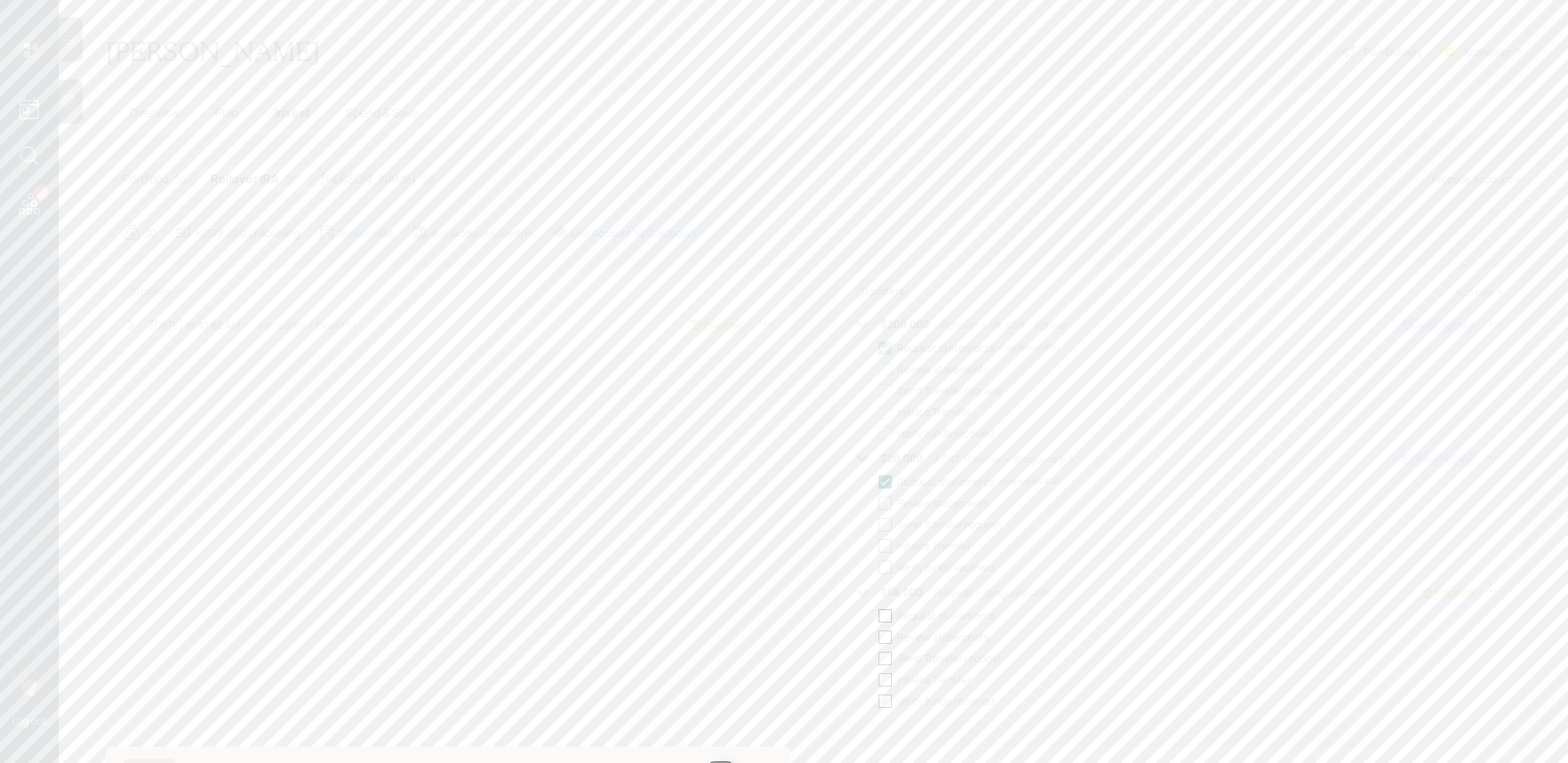
click at [886, 614] on div at bounding box center [885, 615] width 13 height 13
click at [879, 615] on input "checkbox" at bounding box center [878, 615] width 1 height 1
checkbox input "true"
click at [133, 323] on icon at bounding box center [131, 324] width 8 height 13
click at [158, 347] on div at bounding box center [153, 347] width 13 height 13
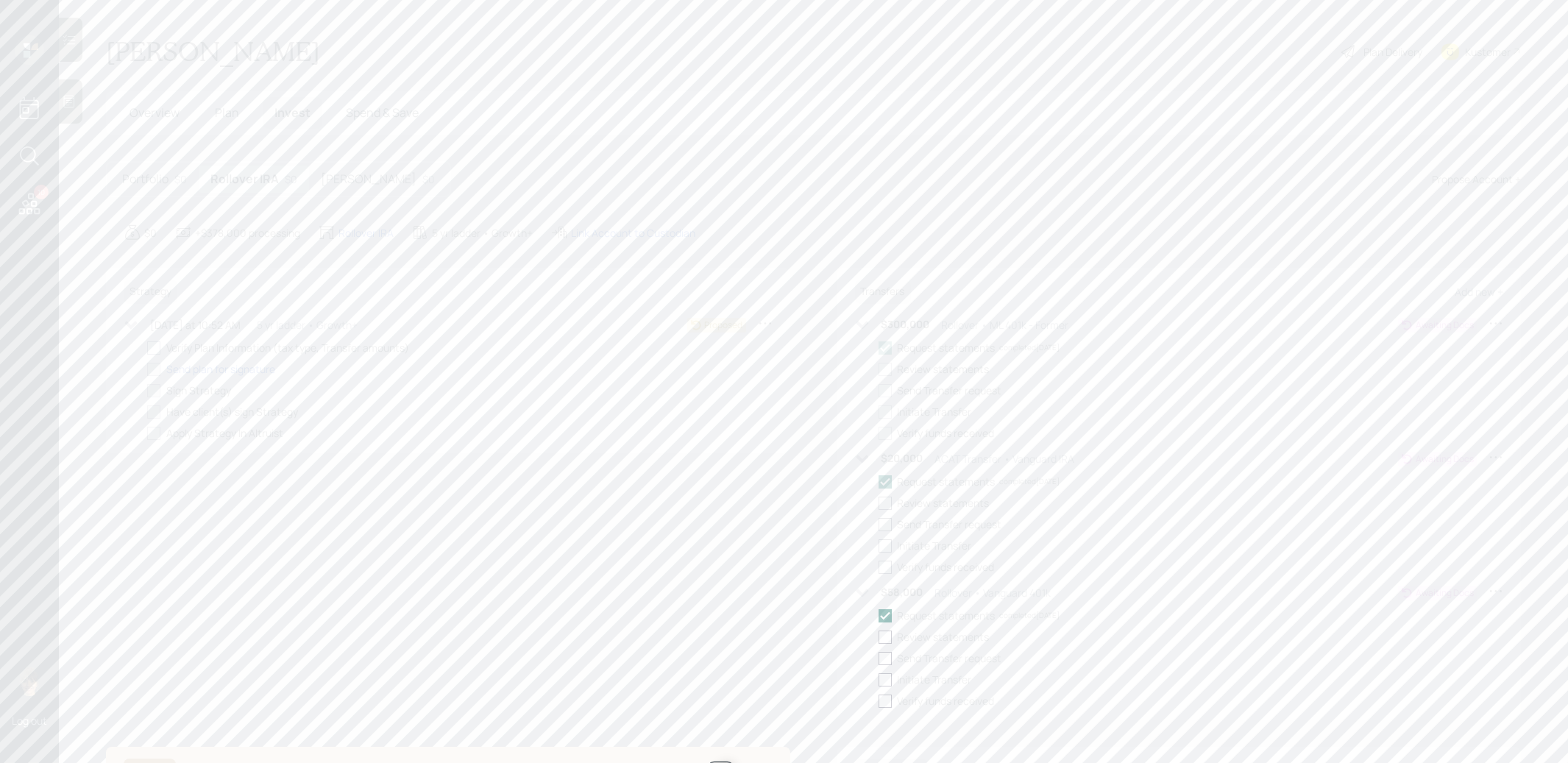
click at [147, 347] on input "checkbox" at bounding box center [146, 347] width 1 height 1
checkbox input "true"
click at [221, 108] on span "Plan" at bounding box center [227, 112] width 25 height 16
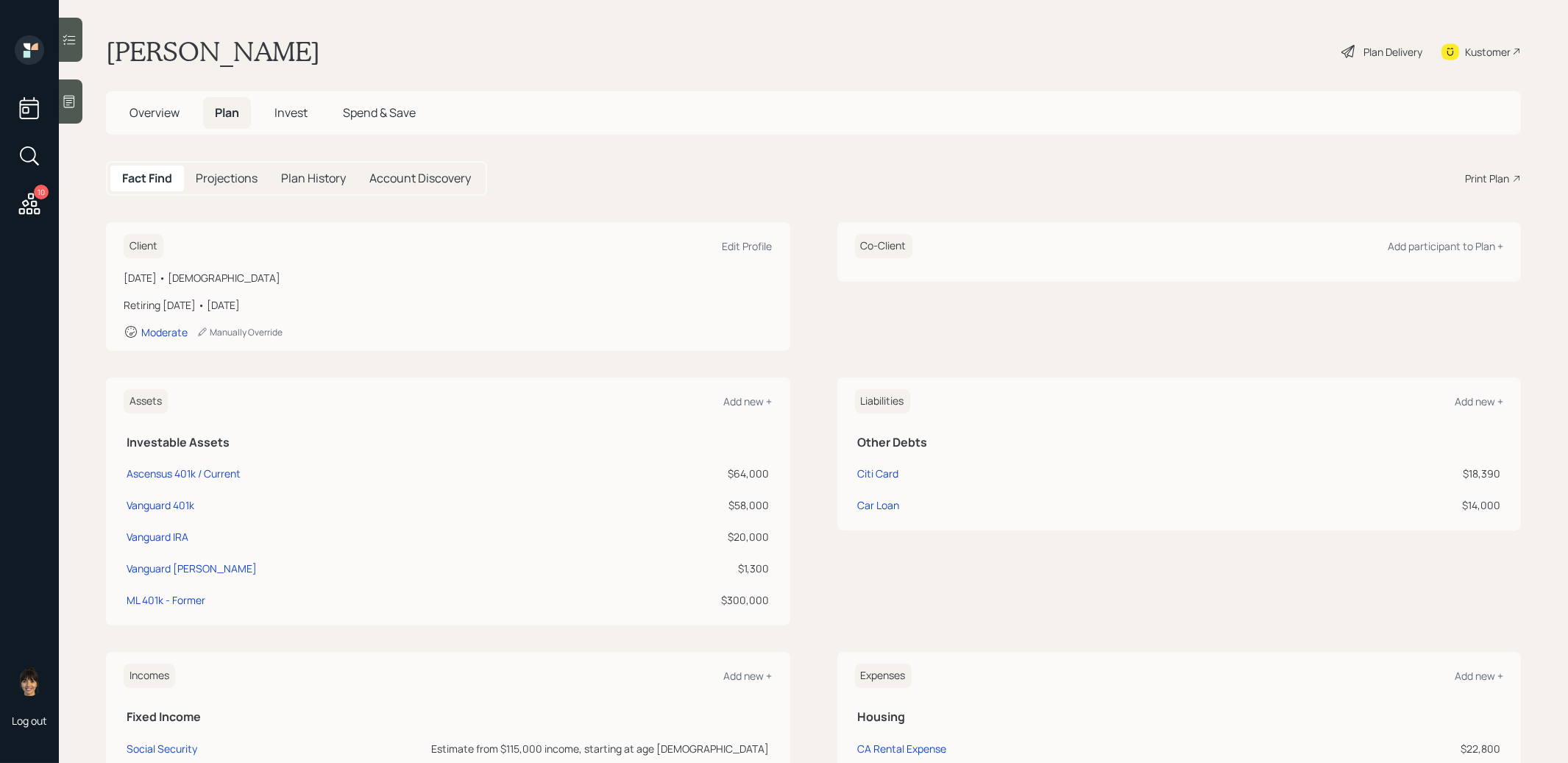
click at [1395, 47] on div "Plan Delivery" at bounding box center [1392, 52] width 59 height 16
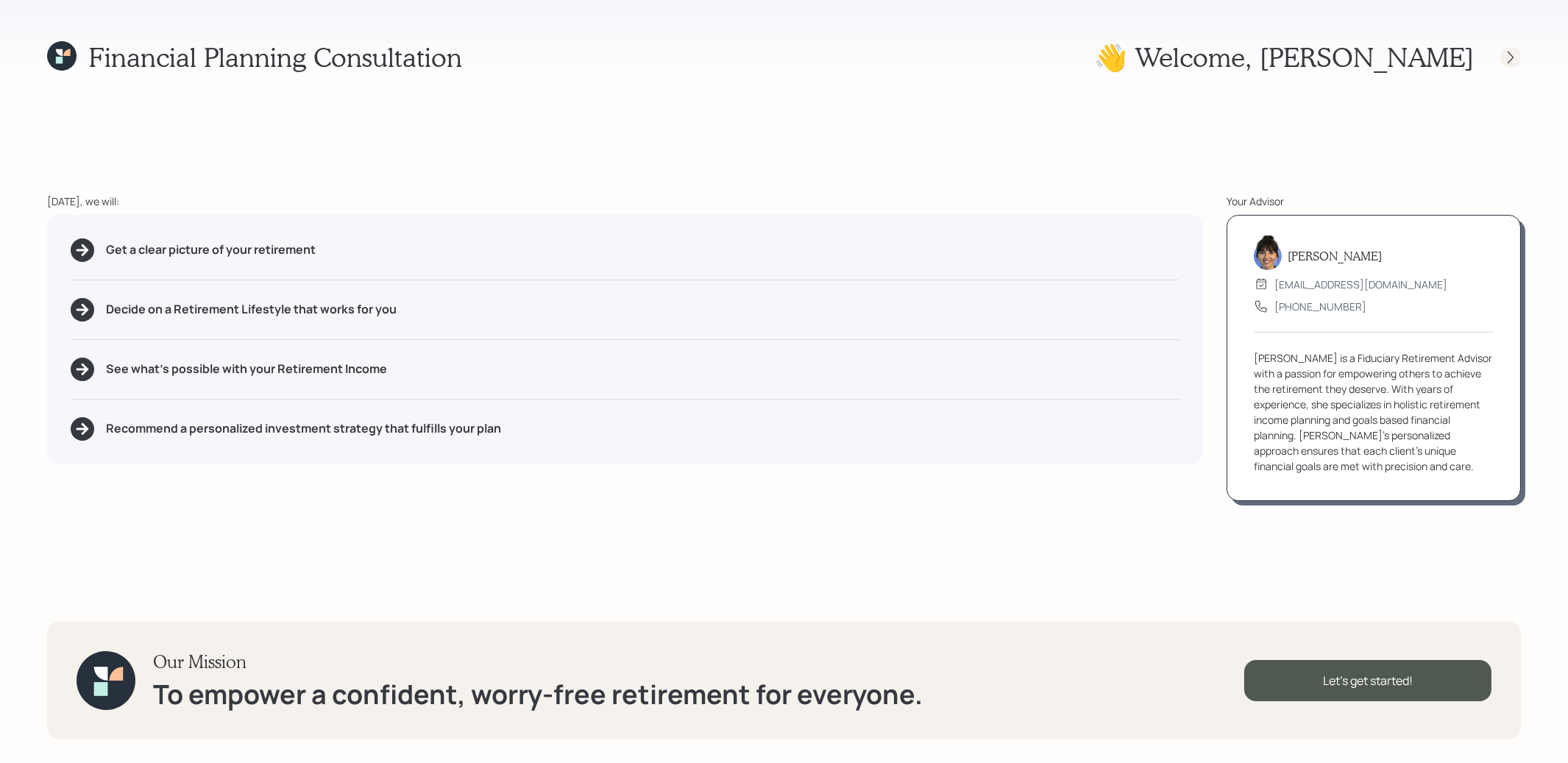
click at [1514, 59] on icon at bounding box center [1510, 57] width 15 height 15
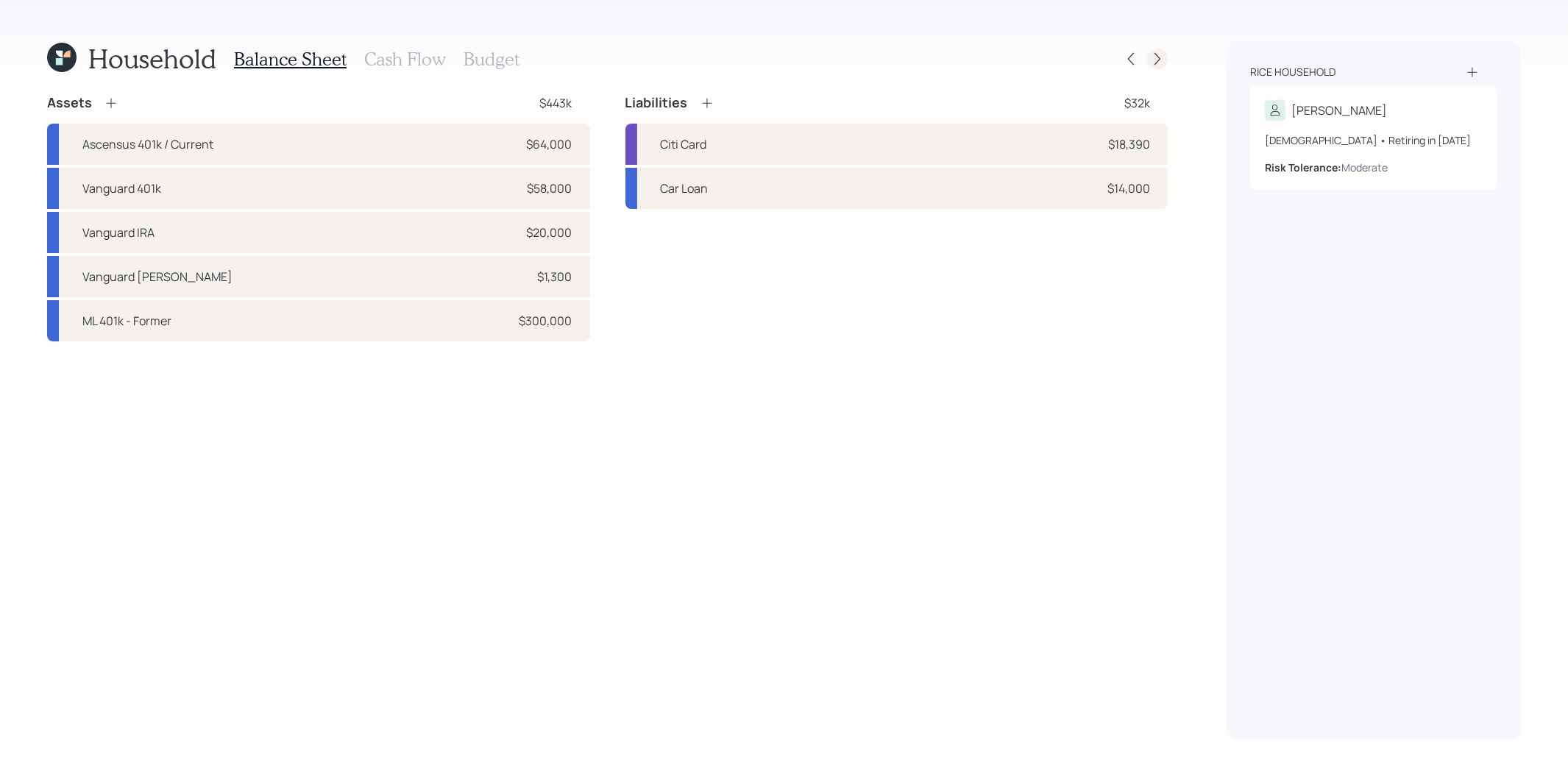
click at [1160, 58] on icon at bounding box center [1157, 58] width 15 height 15
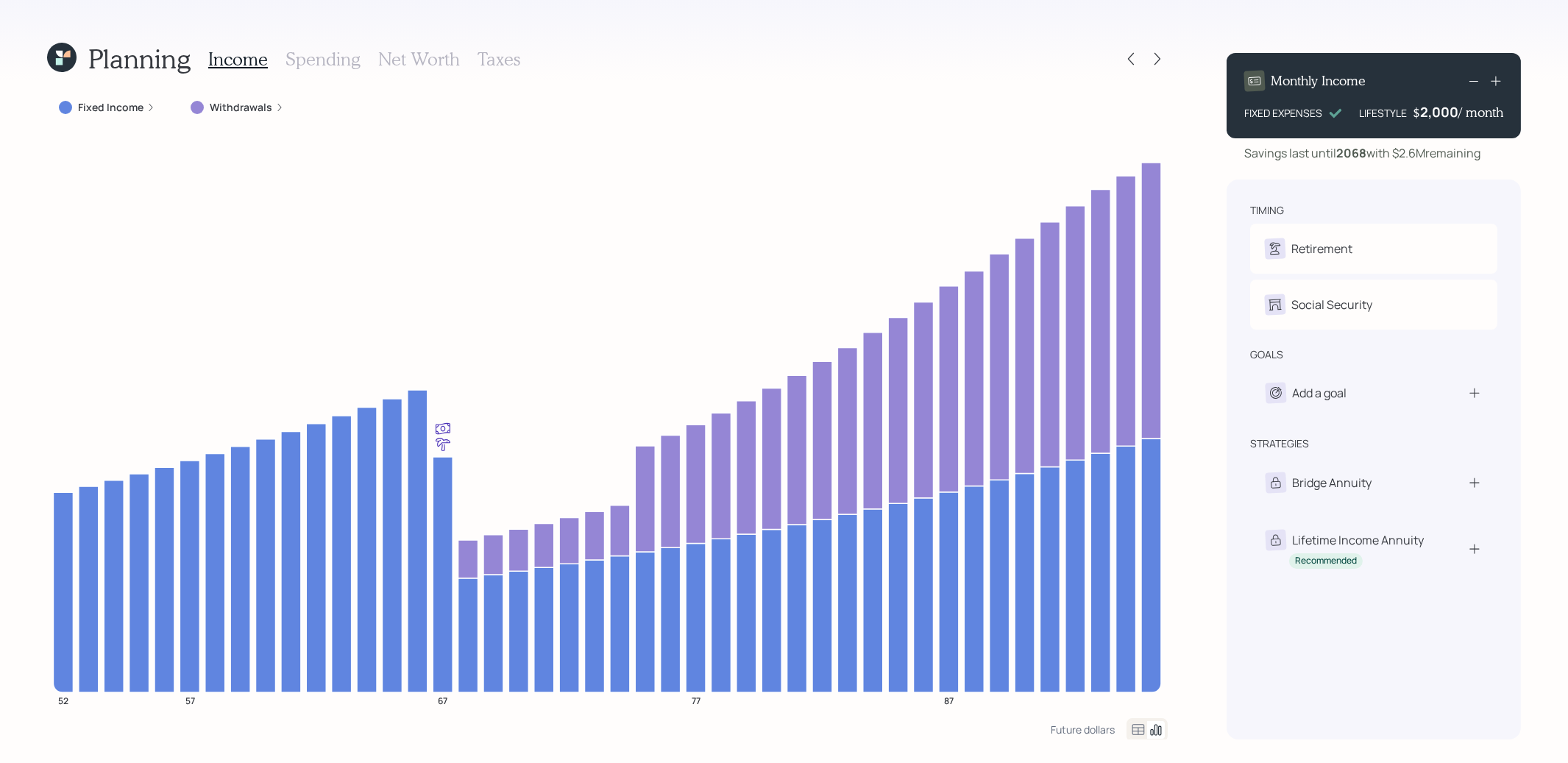
click at [430, 63] on h3 "Net Worth" at bounding box center [418, 59] width 82 height 22
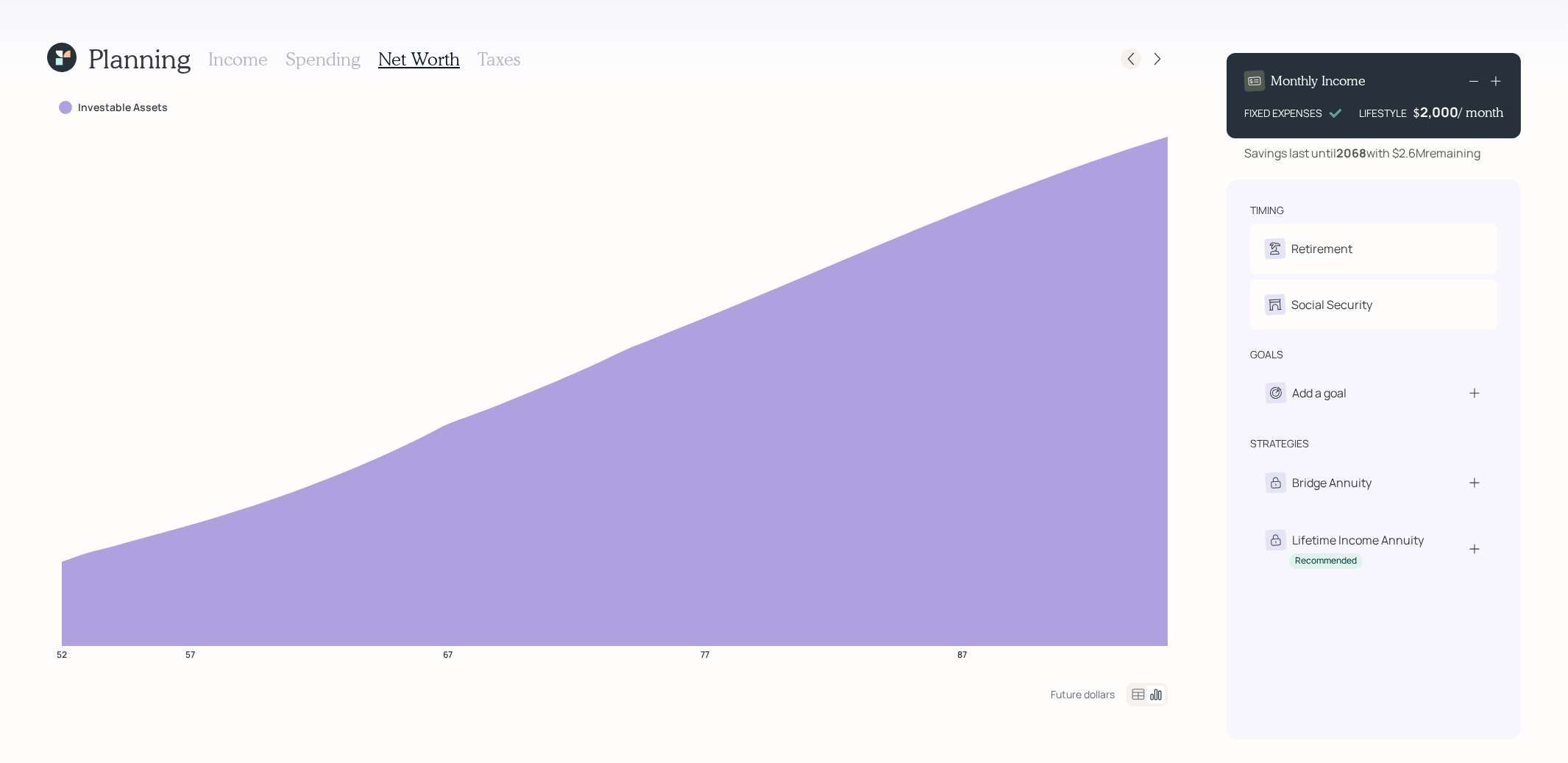
click at [1129, 55] on icon at bounding box center [1130, 58] width 15 height 15
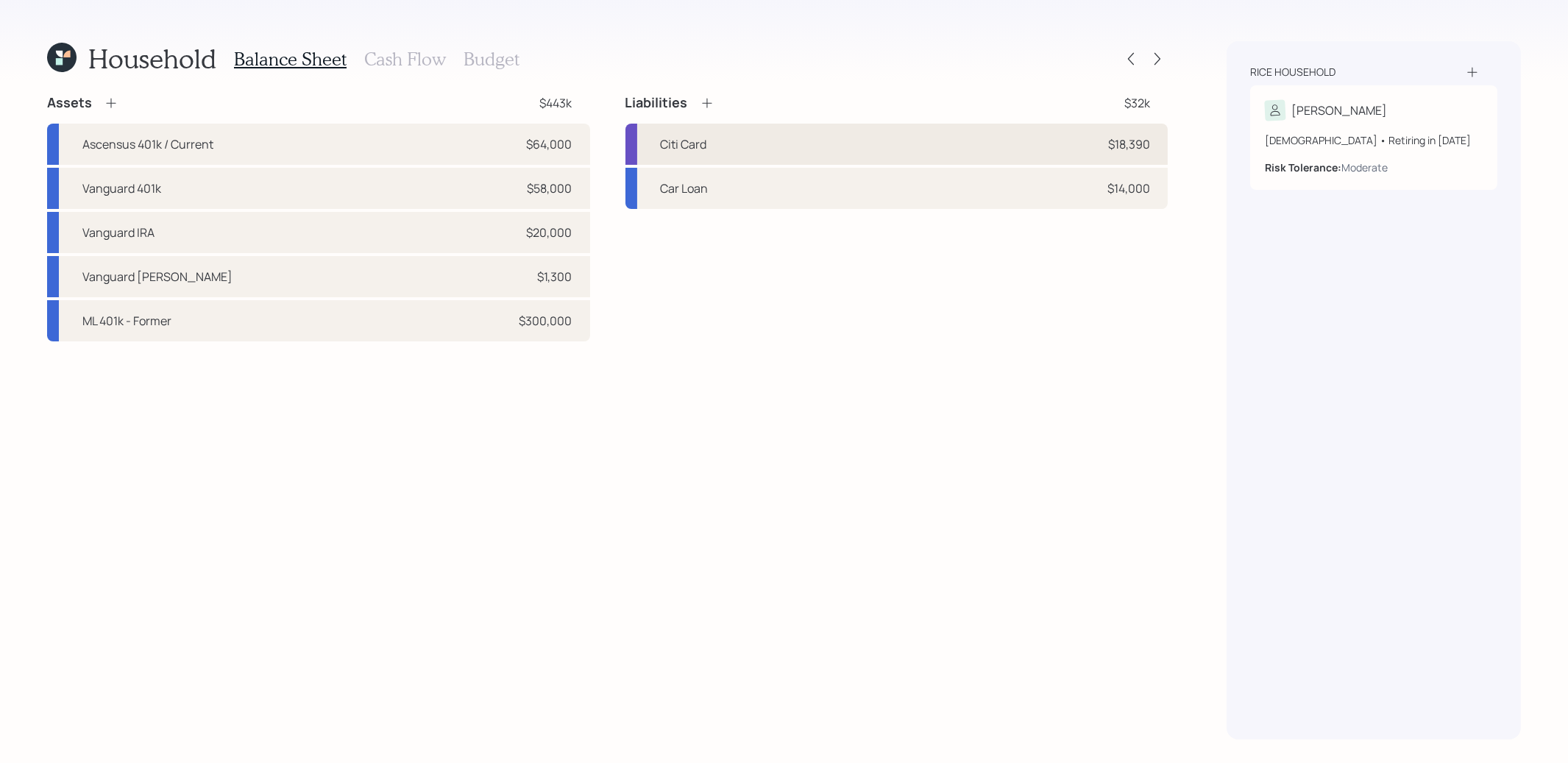
click at [738, 146] on div "Citi Card $18,390" at bounding box center [896, 144] width 543 height 41
select select "credit_card"
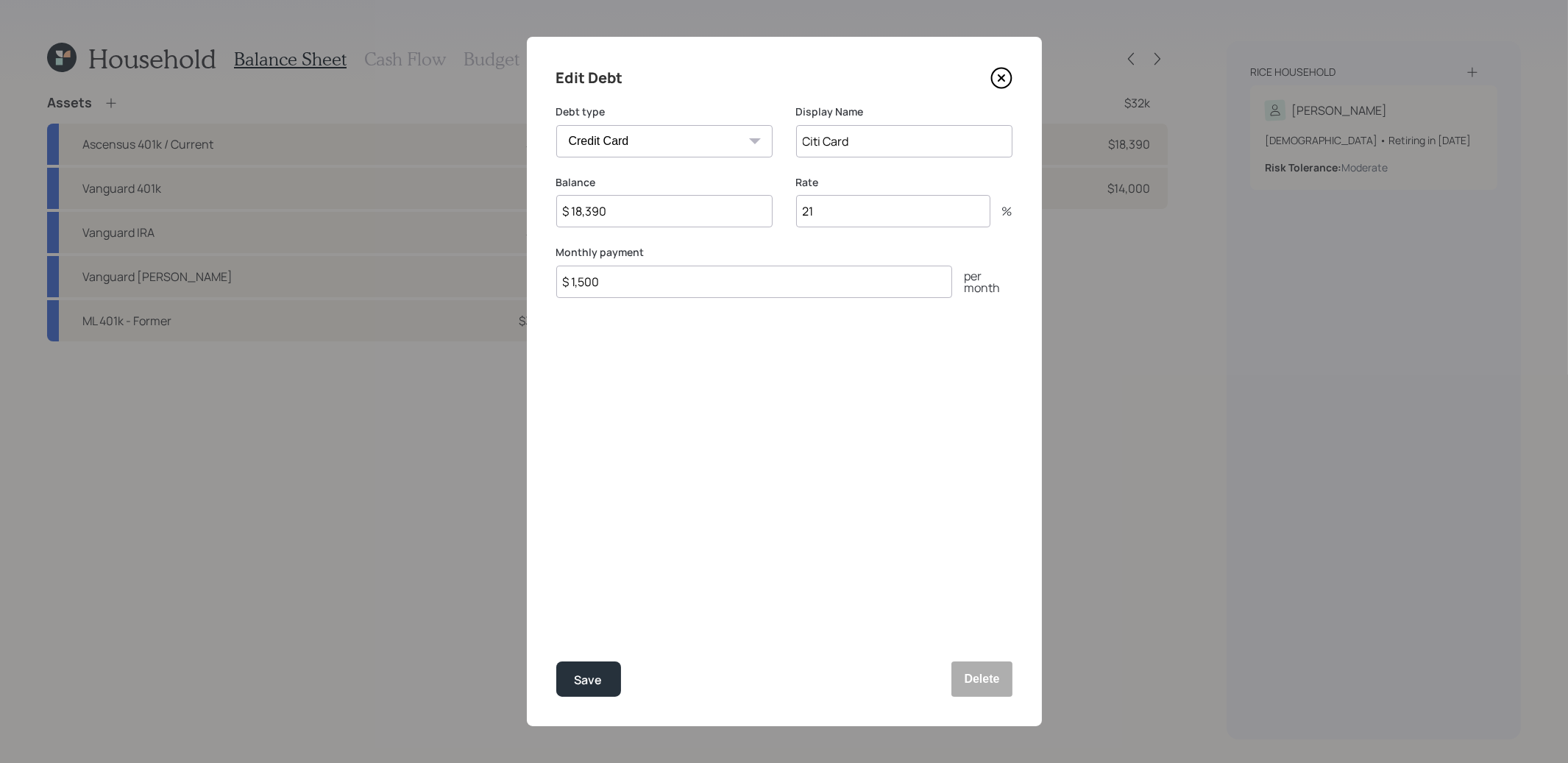
click at [1004, 78] on icon at bounding box center [1001, 78] width 22 height 22
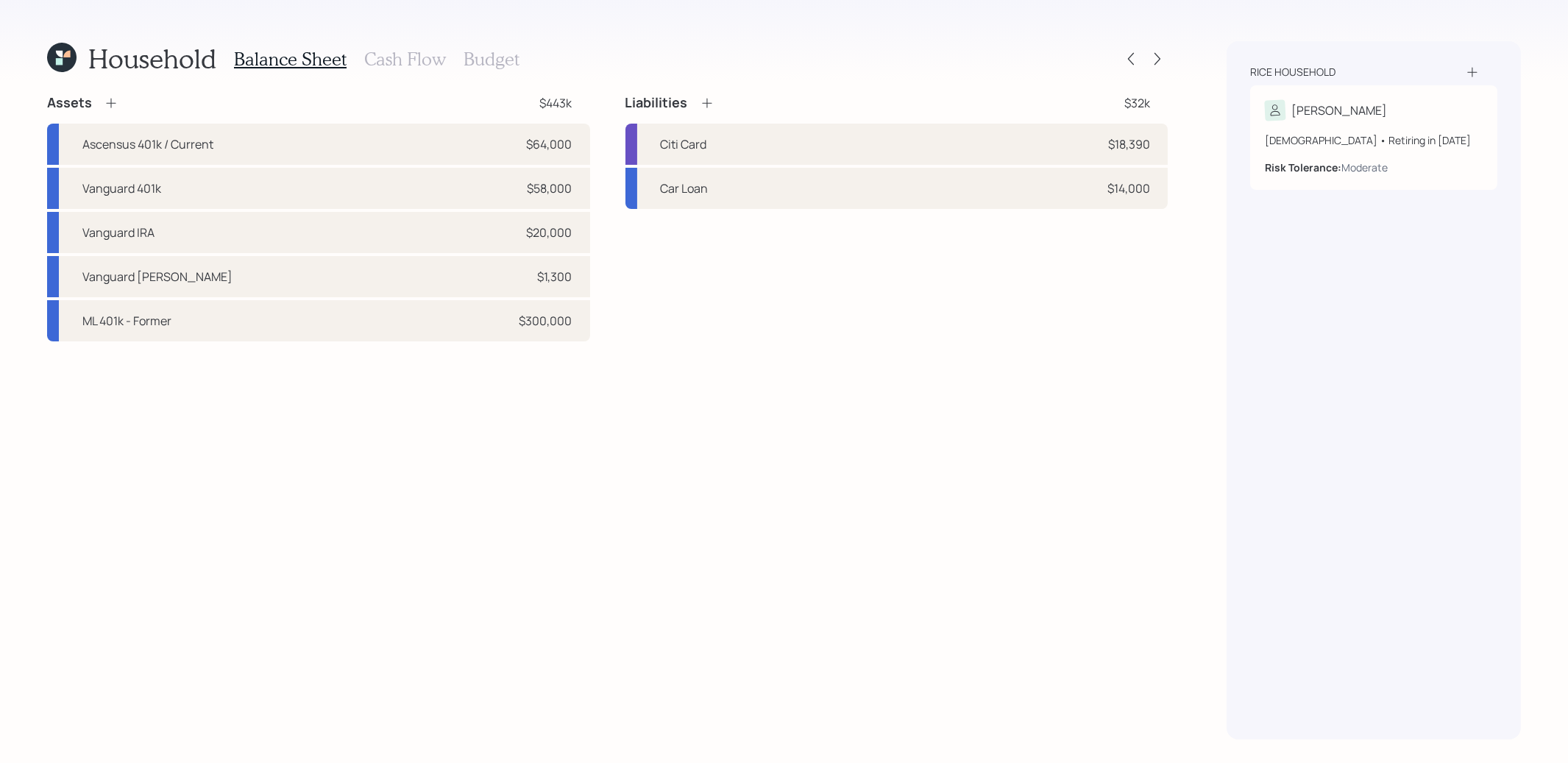
click at [479, 60] on h3 "Budget" at bounding box center [491, 59] width 56 height 22
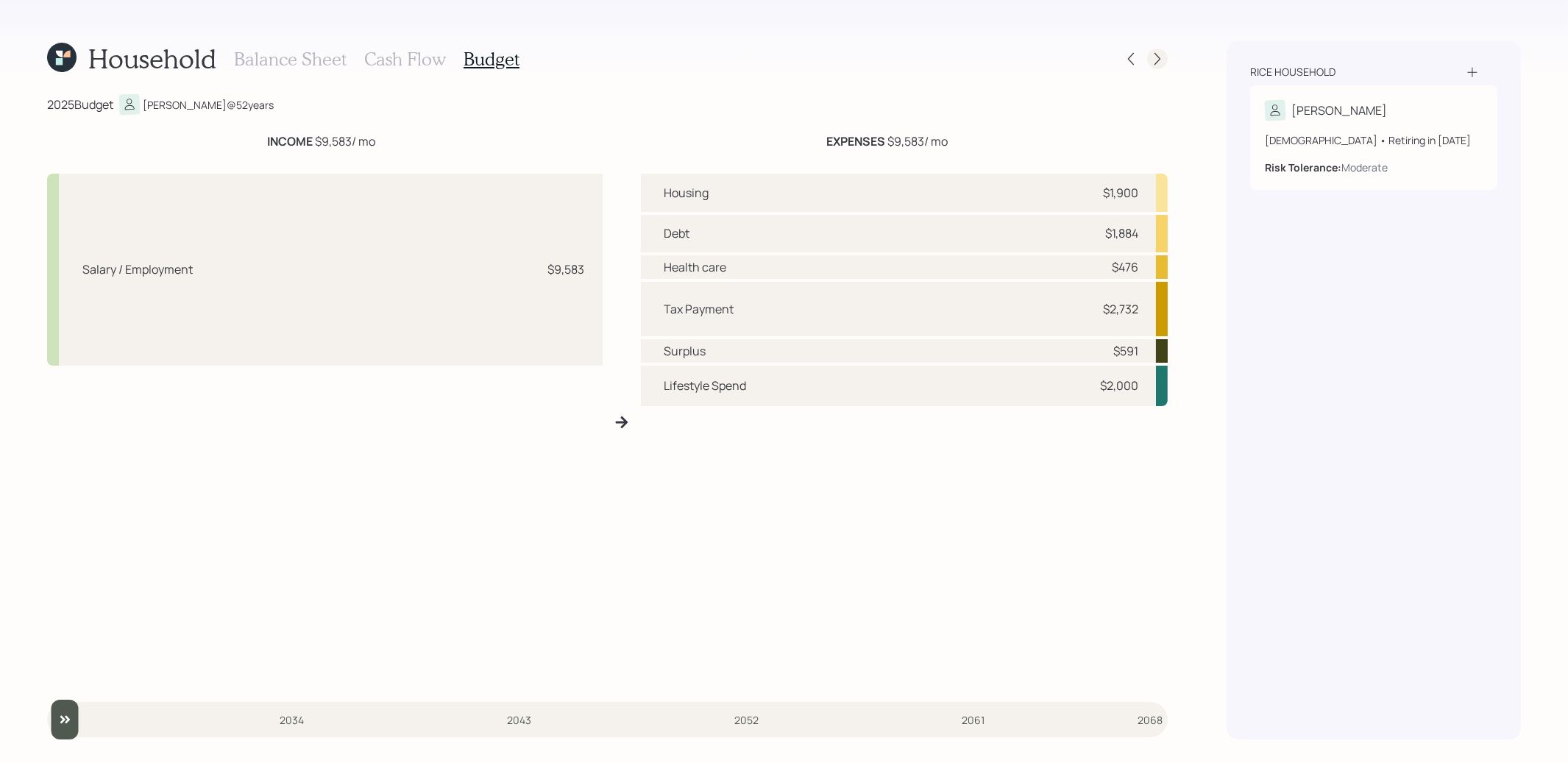
click at [1157, 53] on icon at bounding box center [1157, 58] width 15 height 15
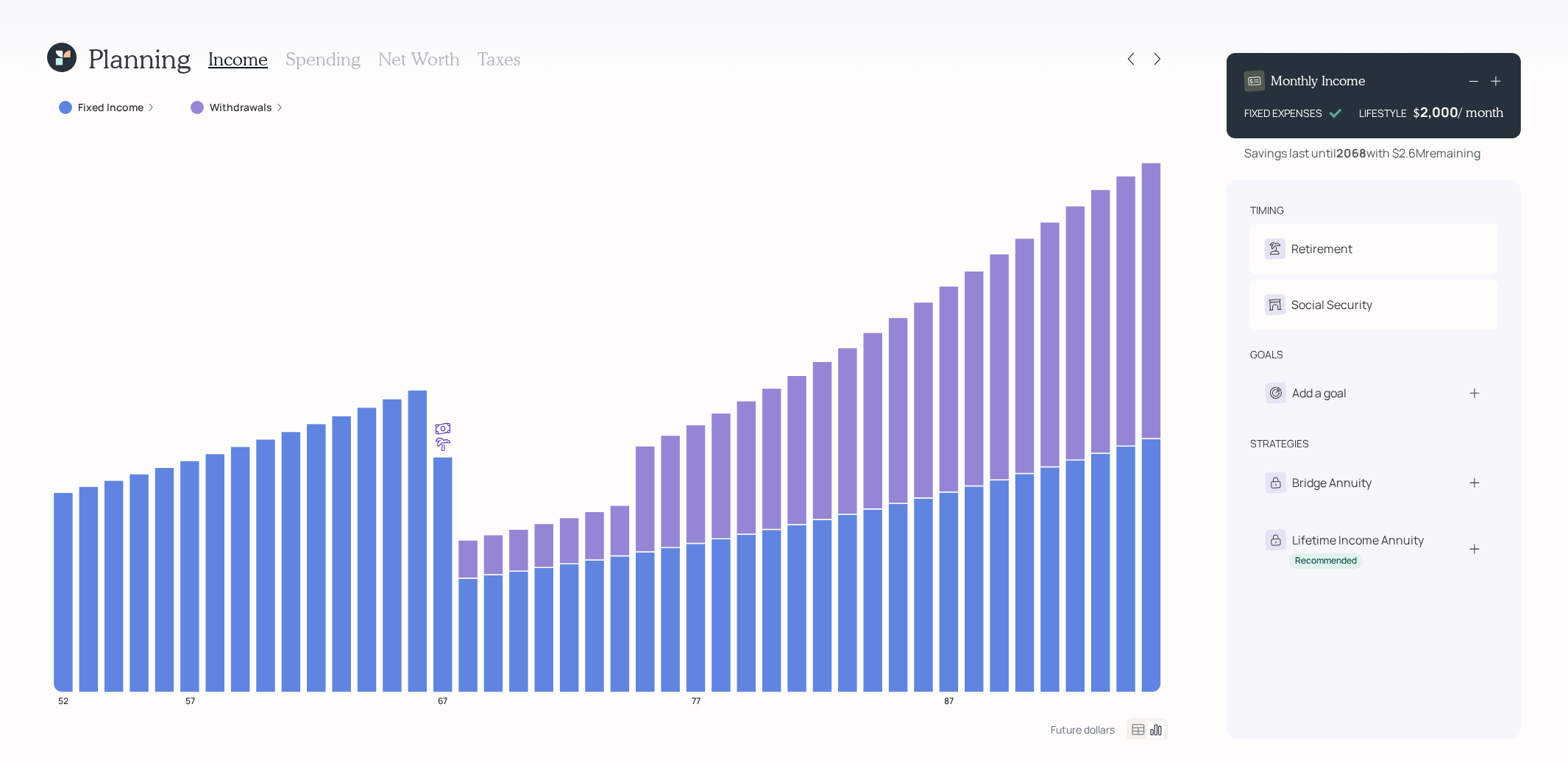
click at [300, 57] on h3 "Spending" at bounding box center [322, 59] width 75 height 22
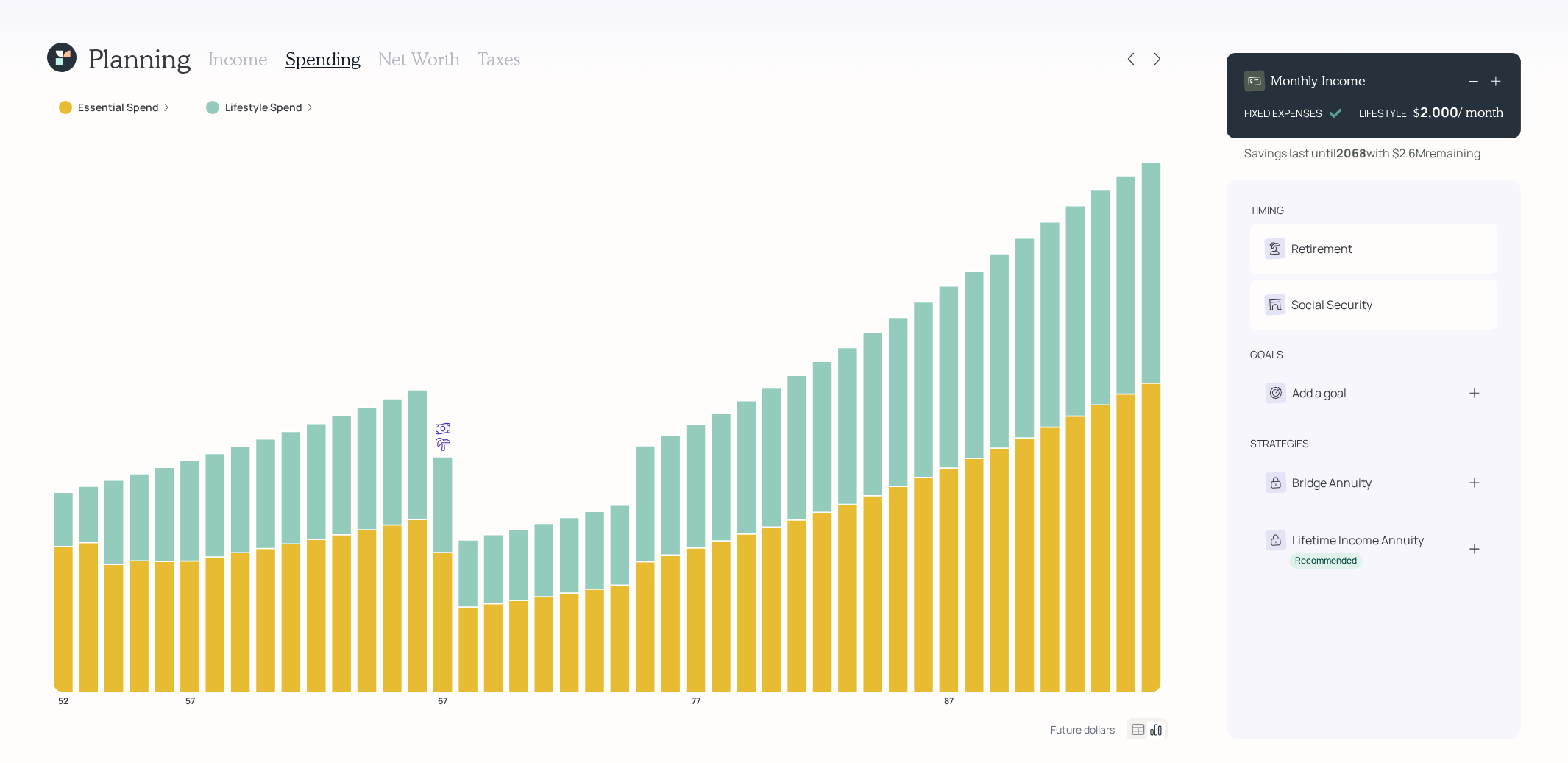
click at [233, 57] on h3 "Income" at bounding box center [238, 59] width 59 height 22
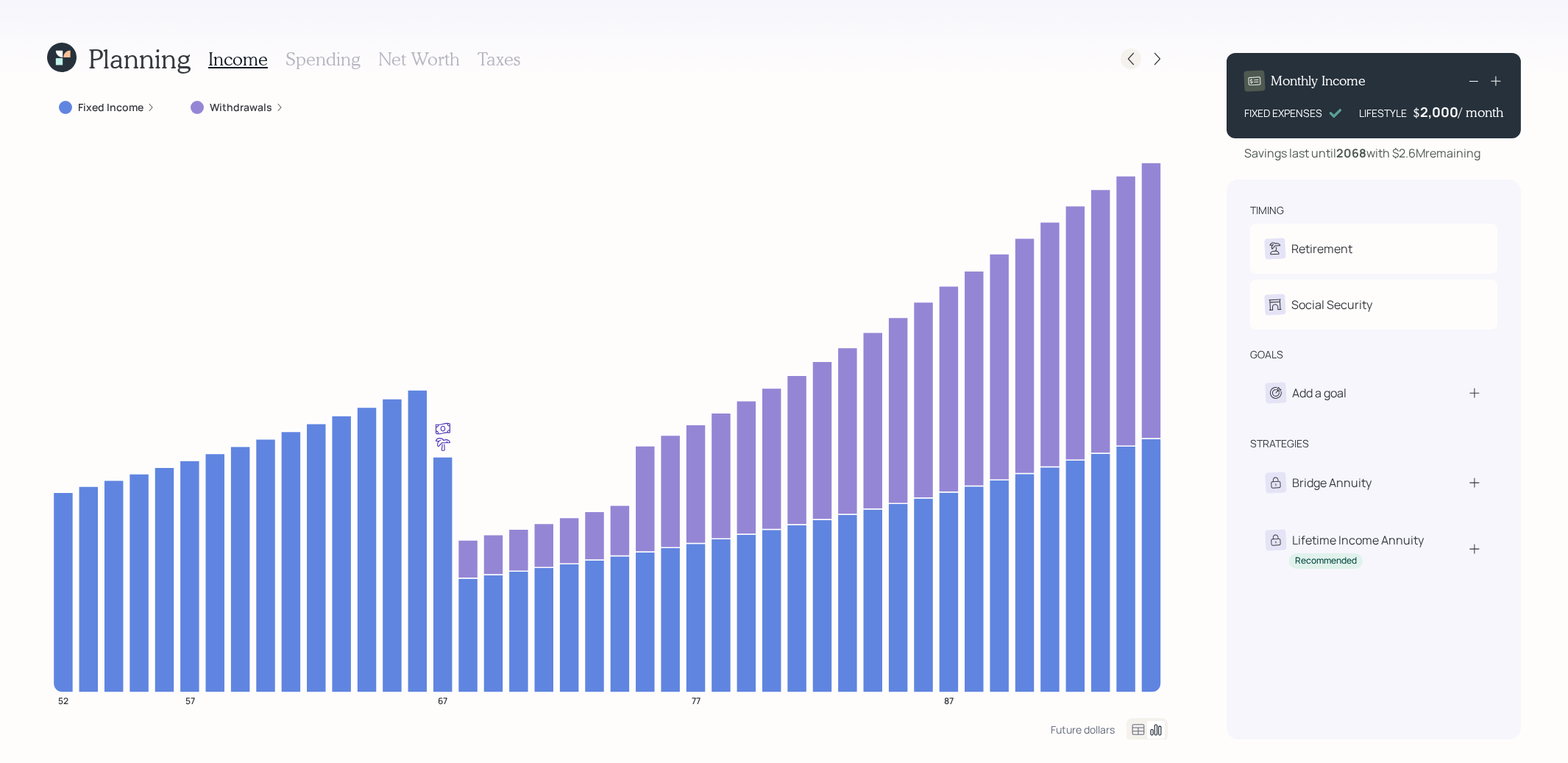
click at [1125, 62] on icon at bounding box center [1130, 58] width 15 height 15
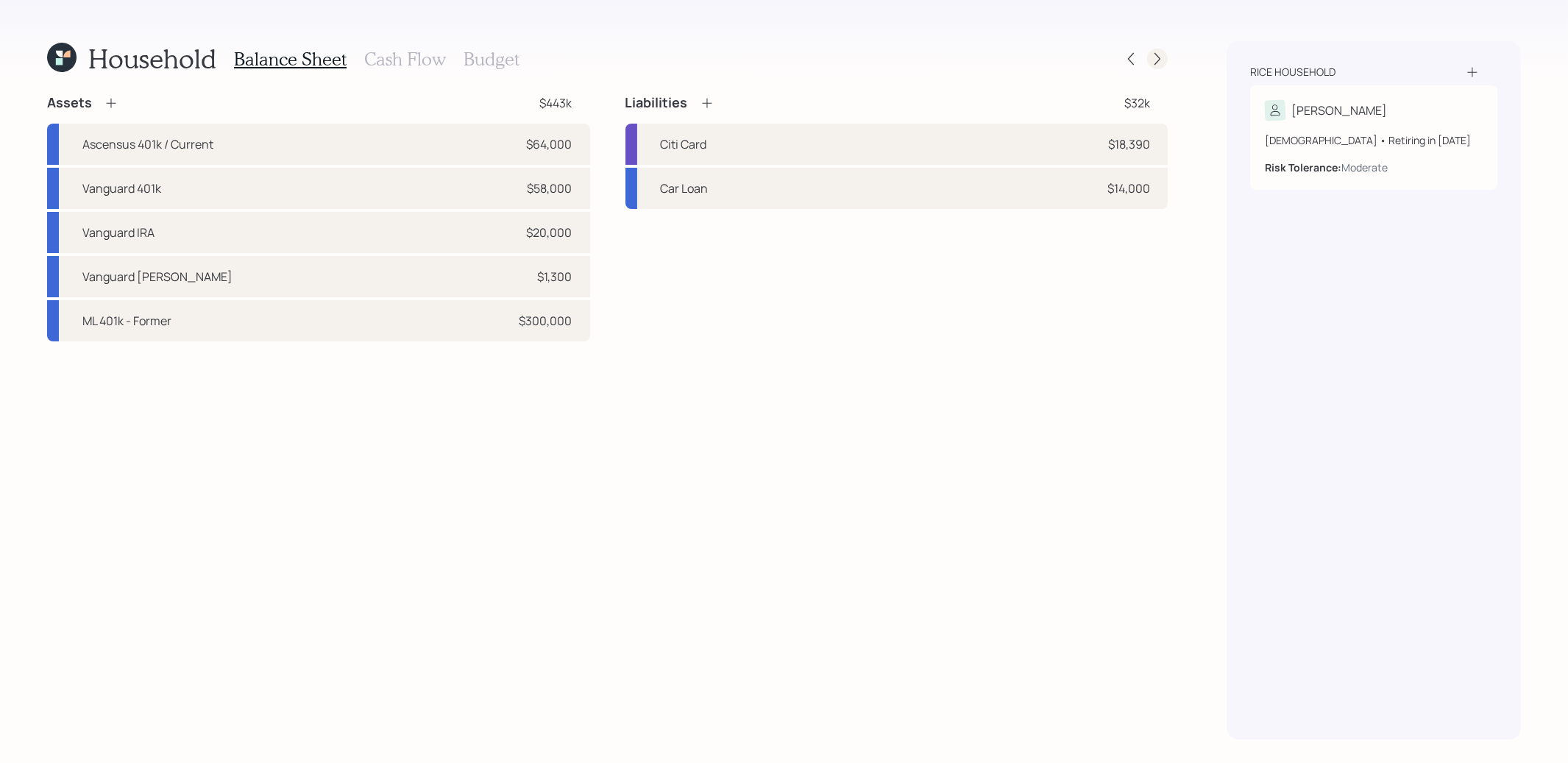
click at [1163, 60] on icon at bounding box center [1157, 58] width 15 height 15
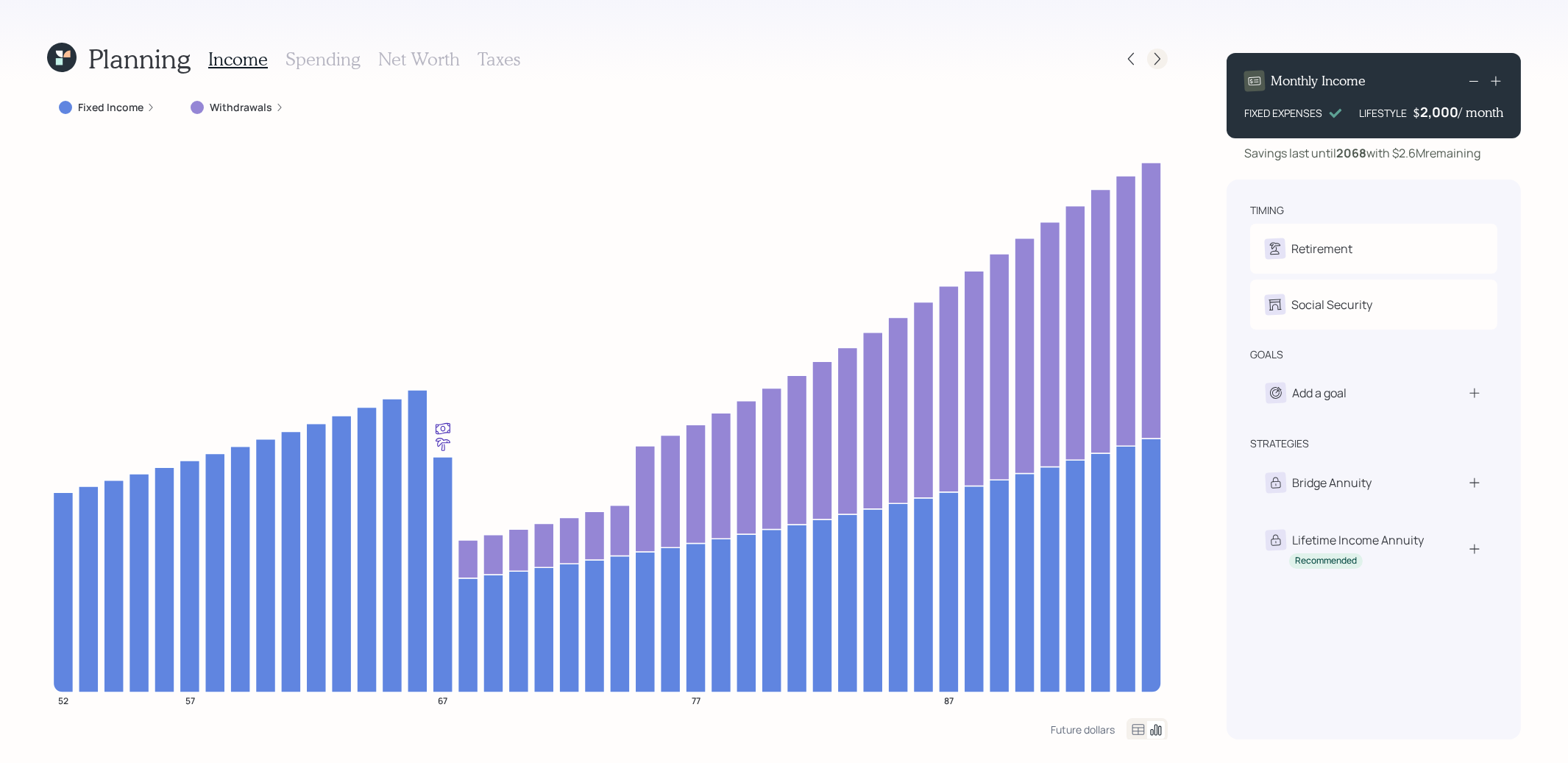
click at [1157, 59] on icon at bounding box center [1157, 58] width 15 height 15
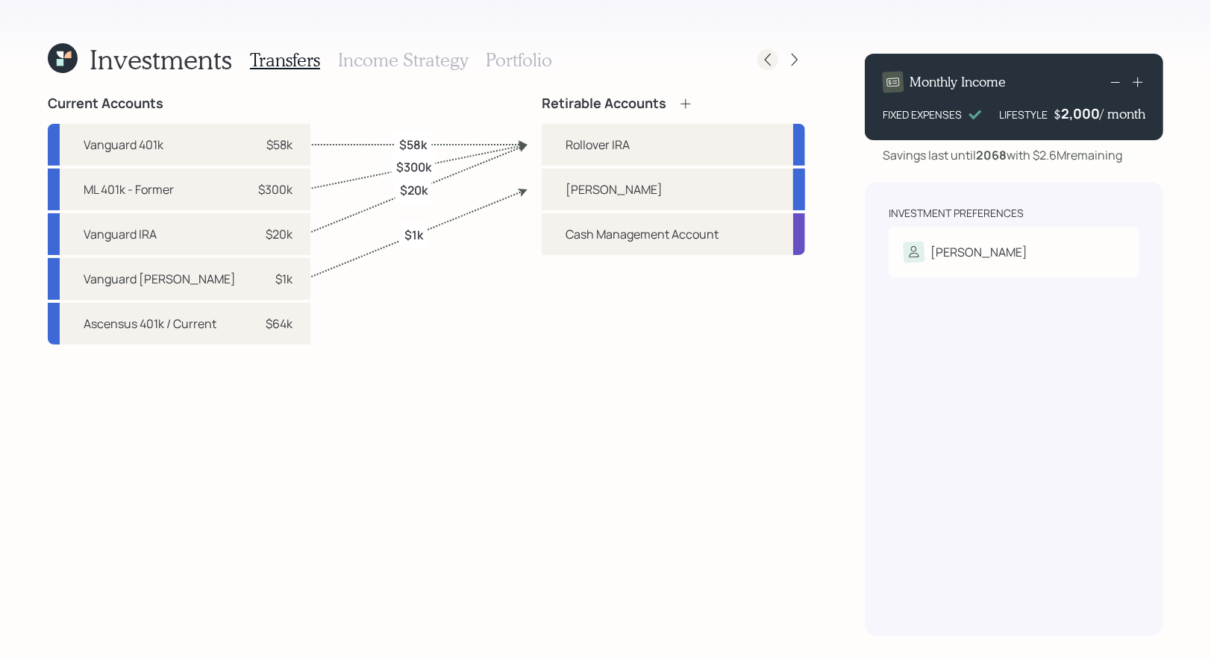
click at [772, 57] on icon at bounding box center [767, 59] width 15 height 15
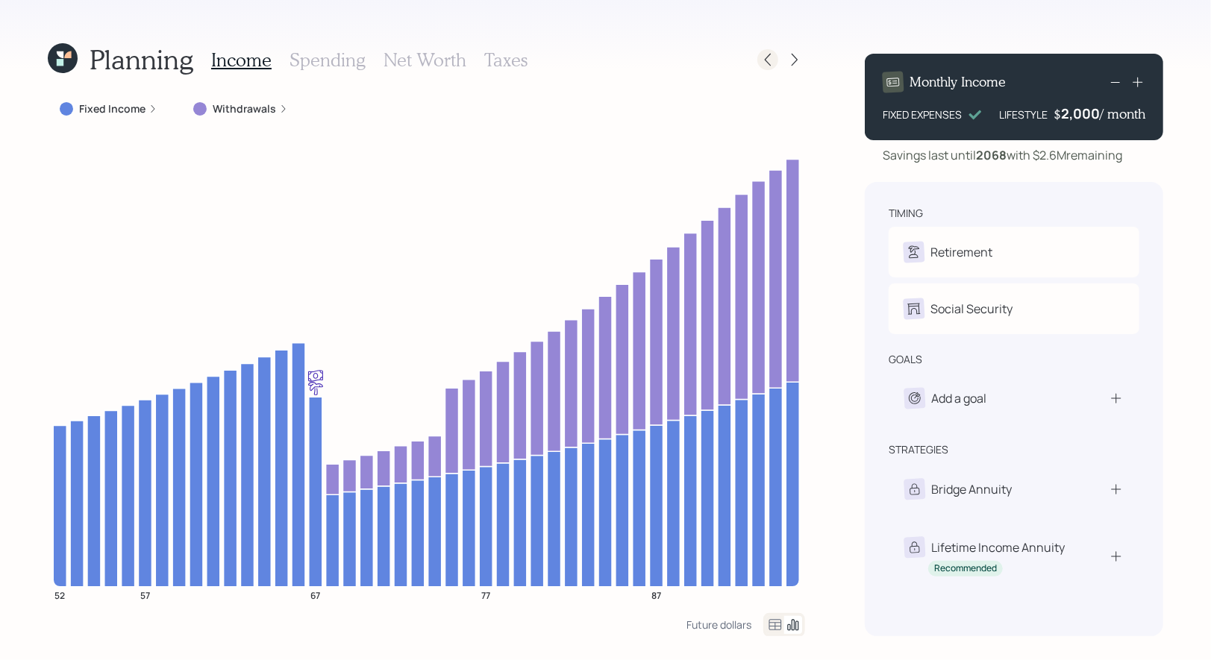
click at [768, 57] on icon at bounding box center [767, 59] width 15 height 15
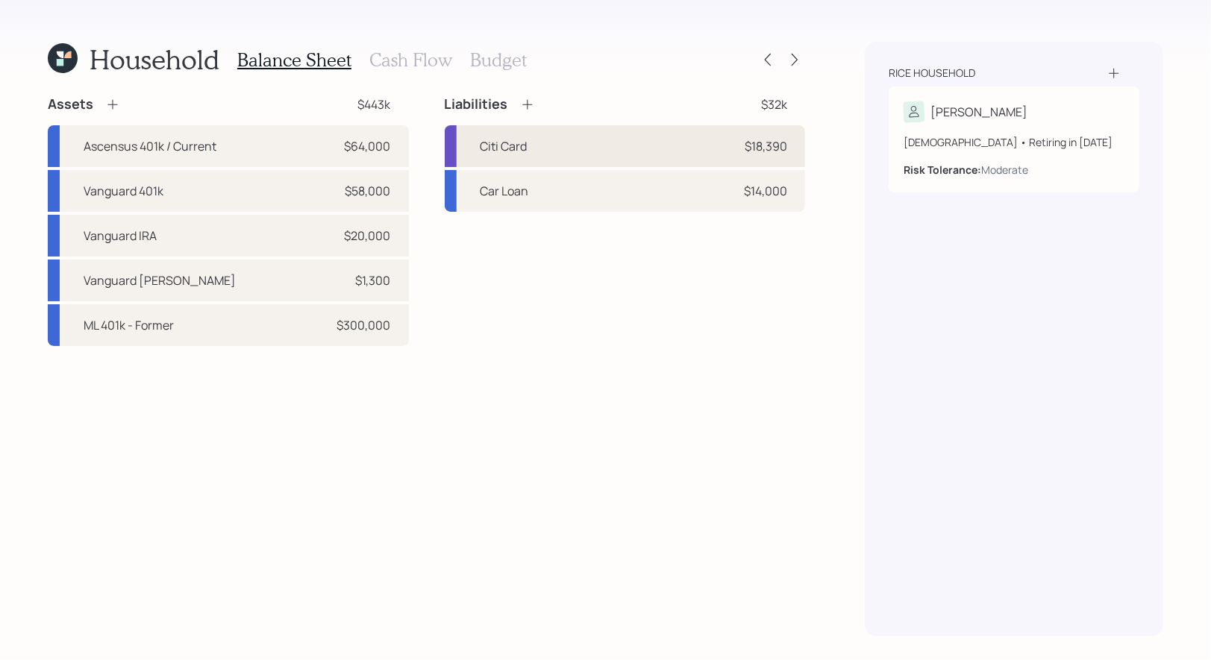
click at [620, 145] on div "Citi Card $18,390" at bounding box center [625, 146] width 361 height 42
select select "credit_card"
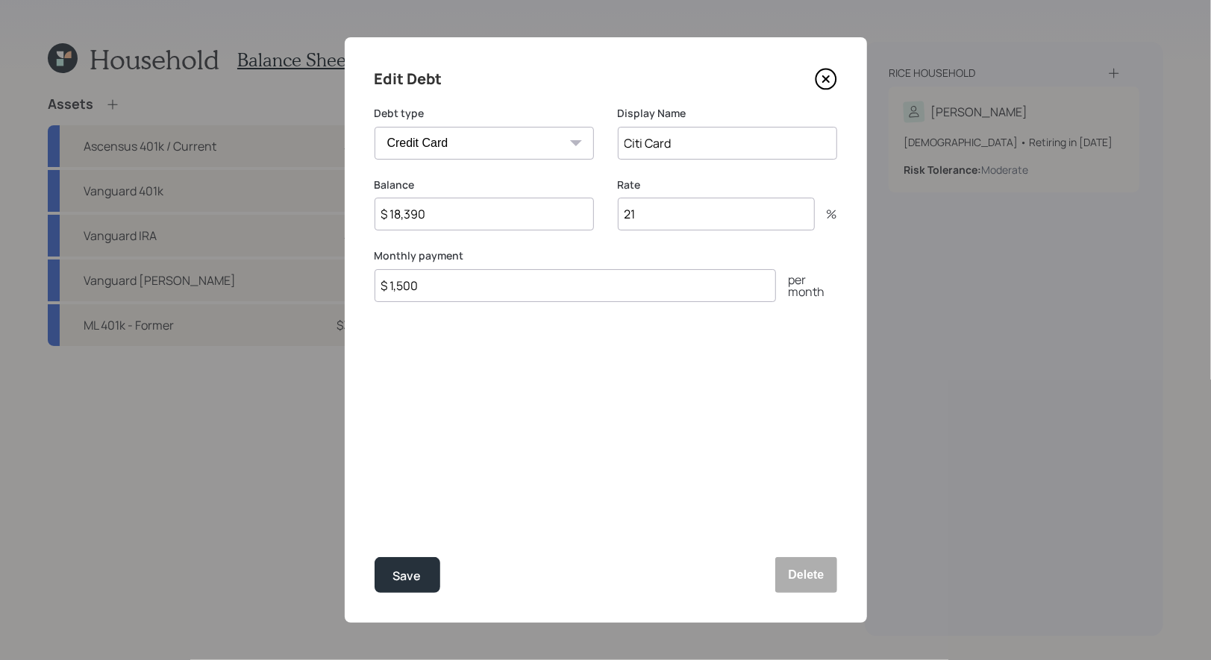
click at [457, 225] on input "$ 18,390" at bounding box center [484, 214] width 219 height 33
type input "$ 12,000"
click at [410, 570] on div "Save" at bounding box center [407, 576] width 28 height 20
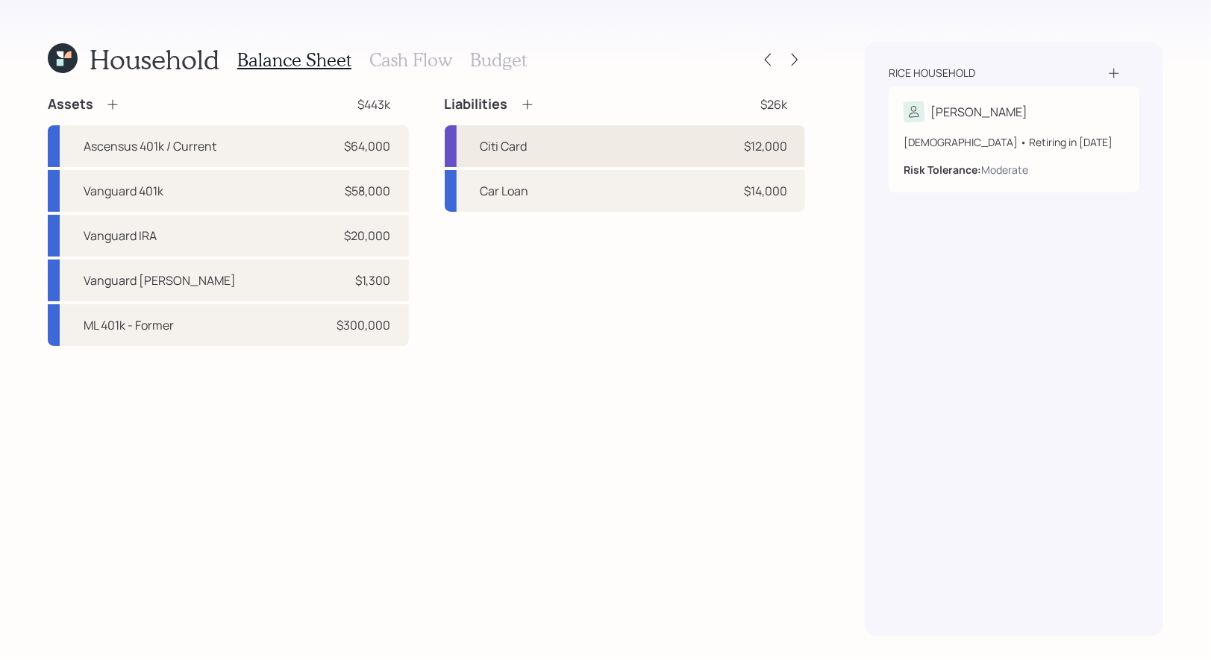
click at [543, 152] on div "Citi Card $12,000" at bounding box center [625, 146] width 361 height 42
select select "credit_card"
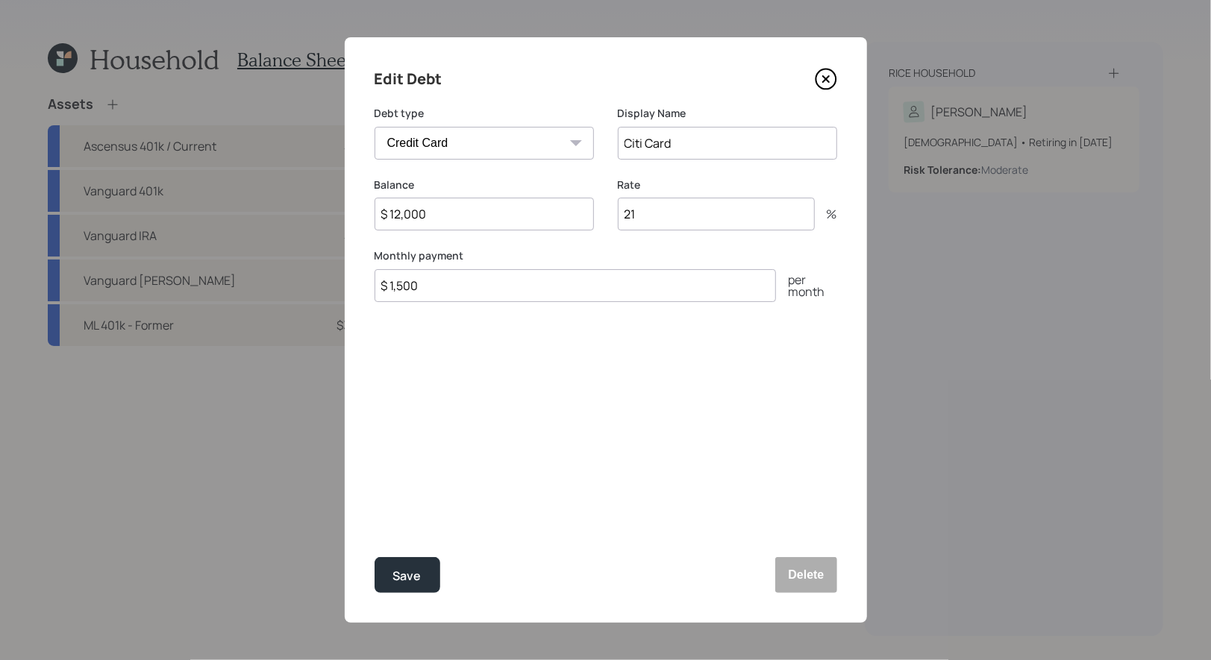
click at [445, 211] on input "$ 12,000" at bounding box center [484, 214] width 219 height 33
type input "$ 9,000"
click at [410, 575] on div "Save" at bounding box center [407, 576] width 28 height 20
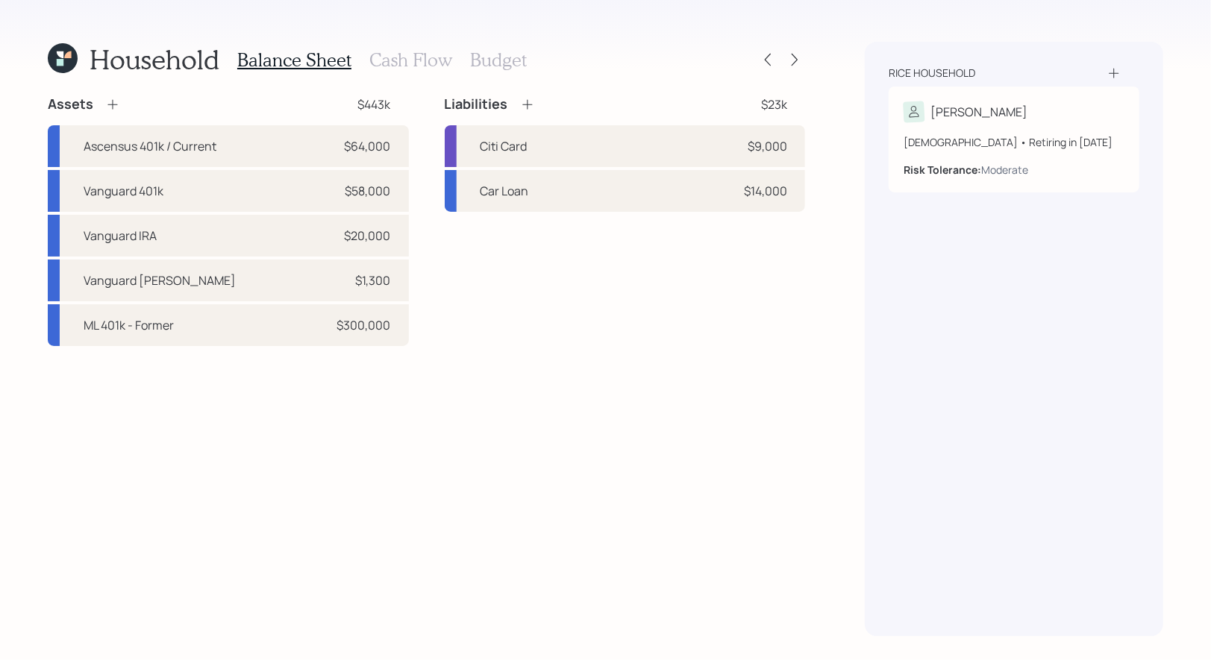
click at [384, 63] on h3 "Cash Flow" at bounding box center [410, 60] width 83 height 22
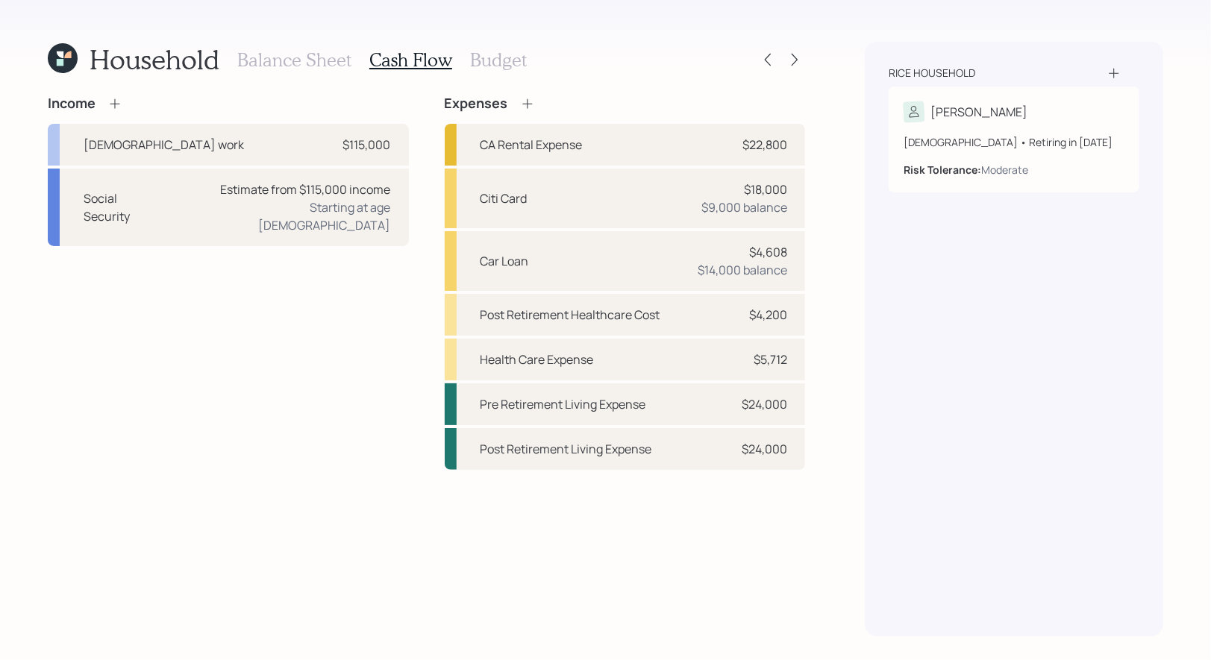
click at [491, 61] on h3 "Budget" at bounding box center [498, 60] width 57 height 22
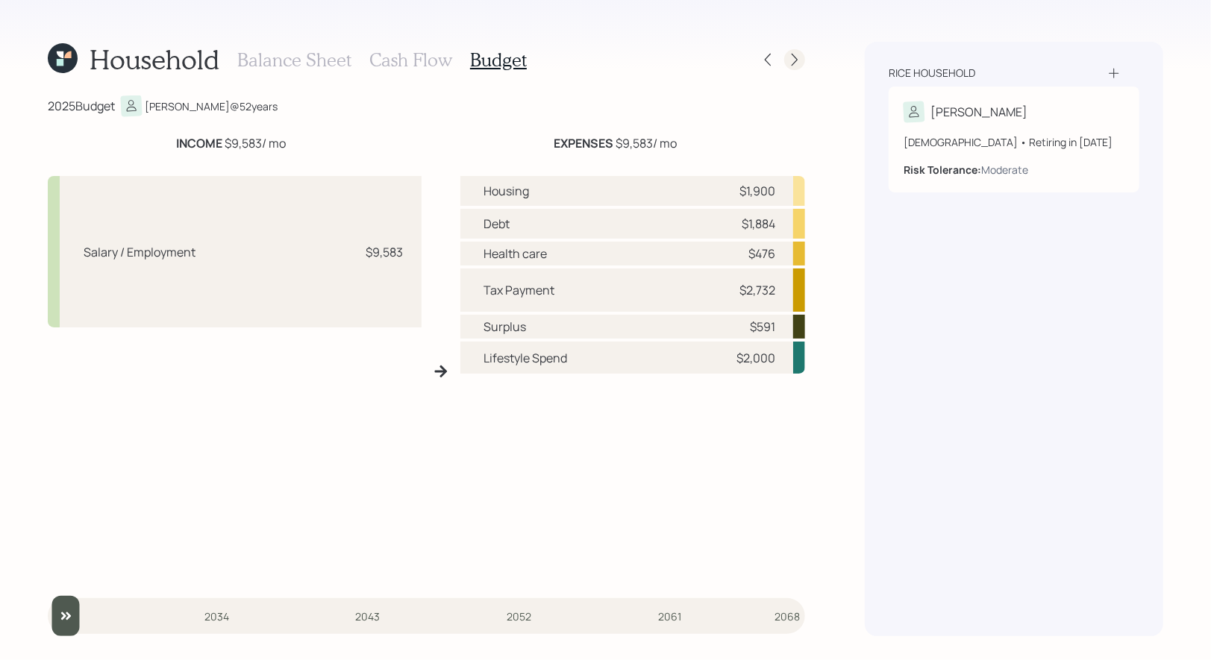
click at [789, 63] on icon at bounding box center [794, 59] width 15 height 15
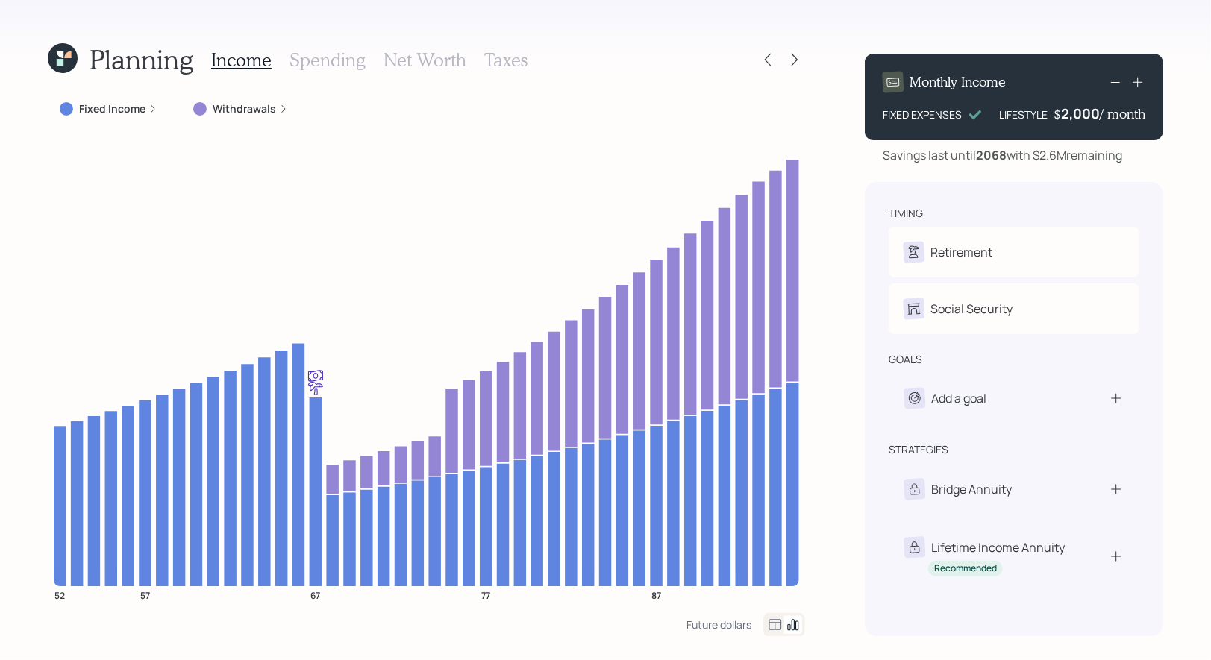
click at [251, 113] on label "Withdrawals" at bounding box center [244, 108] width 63 height 15
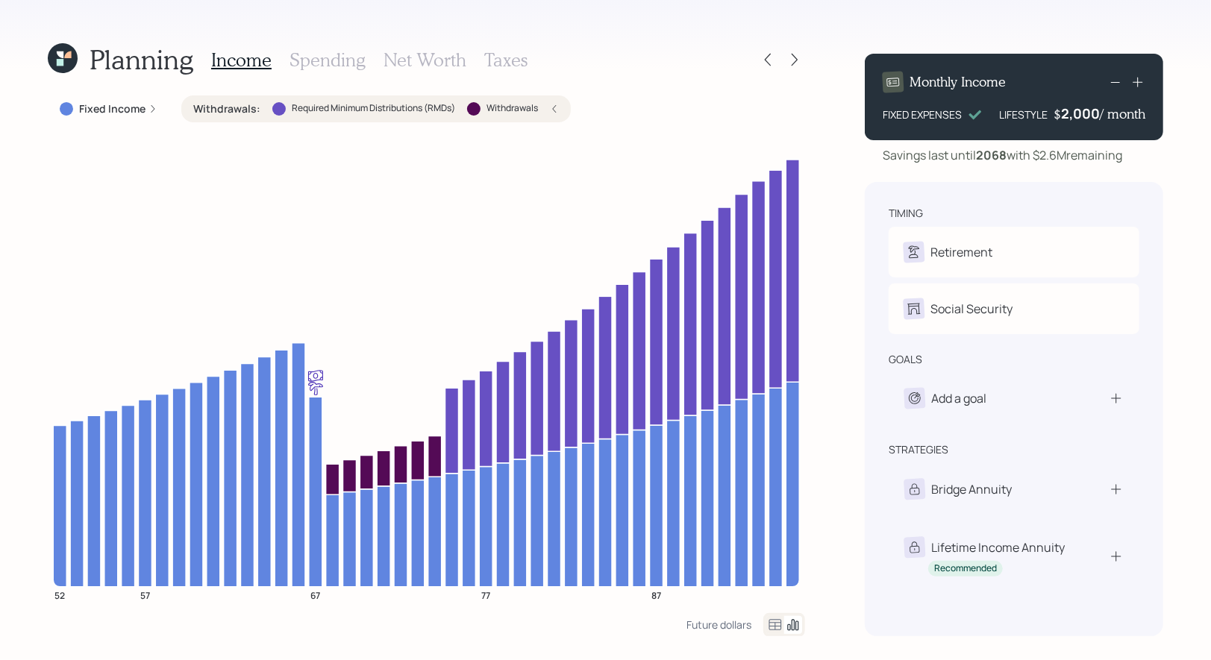
click at [491, 61] on h3 "Taxes" at bounding box center [505, 60] width 43 height 22
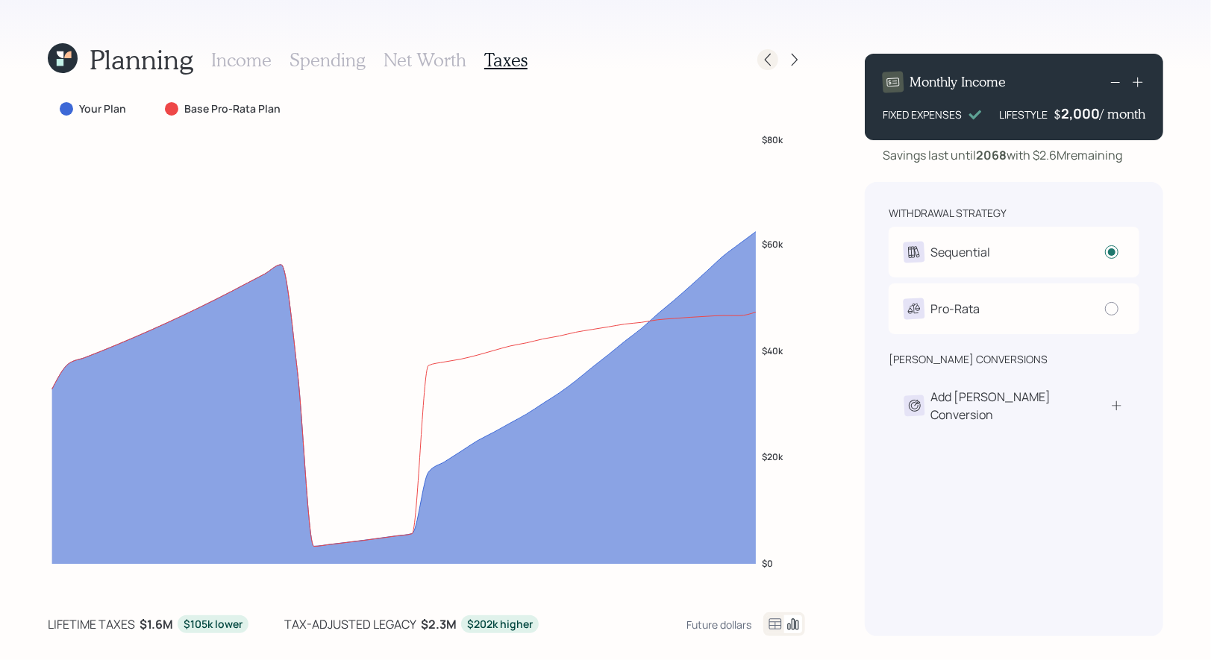
click at [770, 64] on icon at bounding box center [768, 60] width 6 height 13
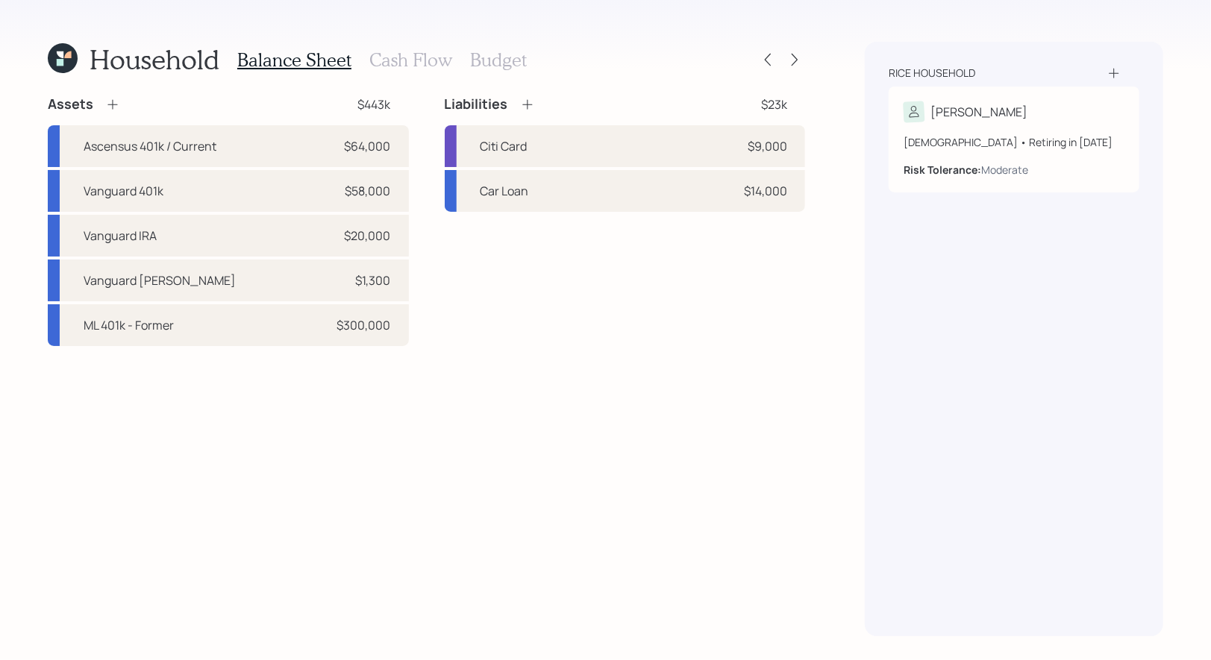
click at [386, 59] on h3 "Cash Flow" at bounding box center [410, 60] width 83 height 22
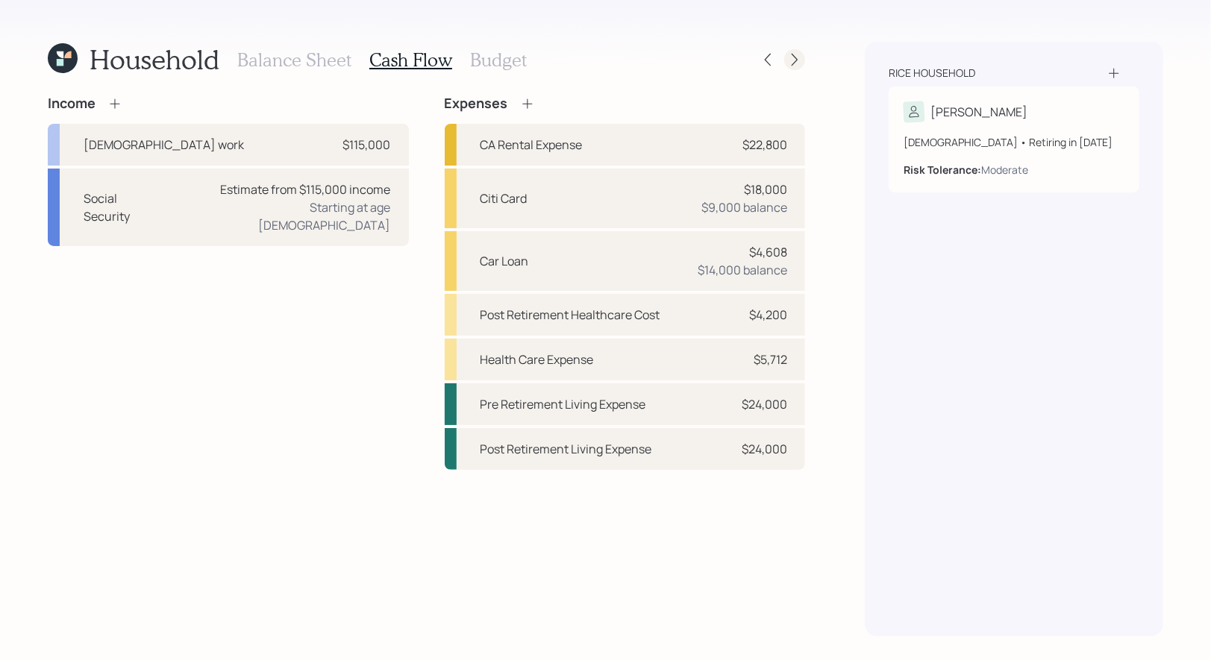
click at [800, 58] on icon at bounding box center [794, 59] width 15 height 15
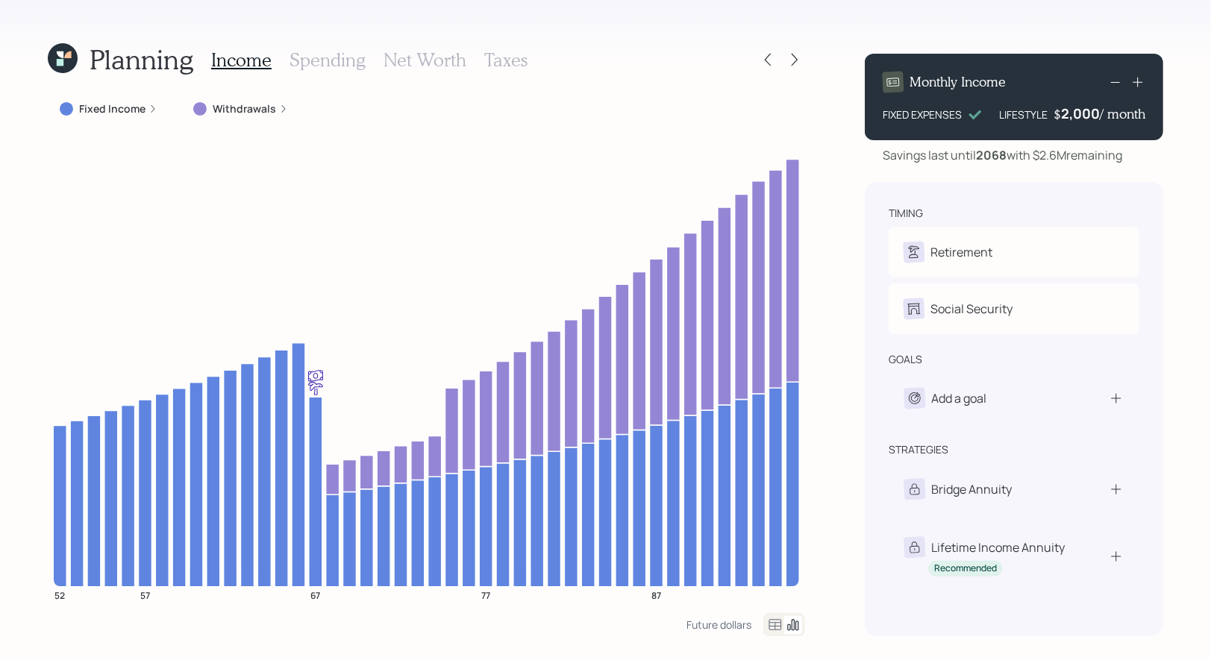
click at [800, 58] on icon at bounding box center [794, 59] width 15 height 15
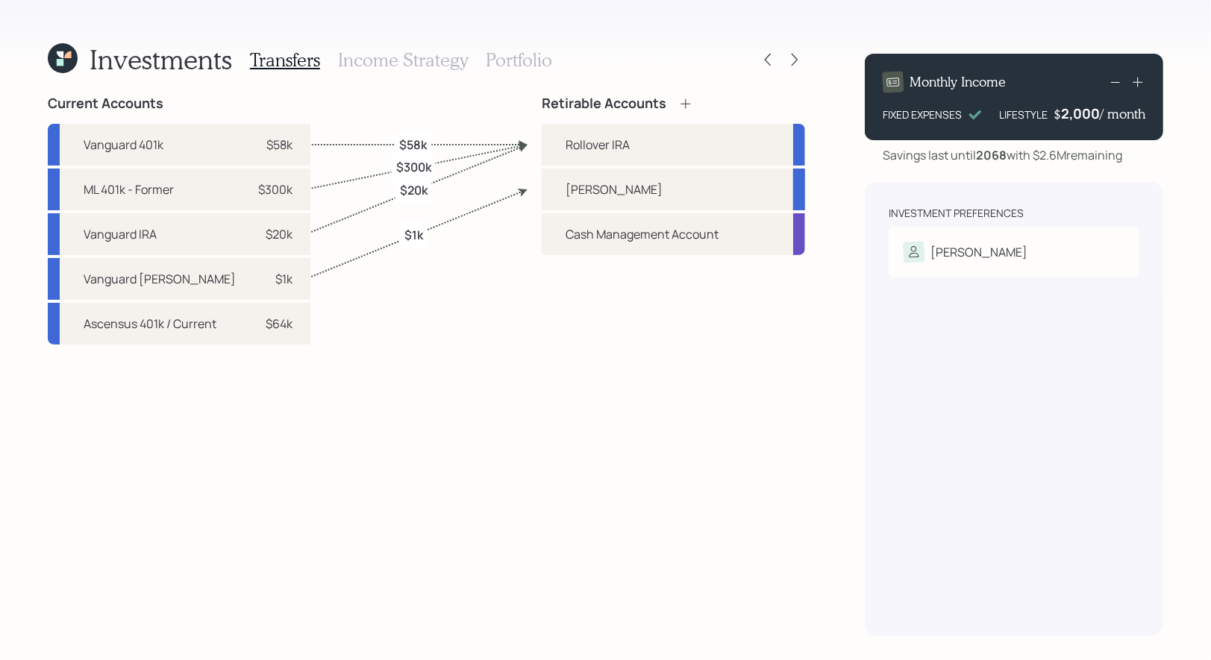
click at [504, 57] on h3 "Portfolio" at bounding box center [519, 60] width 66 height 22
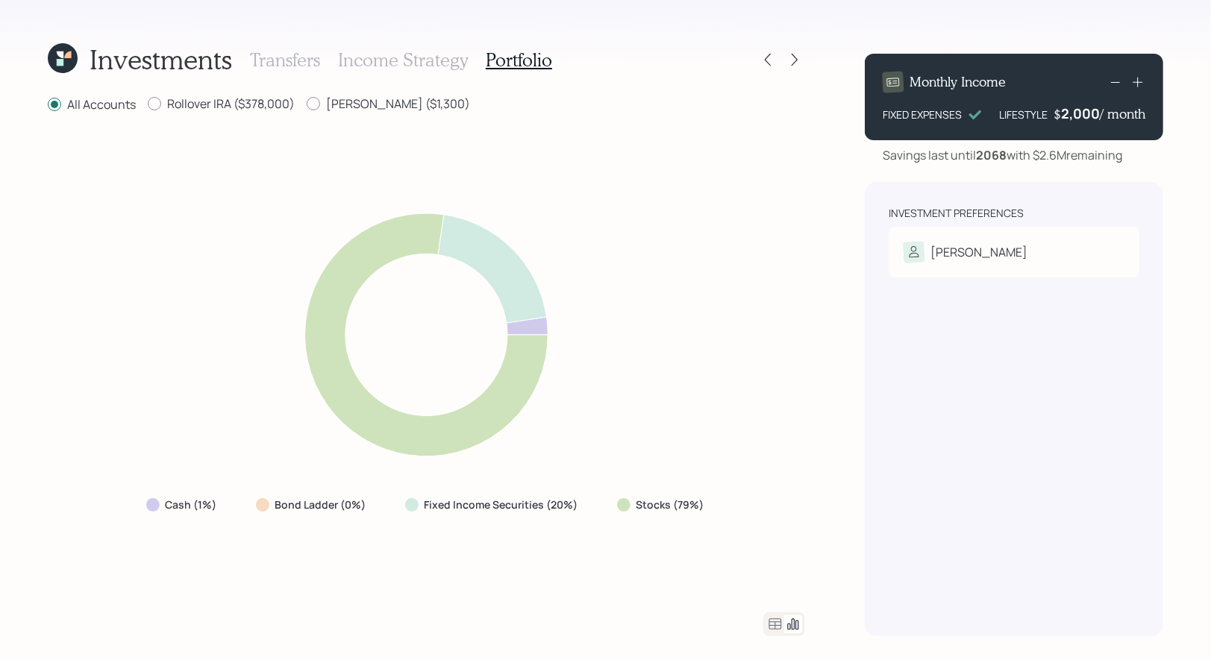
click at [772, 625] on icon at bounding box center [775, 624] width 18 height 18
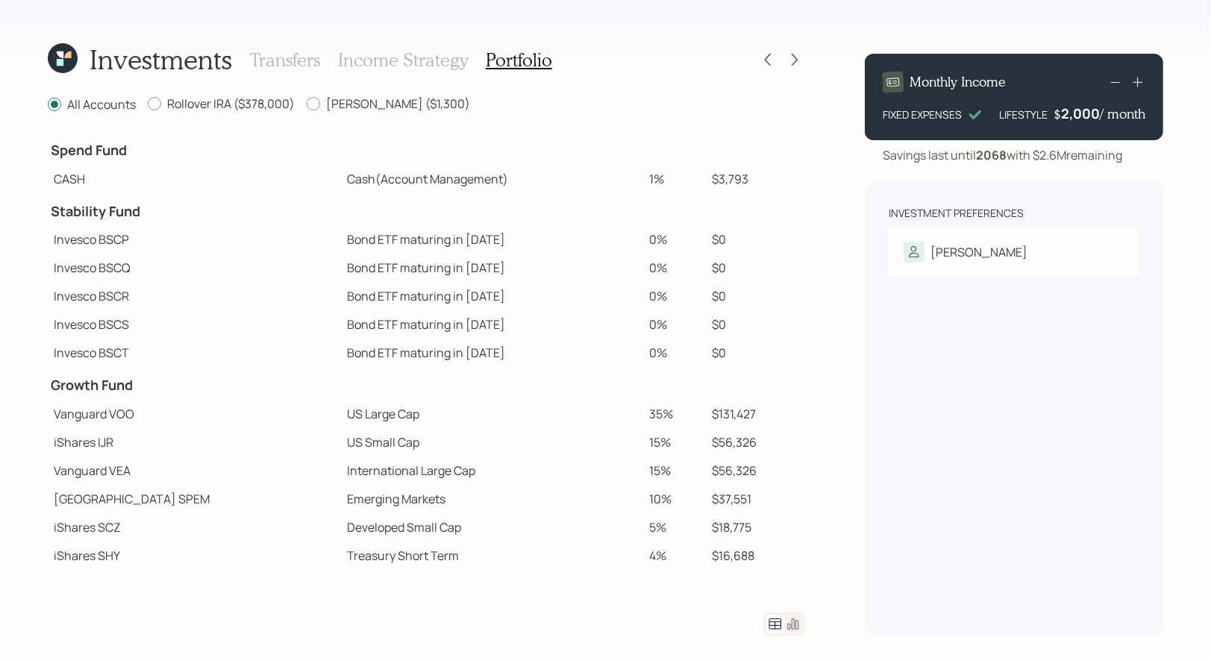
click at [113, 448] on td "iShares IJR" at bounding box center [194, 442] width 293 height 28
drag, startPoint x: 116, startPoint y: 445, endPoint x: 97, endPoint y: 446, distance: 19.4
click at [97, 446] on td "iShares IJR" at bounding box center [194, 442] width 293 height 28
click at [128, 446] on td "iShares IJR" at bounding box center [194, 442] width 293 height 28
click at [792, 55] on icon at bounding box center [794, 59] width 15 height 15
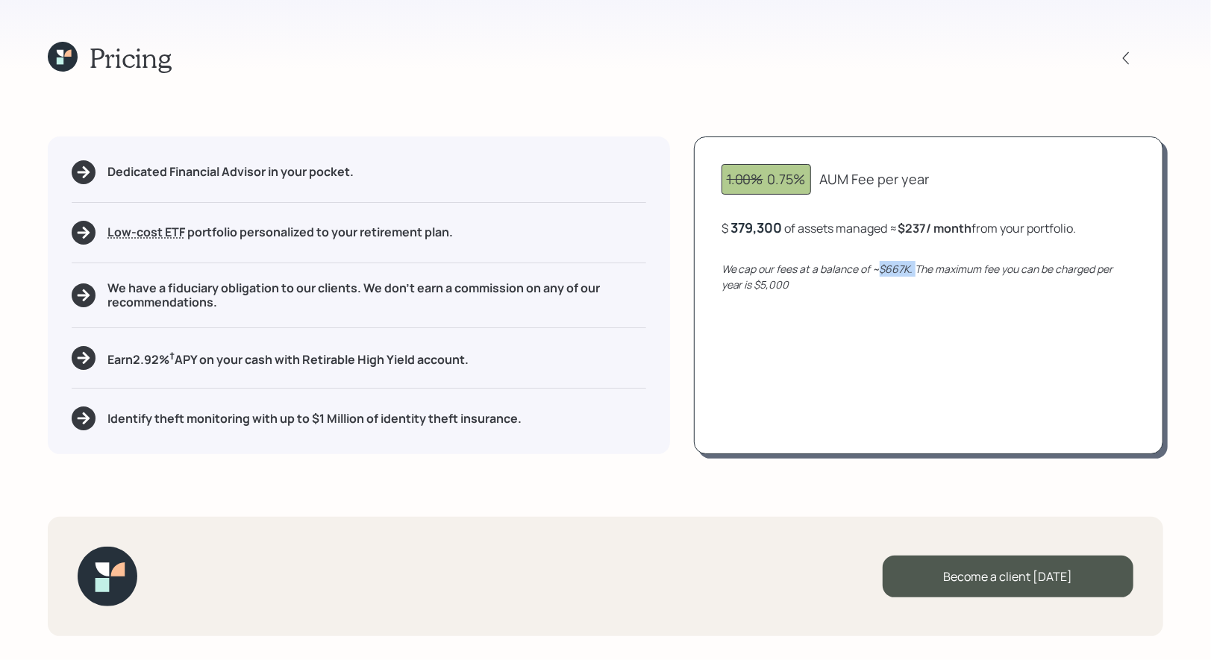
drag, startPoint x: 915, startPoint y: 269, endPoint x: 878, endPoint y: 269, distance: 37.3
click at [878, 269] on icon "We cap our fees at a balance of ~$667K. The maximum fee you can be charged per …" at bounding box center [917, 277] width 392 height 30
click at [785, 227] on div "$ 379,300 of assets managed ≈ $237 / month from your portfolio ." at bounding box center [898, 228] width 355 height 19
click at [763, 230] on div "379300" at bounding box center [754, 228] width 48 height 18
click at [800, 314] on div "1.00% 0.75% AUM Fee per year $ 1000000 of assets managed ≈ $237 / month from yo…" at bounding box center [928, 296] width 469 height 318
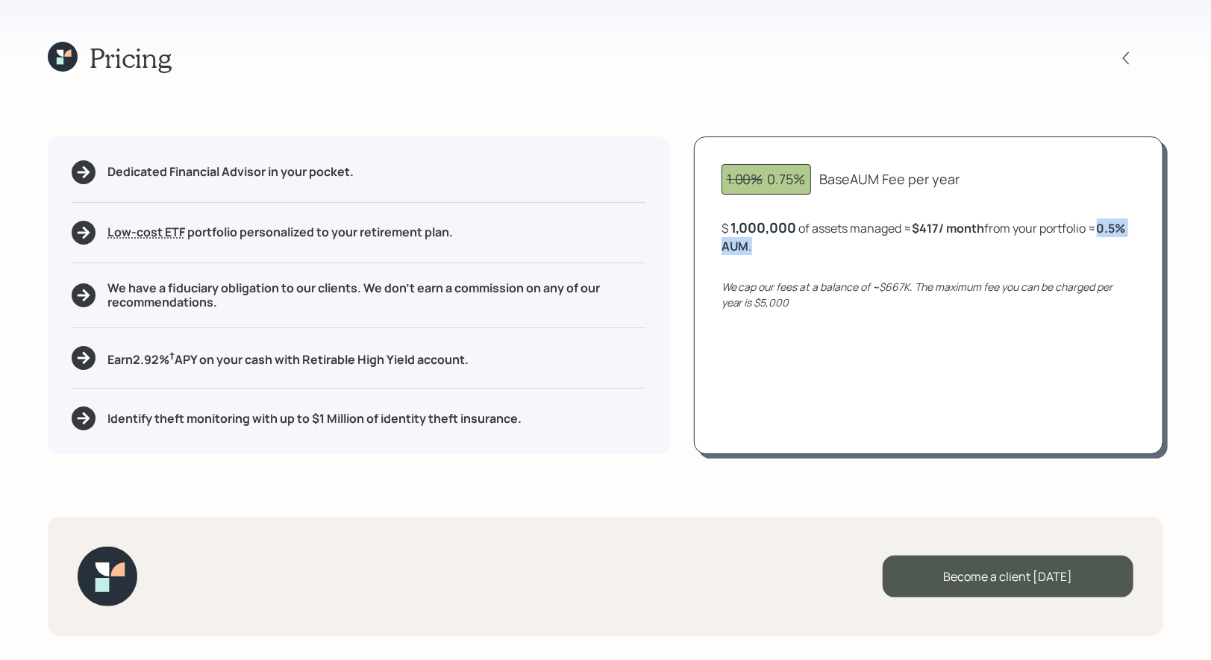
drag, startPoint x: 783, startPoint y: 248, endPoint x: 721, endPoint y: 248, distance: 62.7
click at [721, 248] on div "1.00% 0.75% Base AUM Fee per year $ 1,000,000 of assets managed ≈ $417 / month …" at bounding box center [928, 296] width 469 height 318
click at [804, 396] on div "1.00% 0.75% Base AUM Fee per year $ 1,000,000 of assets managed ≈ $417 / month …" at bounding box center [928, 296] width 469 height 318
click at [796, 227] on div "$ 1,000,000 of assets managed ≈ $417 / month from your portfolio ≈ 0.5 % AUM ." at bounding box center [928, 237] width 414 height 37
click at [60, 54] on icon at bounding box center [60, 53] width 7 height 7
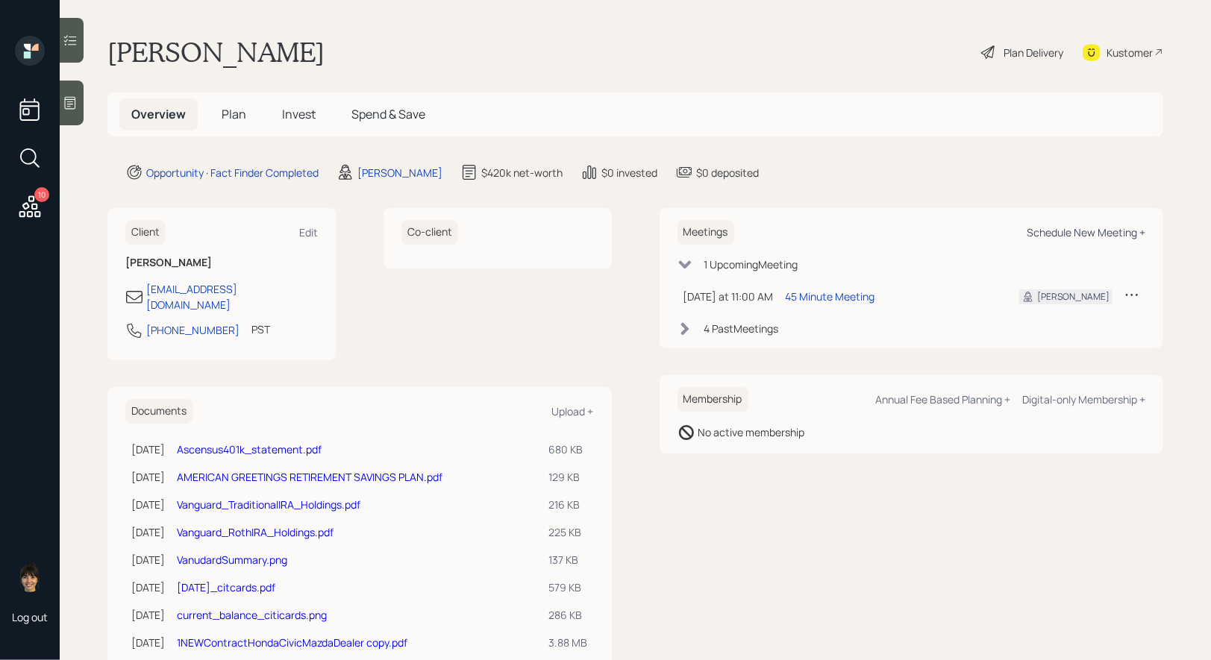
click at [1107, 228] on div "Schedule New Meeting +" at bounding box center [1086, 232] width 119 height 14
select select "8b79112e-3cfb-44f9-89e7-15267fe946c1"
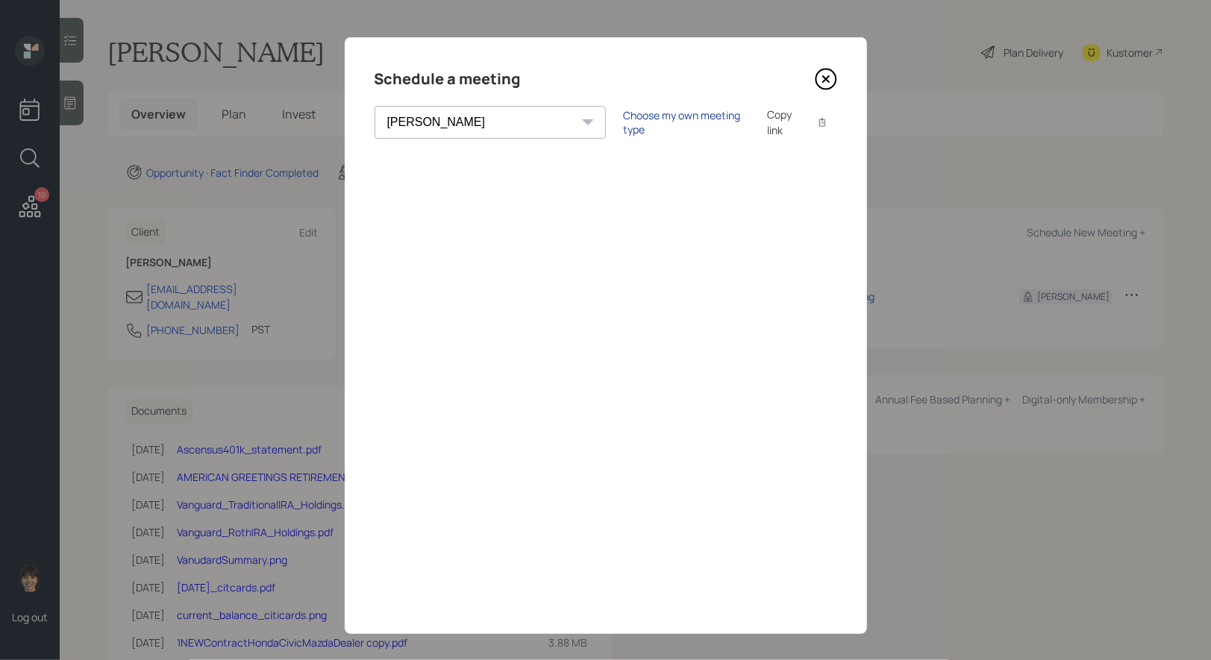
click at [624, 122] on div "Choose my own meeting type" at bounding box center [686, 122] width 125 height 28
click at [824, 75] on icon at bounding box center [826, 79] width 22 height 22
